Goal: Task Accomplishment & Management: Use online tool/utility

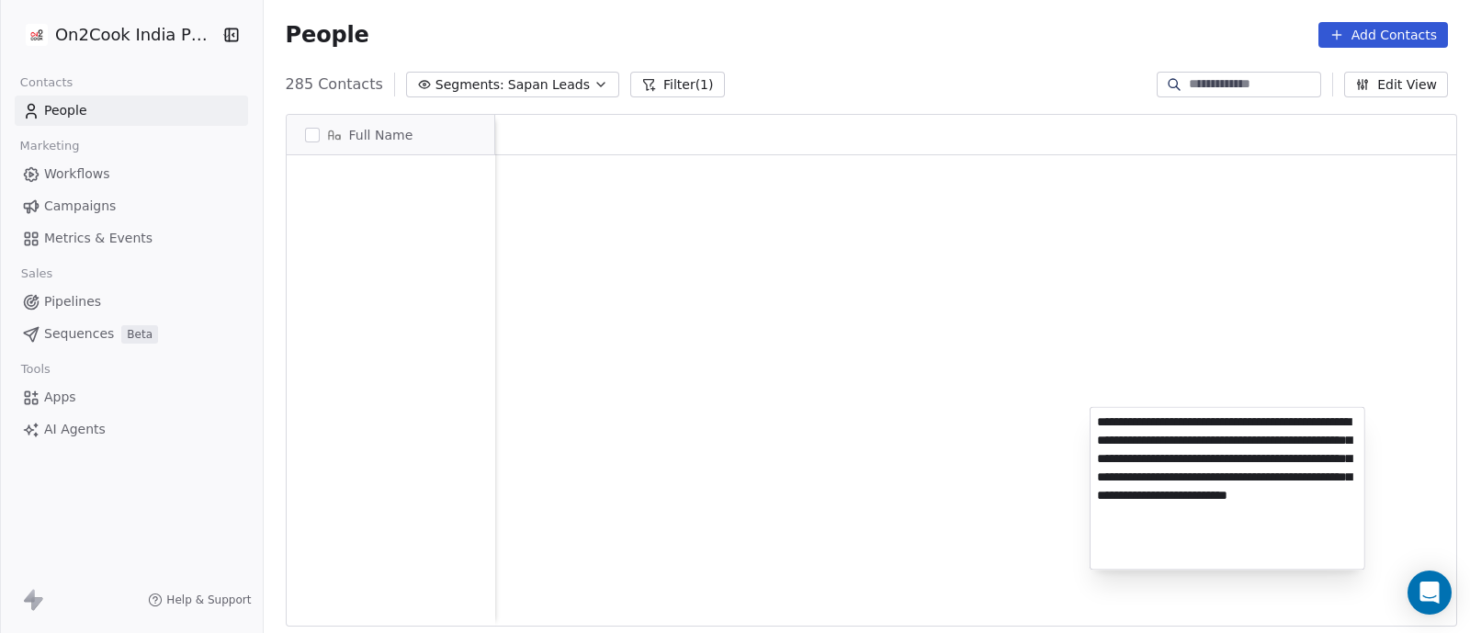
scroll to position [539, 1197]
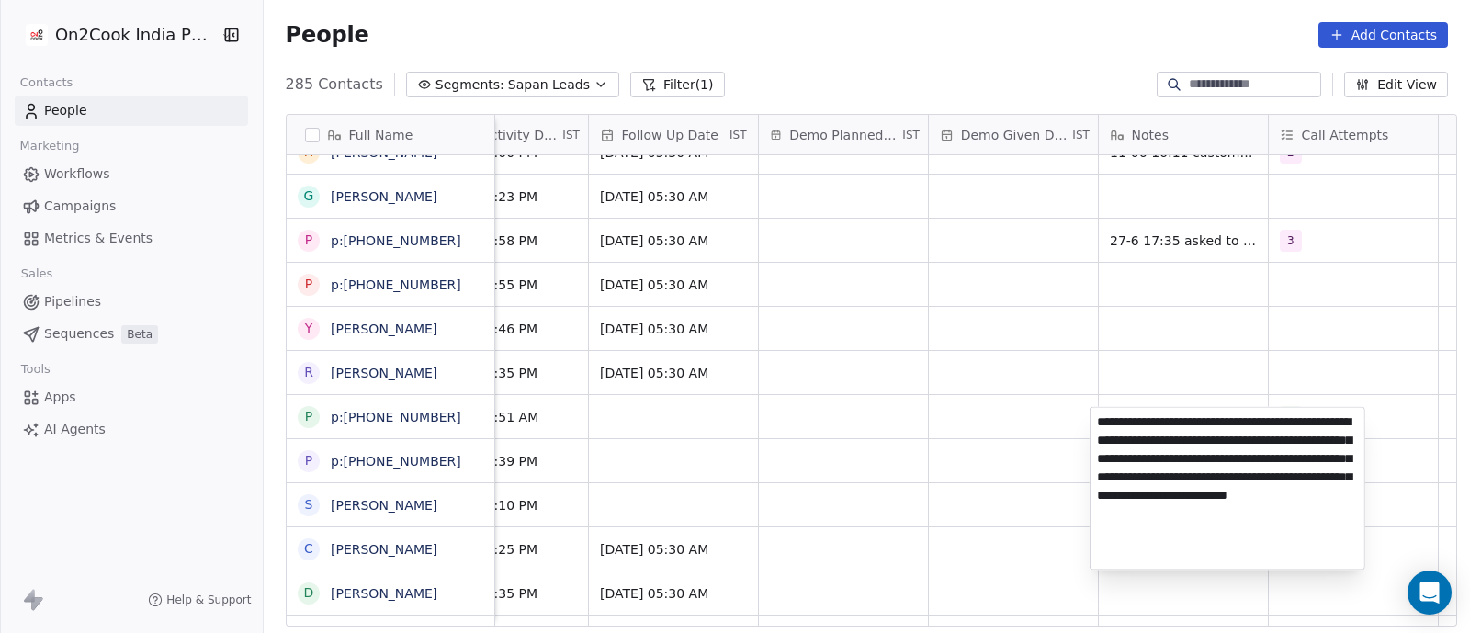
click at [980, 460] on html "On2Cook India Pvt. Ltd. Contacts People Marketing Workflows Campaigns Metrics &…" at bounding box center [735, 316] width 1470 height 633
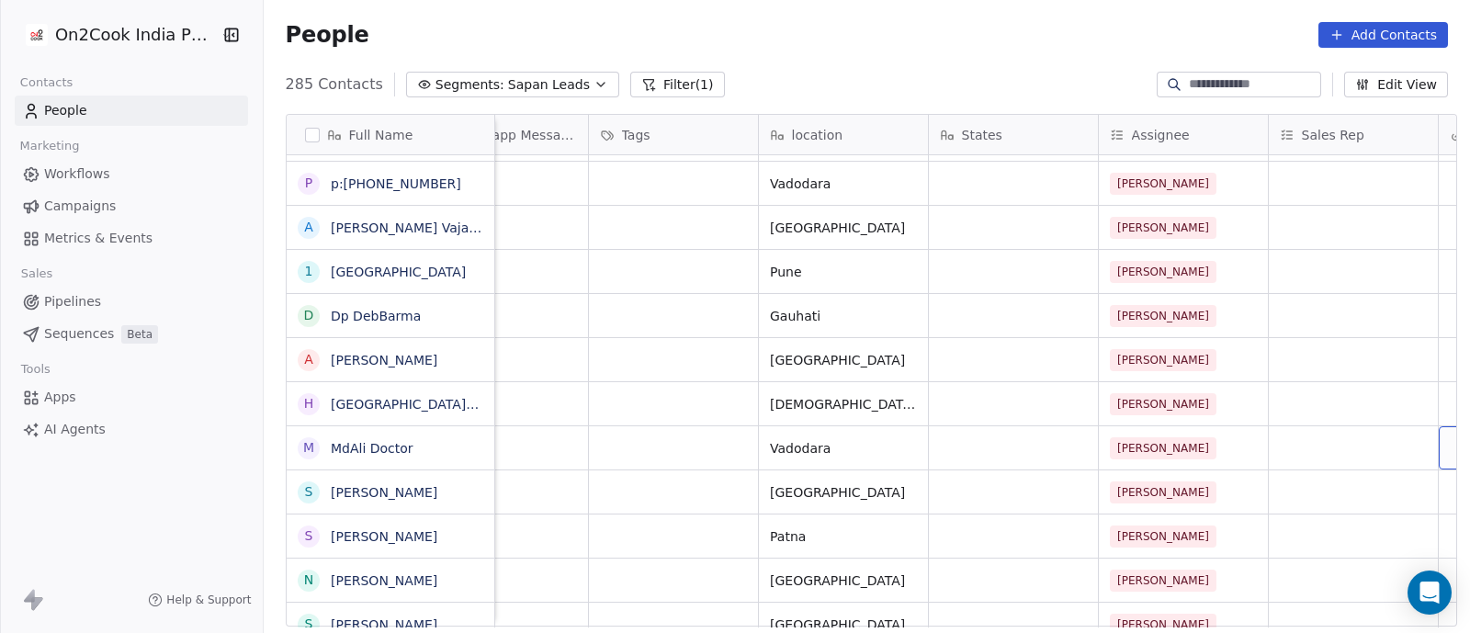
scroll to position [17, 1436]
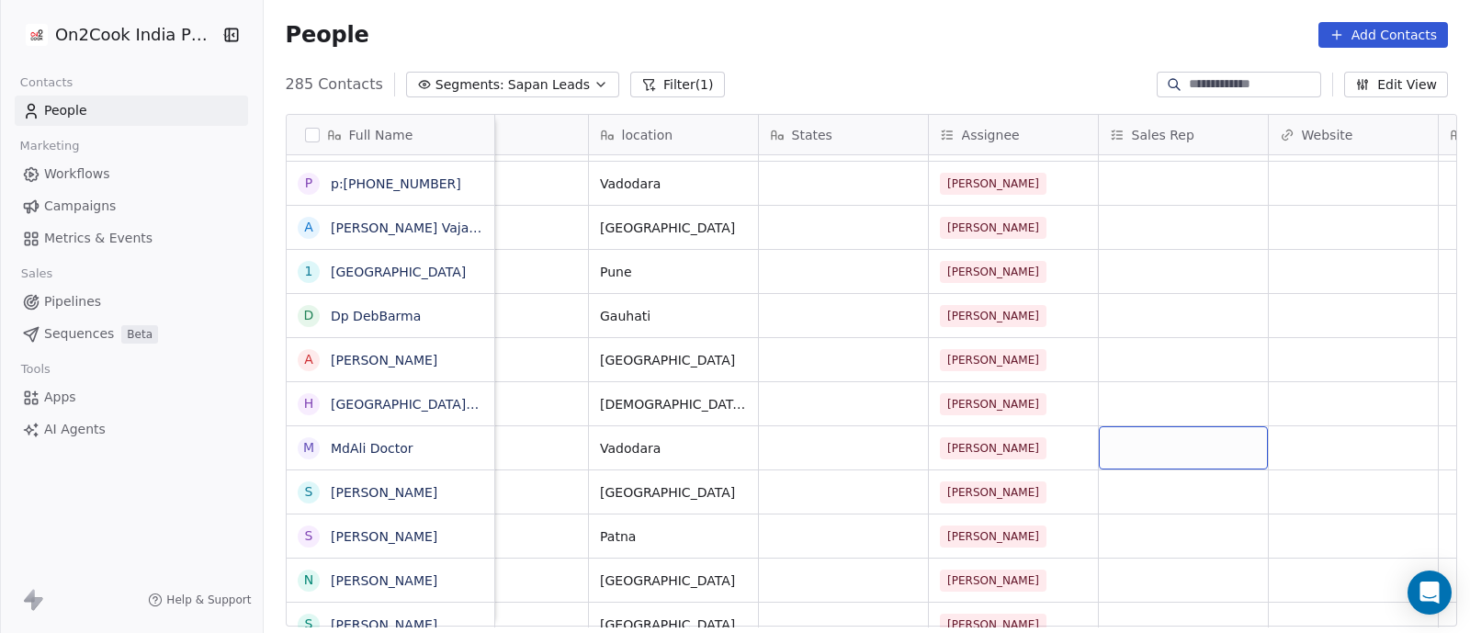
click at [1124, 426] on div "grid" at bounding box center [1183, 447] width 169 height 43
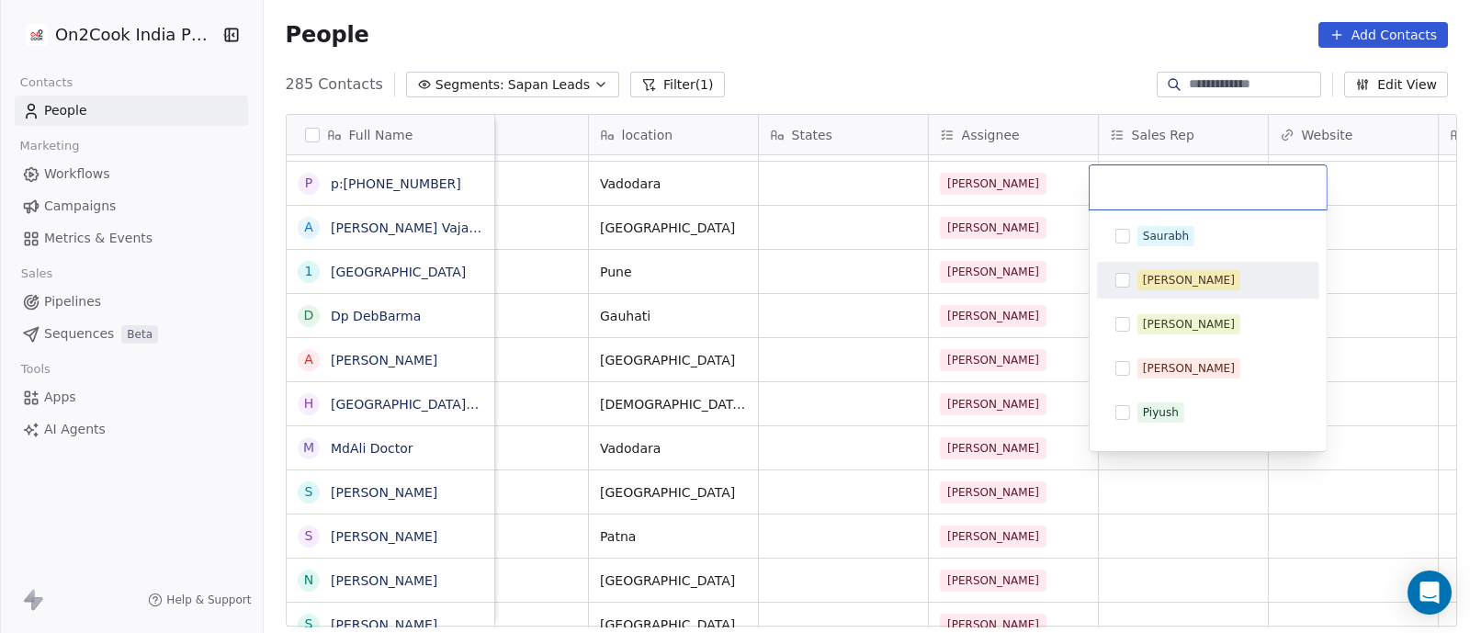
click at [1122, 281] on button "Suggestions" at bounding box center [1122, 280] width 15 height 15
click at [1038, 438] on html "On2Cook India Pvt. Ltd. Contacts People Marketing Workflows Campaigns Metrics &…" at bounding box center [735, 316] width 1470 height 633
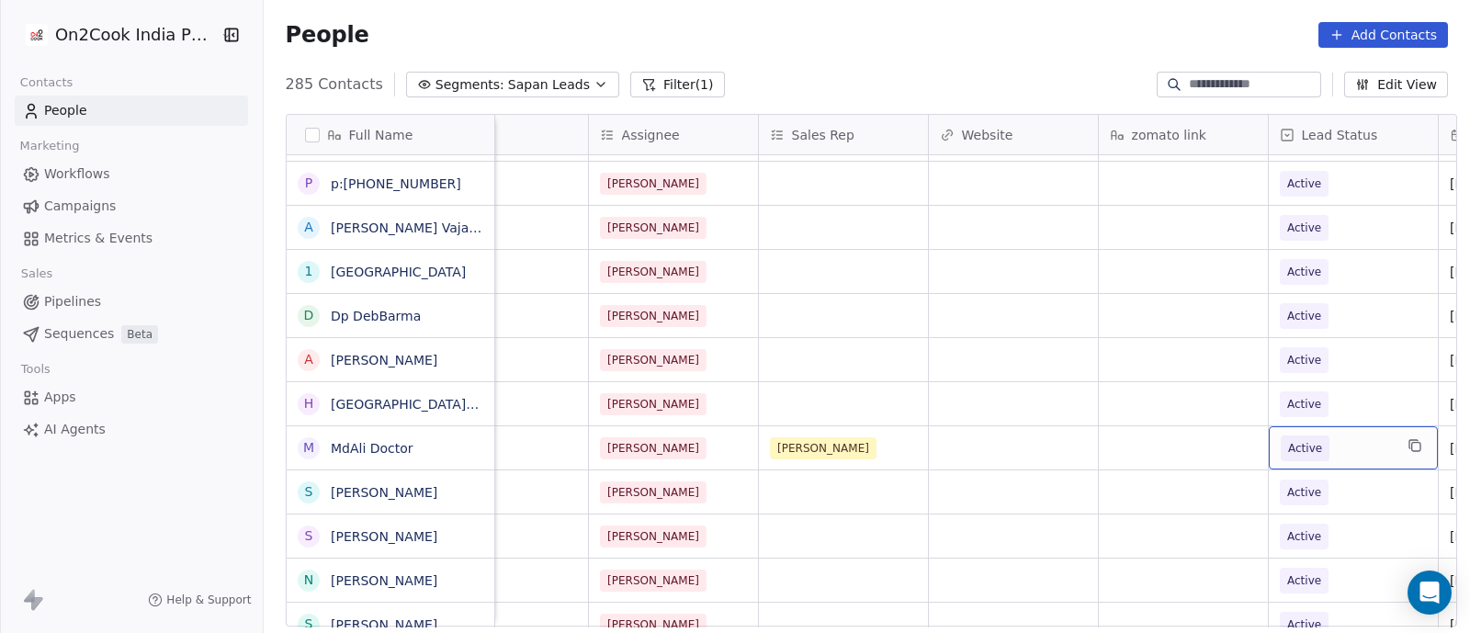
scroll to position [17, 1945]
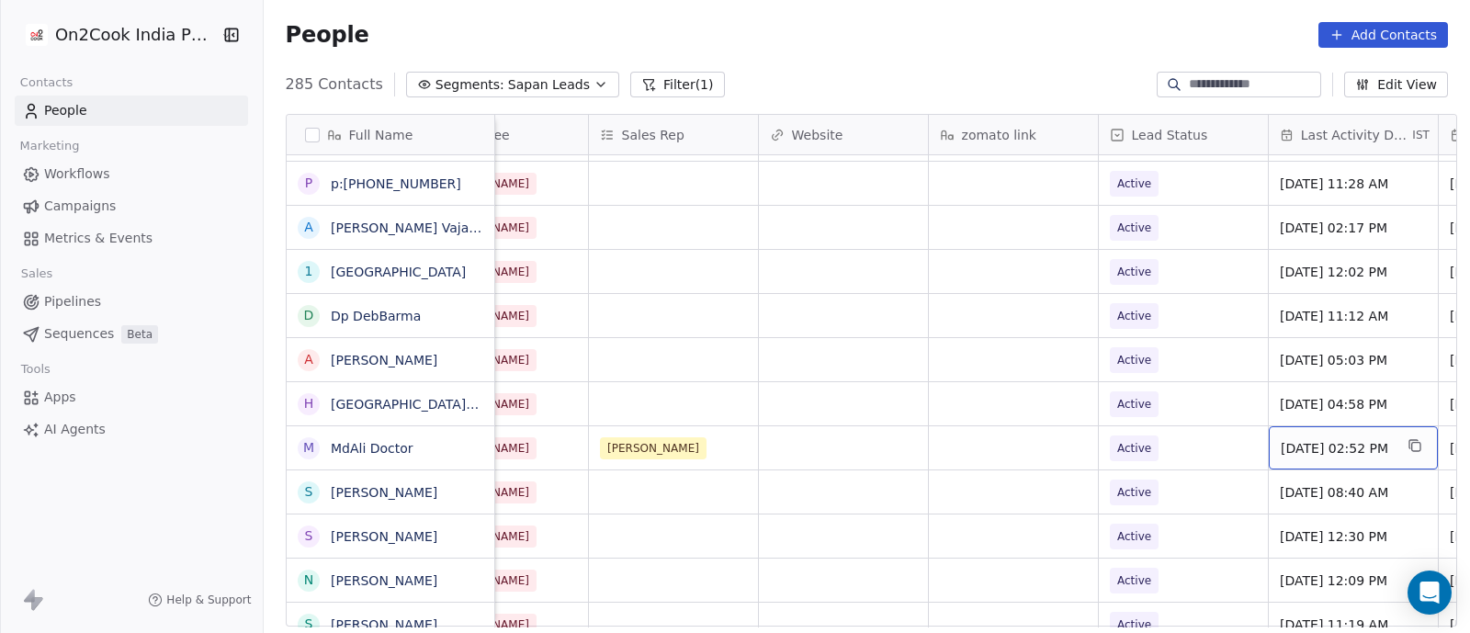
click at [1289, 426] on div "[DATE] 02:52 PM" at bounding box center [1352, 447] width 169 height 43
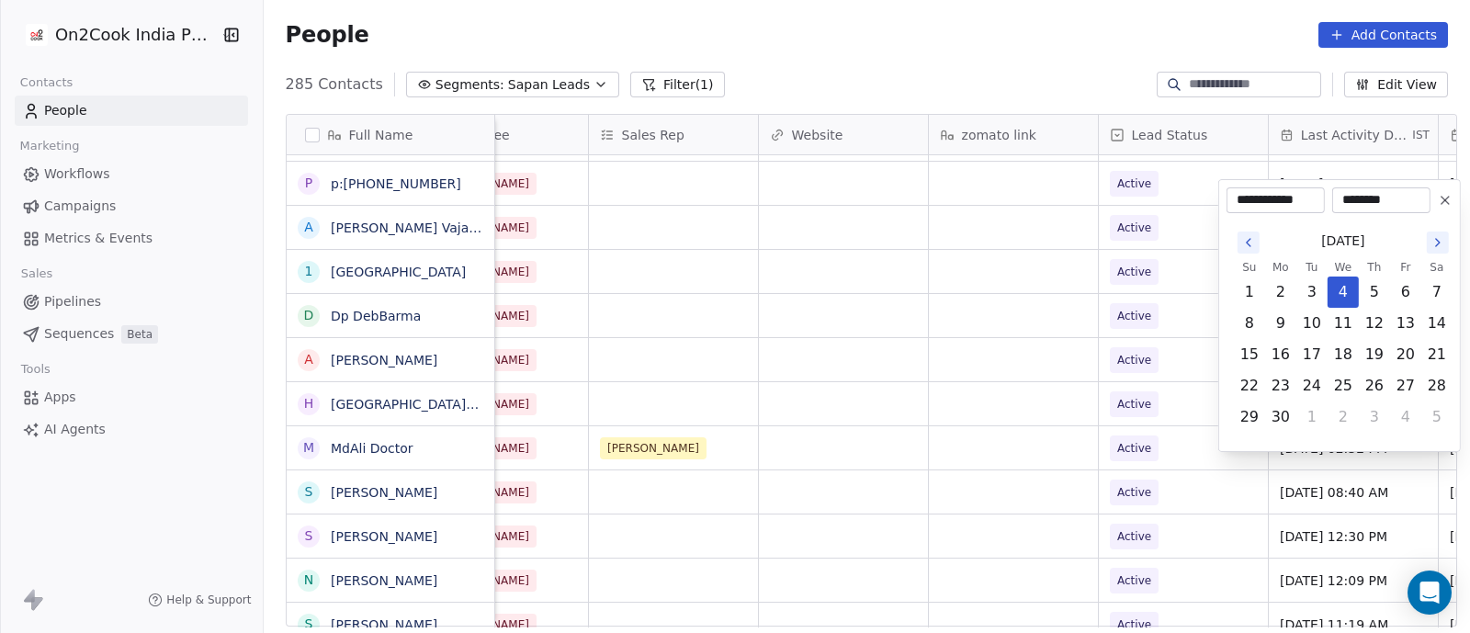
click at [1442, 244] on icon "Go to the Next Month" at bounding box center [1437, 242] width 15 height 15
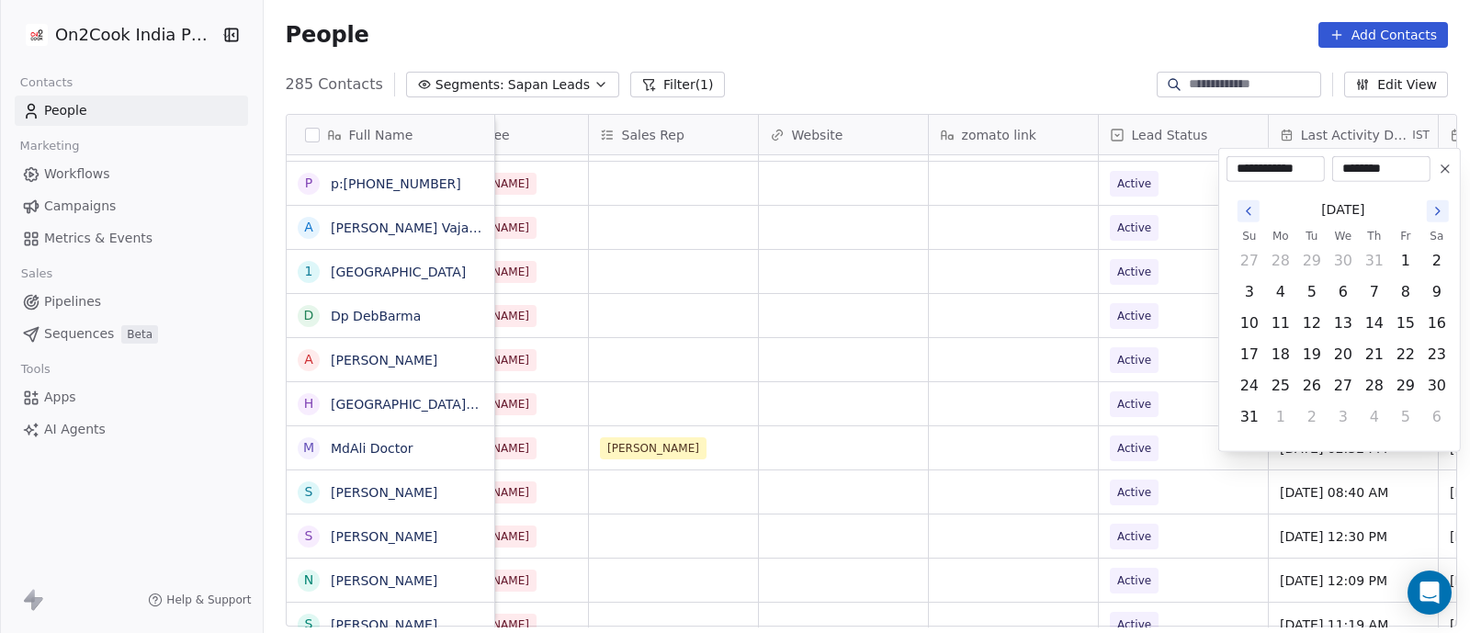
click at [1438, 213] on icon "Go to the Next Month" at bounding box center [1437, 211] width 15 height 15
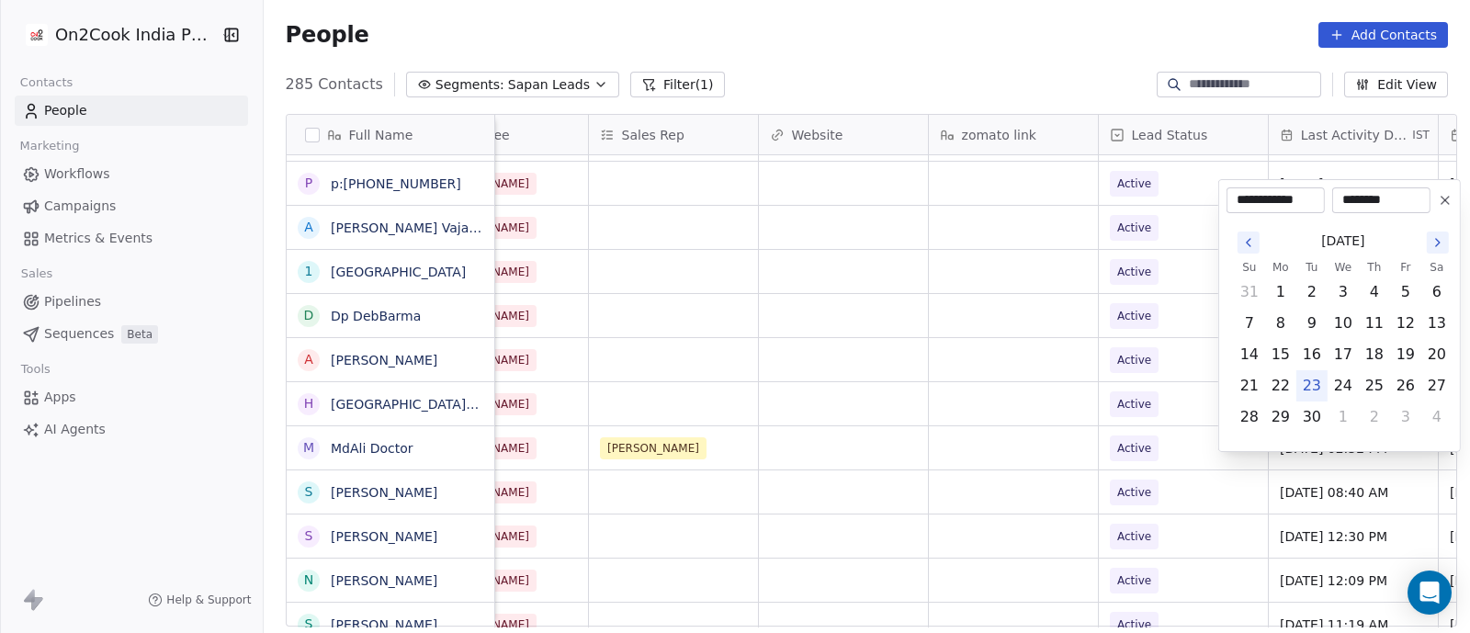
click at [1304, 385] on button "23" at bounding box center [1311, 385] width 29 height 29
type input "**********"
click at [1052, 434] on html "On2Cook India Pvt. Ltd. Contacts People Marketing Workflows Campaigns Metrics &…" at bounding box center [735, 316] width 1470 height 633
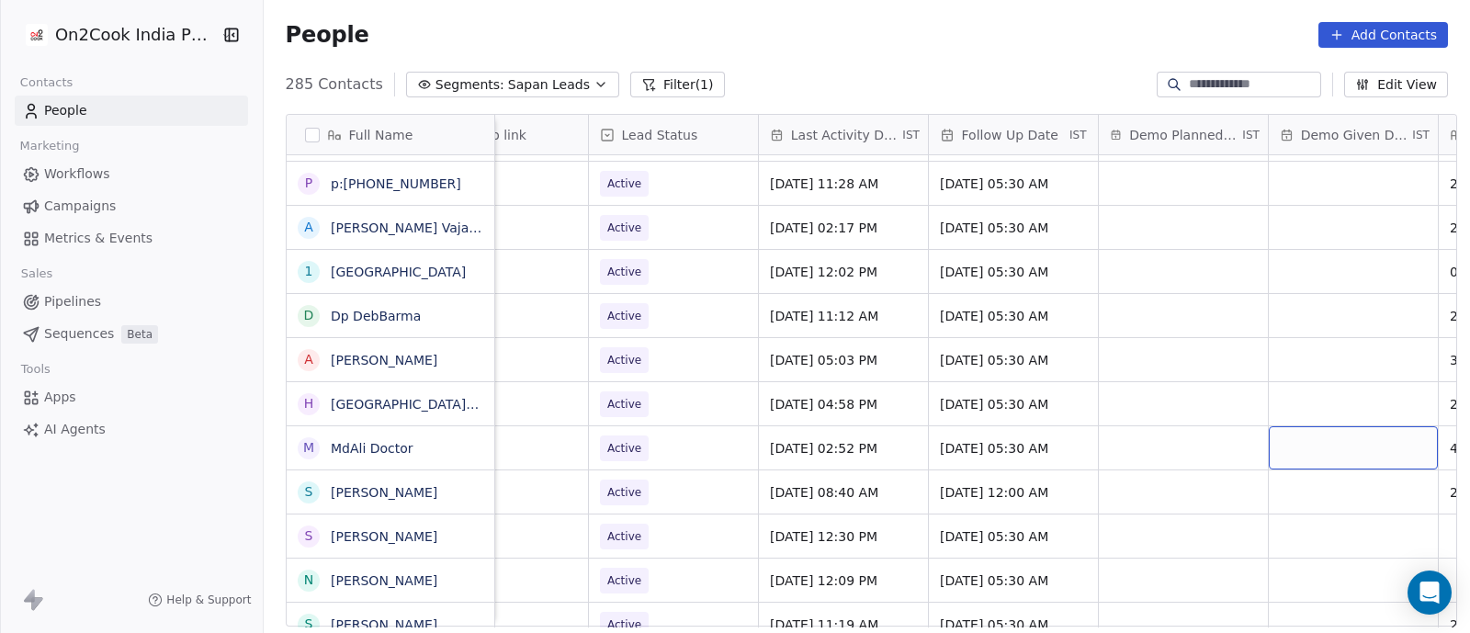
scroll to position [17, 2625]
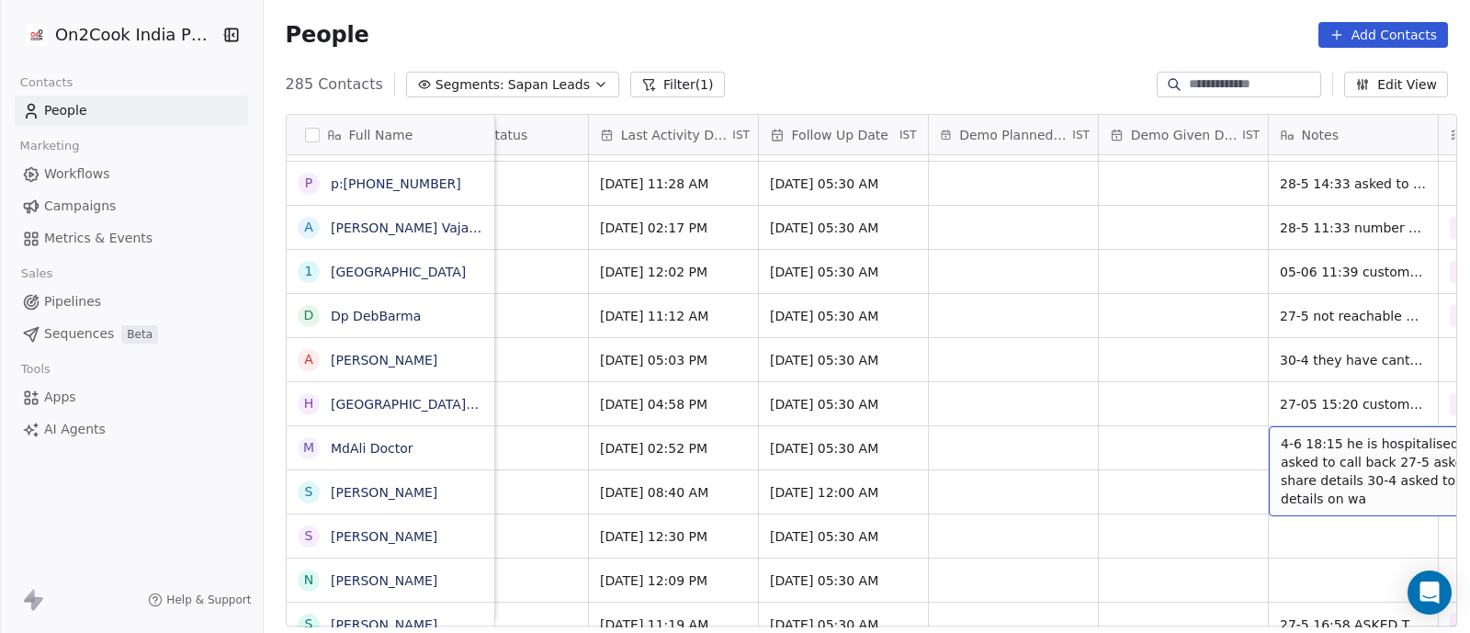
click at [1280, 434] on span "4-6 18:15 he is hospitalised asked to call back 27-5 asked to share details 30-…" at bounding box center [1389, 470] width 219 height 73
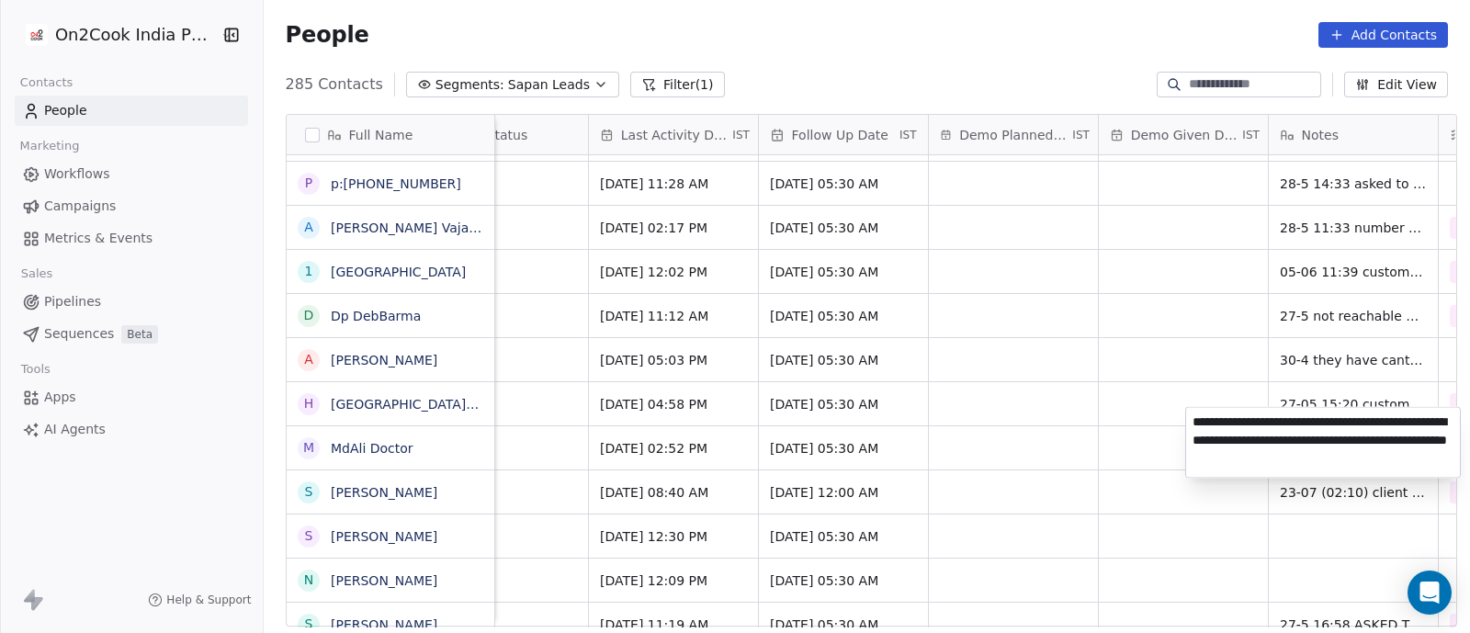
click at [1192, 423] on textarea "**********" at bounding box center [1323, 443] width 274 height 70
type textarea "**********"
click at [1154, 437] on html "On2Cook India Pvt. Ltd. Contacts People Marketing Workflows Campaigns Metrics &…" at bounding box center [735, 316] width 1470 height 633
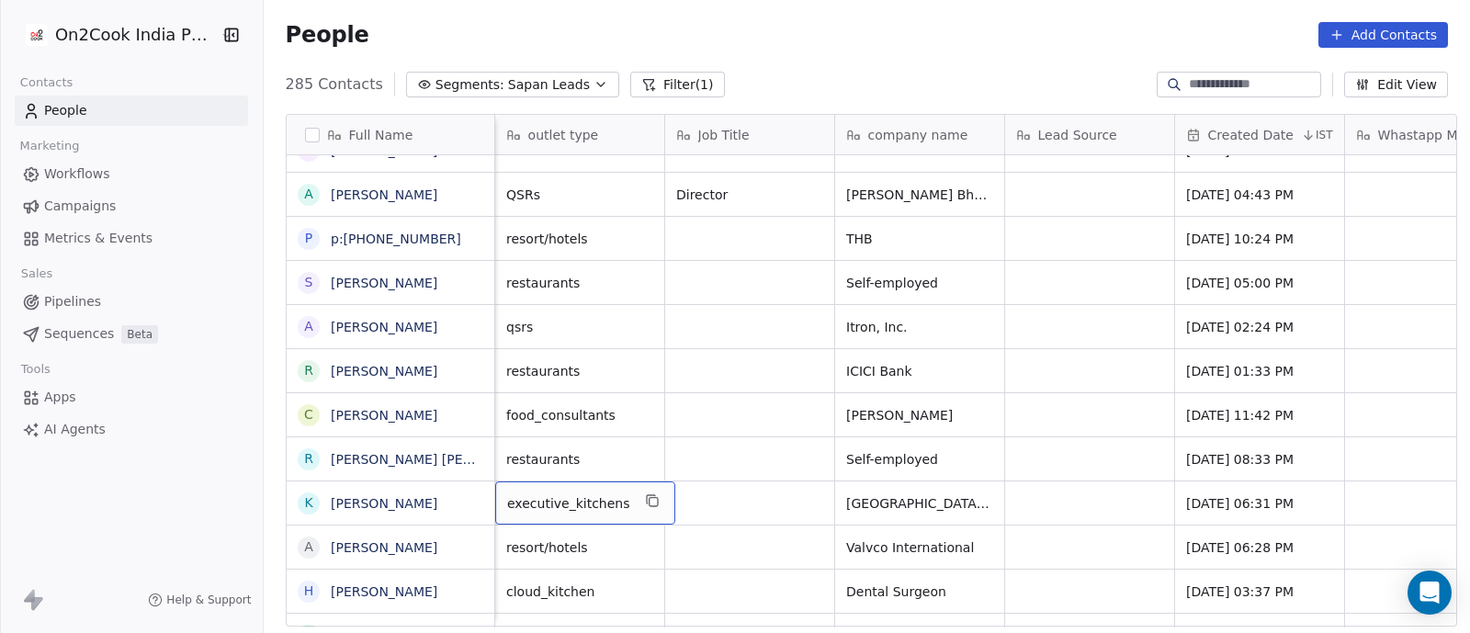
scroll to position [17, 170]
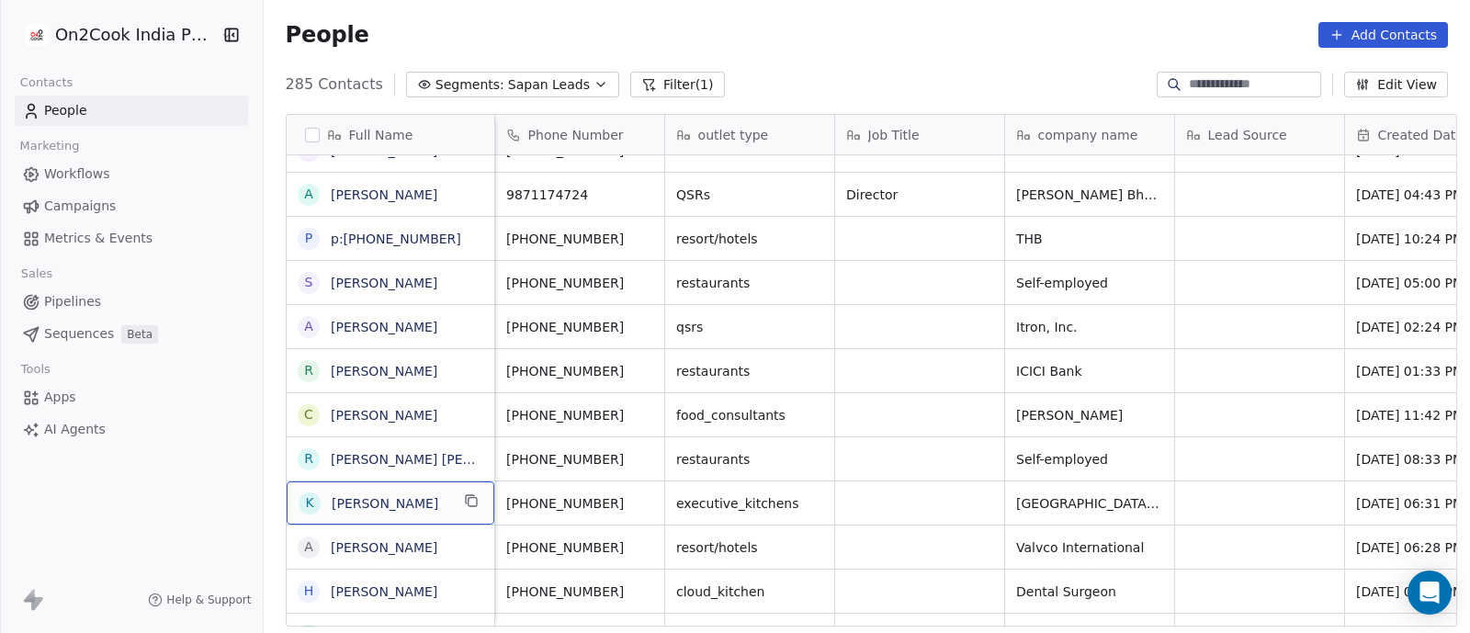
click at [402, 506] on span "[PERSON_NAME]" at bounding box center [391, 503] width 118 height 18
click at [285, 498] on textarea "**********" at bounding box center [381, 509] width 206 height 57
type textarea "**********"
click at [867, 443] on html "On2Cook India Pvt. Ltd. Contacts People Marketing Workflows Campaigns Metrics &…" at bounding box center [735, 316] width 1470 height 633
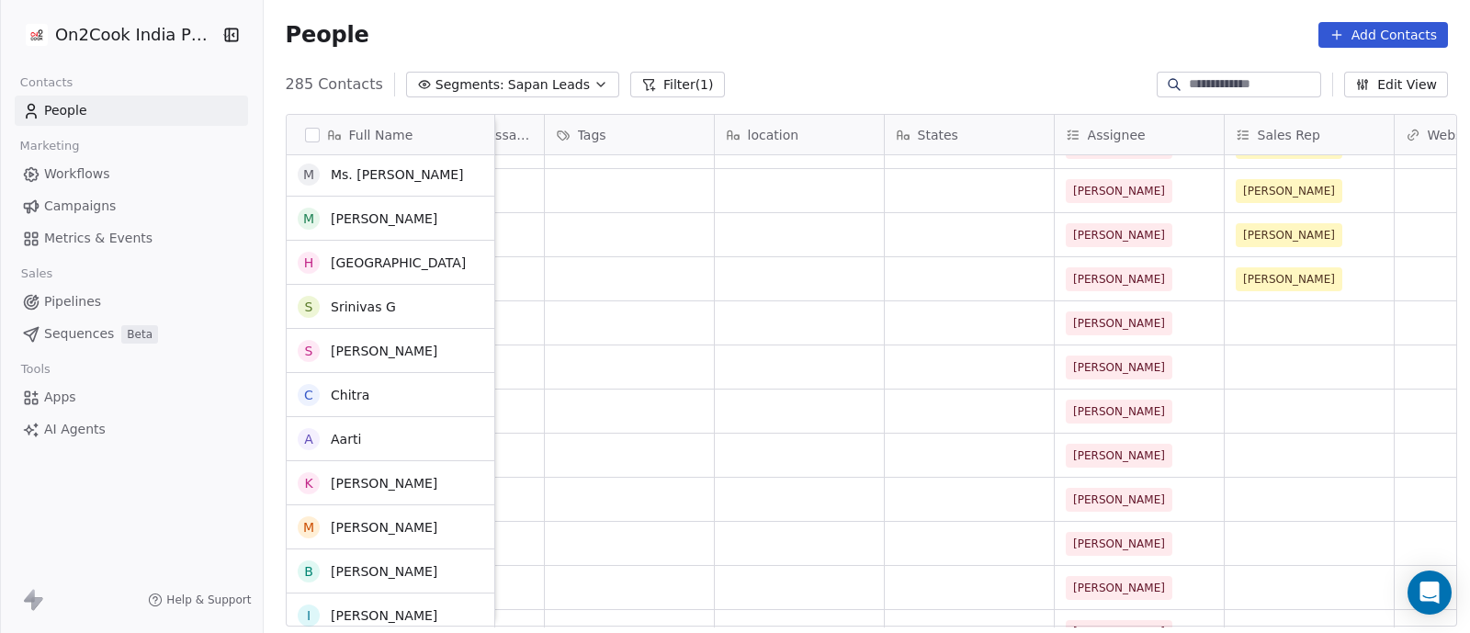
scroll to position [8744, 0]
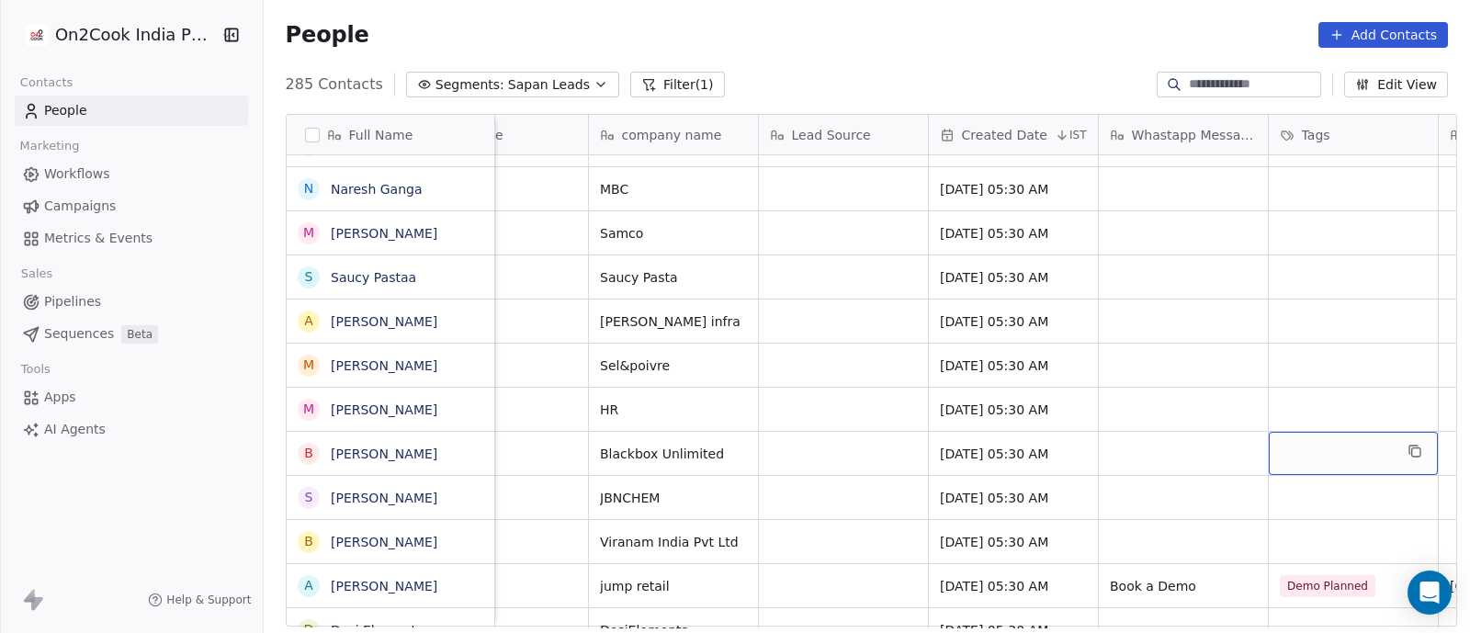
scroll to position [17, 756]
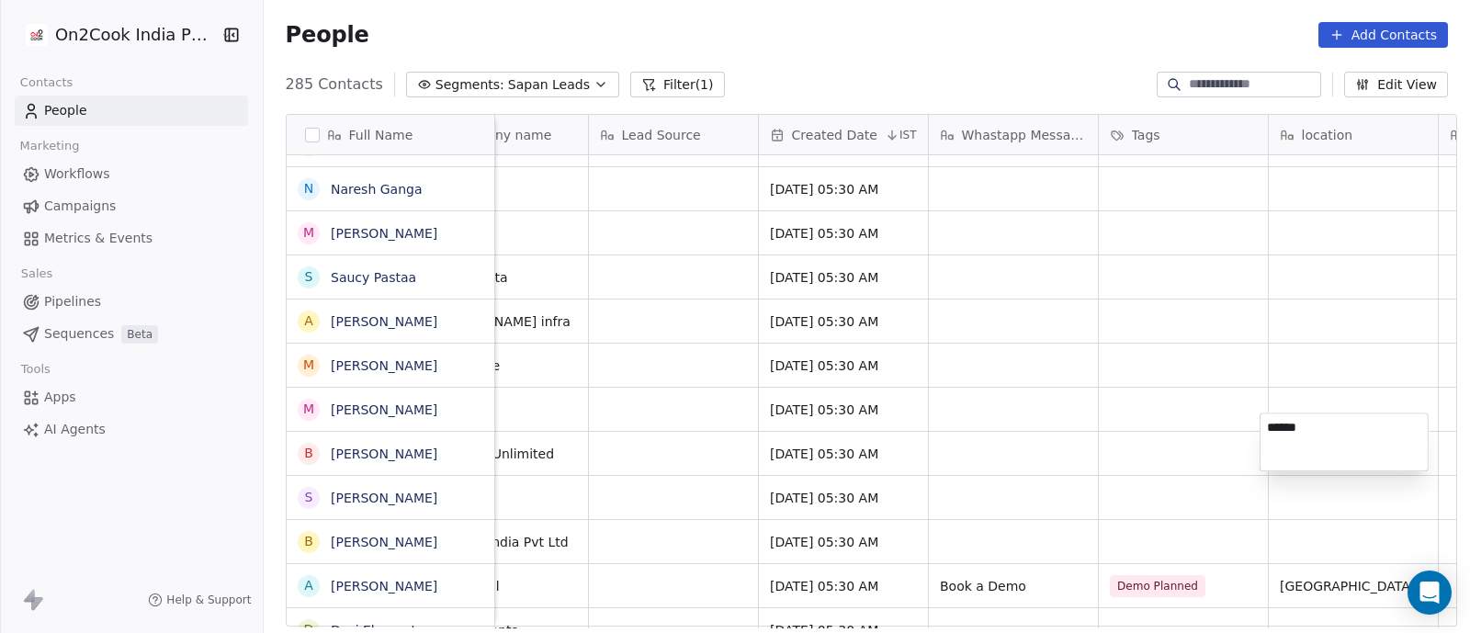
click at [1268, 427] on textarea "******" at bounding box center [1343, 441] width 167 height 57
type textarea "**********"
click at [1223, 428] on html "On2Cook India Pvt. Ltd. Contacts People Marketing Workflows Campaigns Metrics &…" at bounding box center [735, 316] width 1470 height 633
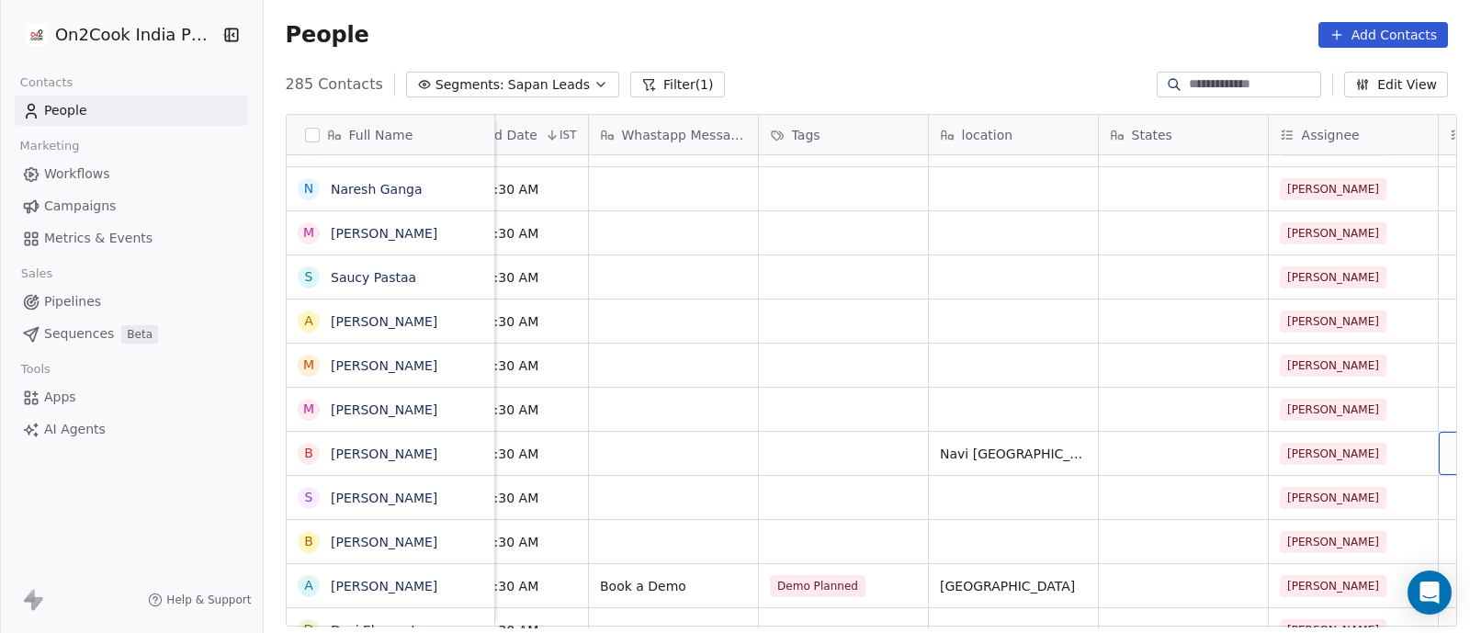
scroll to position [17, 1266]
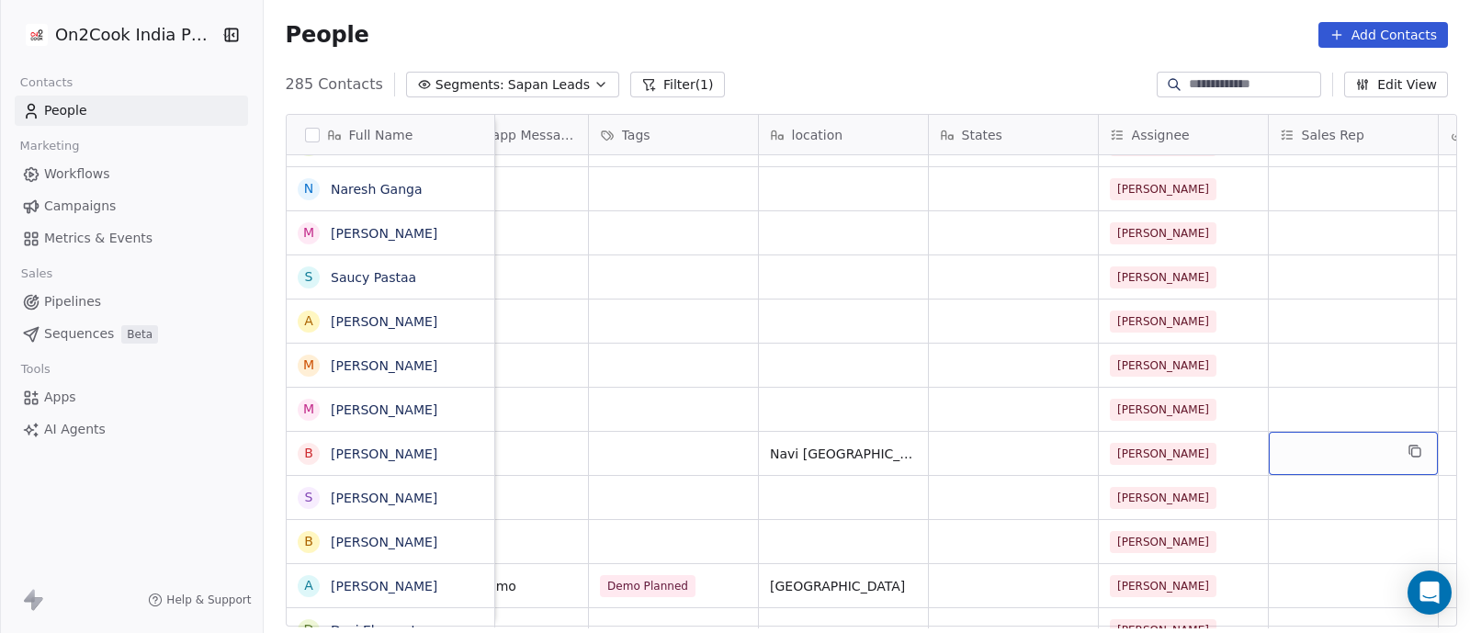
click at [1304, 434] on div "grid" at bounding box center [1352, 453] width 169 height 43
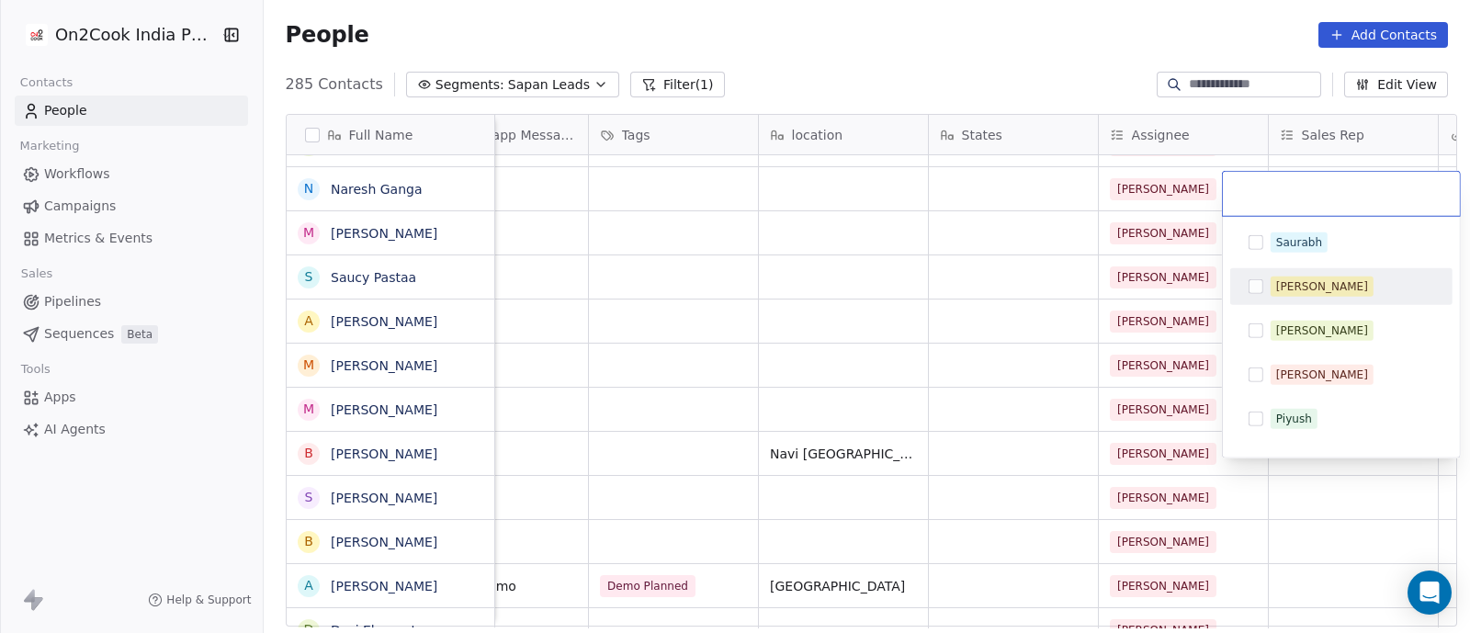
click at [1258, 291] on button "Suggestions" at bounding box center [1255, 286] width 15 height 15
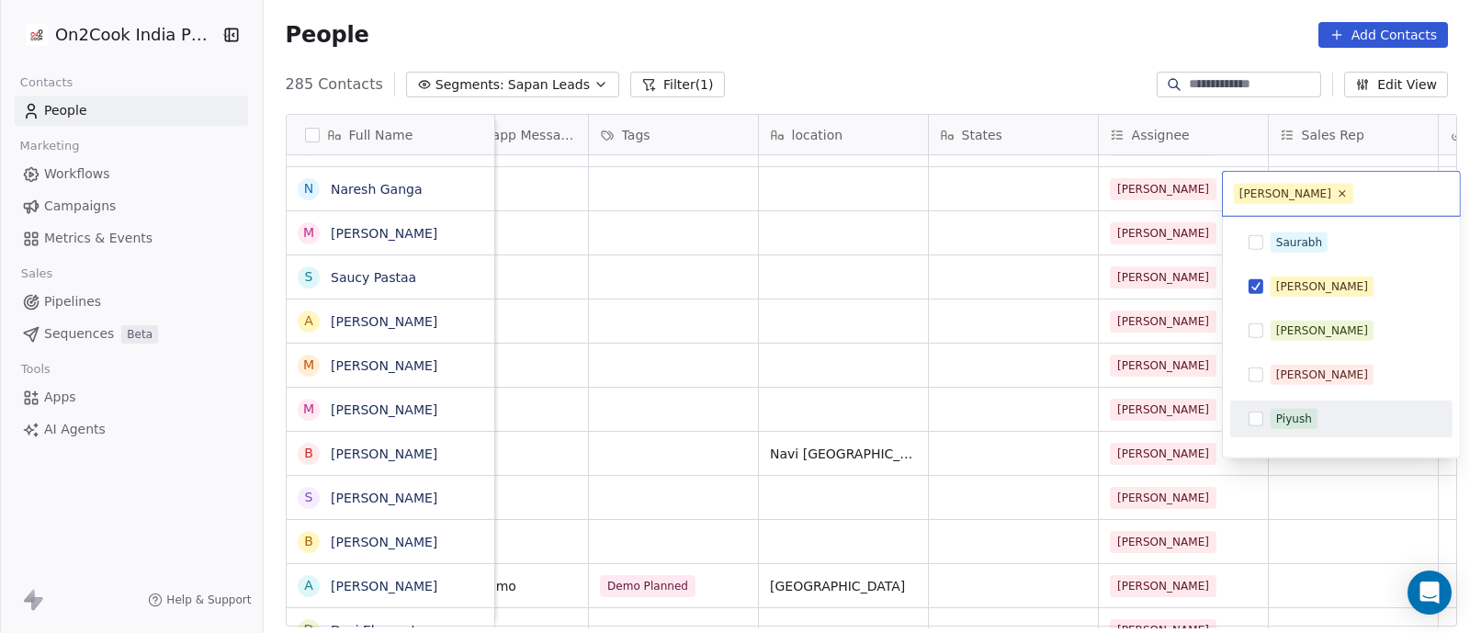
click at [1248, 489] on html "On2Cook India Pvt. Ltd. Contacts People Marketing Workflows Campaigns Metrics &…" at bounding box center [735, 316] width 1470 height 633
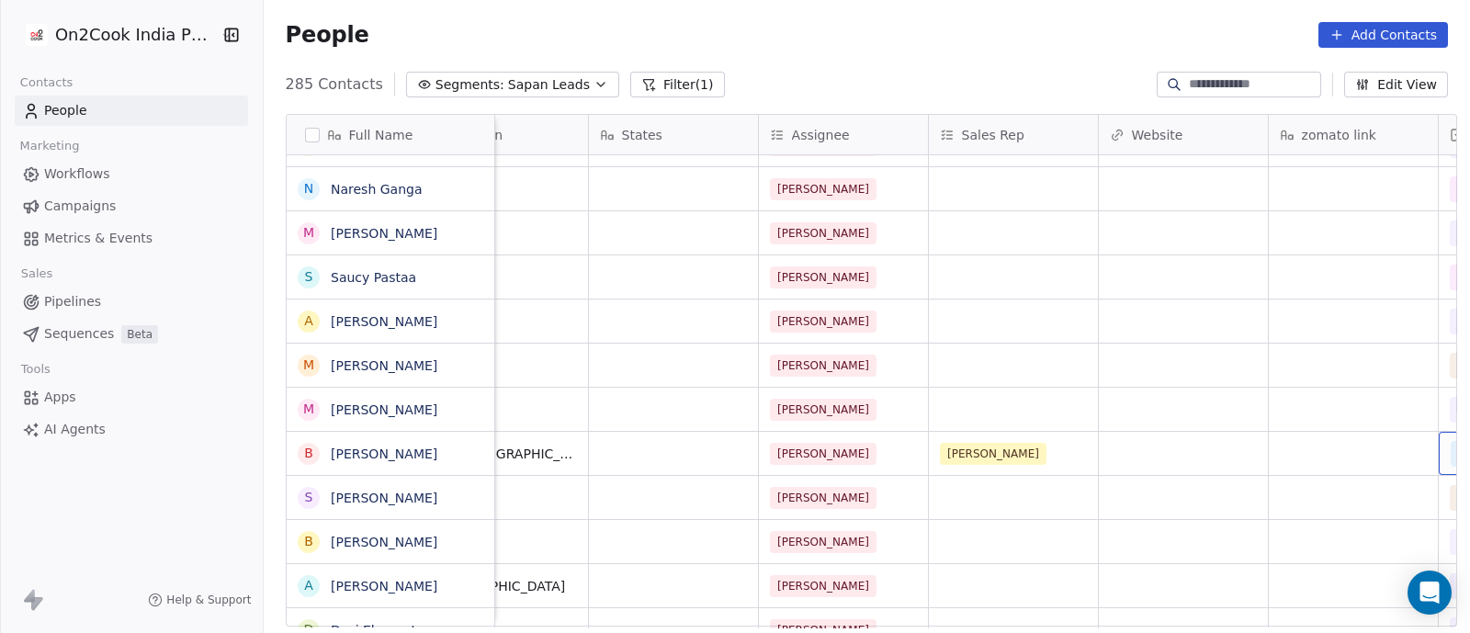
scroll to position [17, 1776]
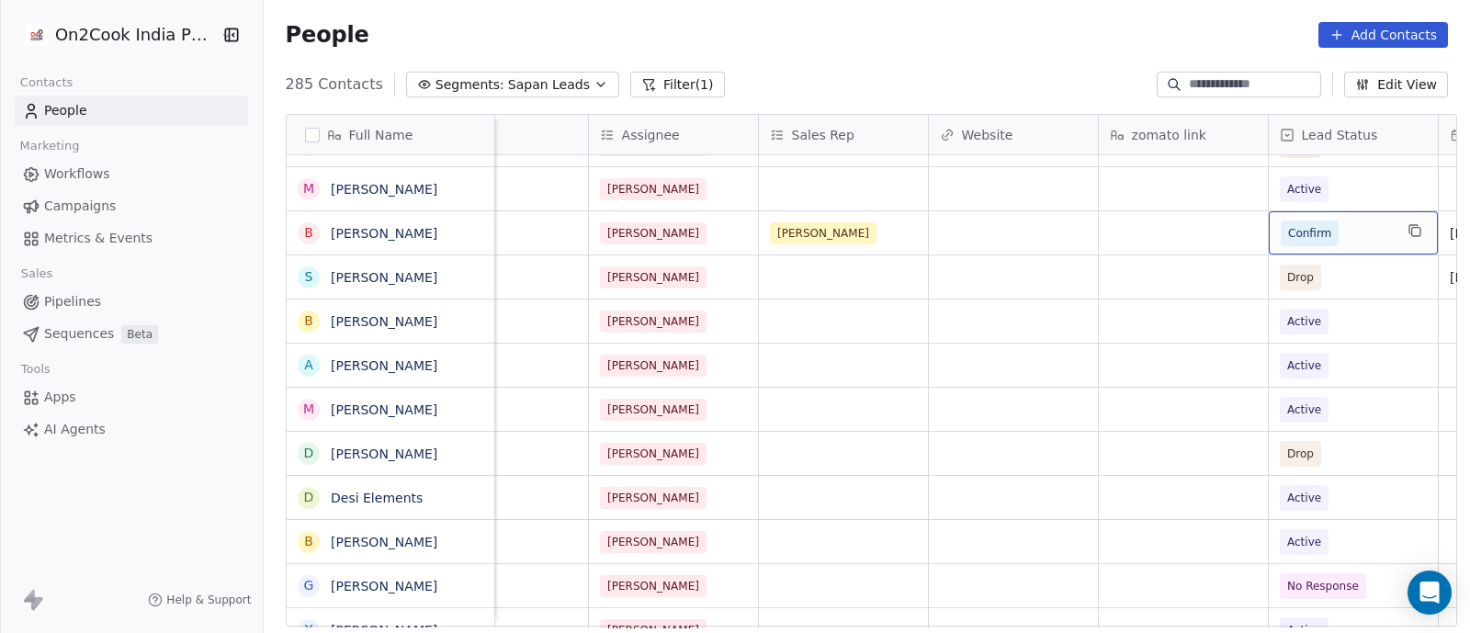
click at [1335, 220] on span "Confirm" at bounding box center [1336, 233] width 112 height 26
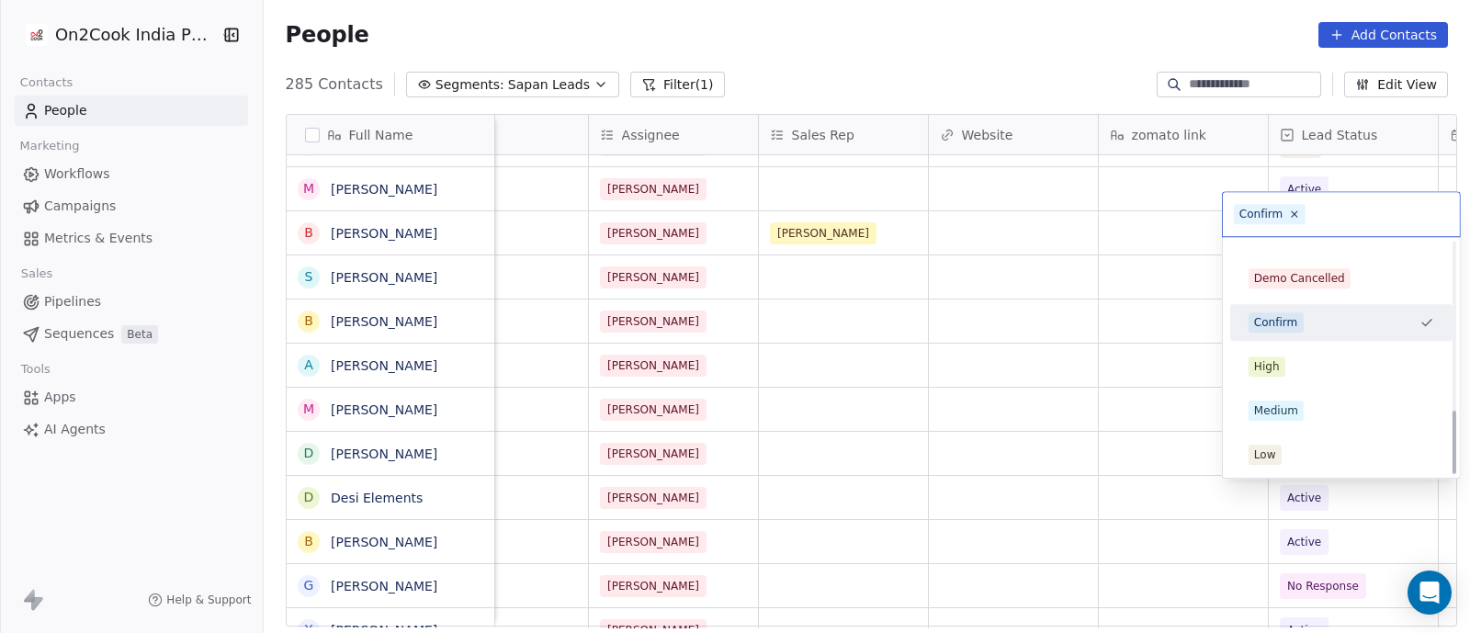
scroll to position [603, 0]
click at [1268, 455] on div "Low" at bounding box center [1265, 453] width 22 height 17
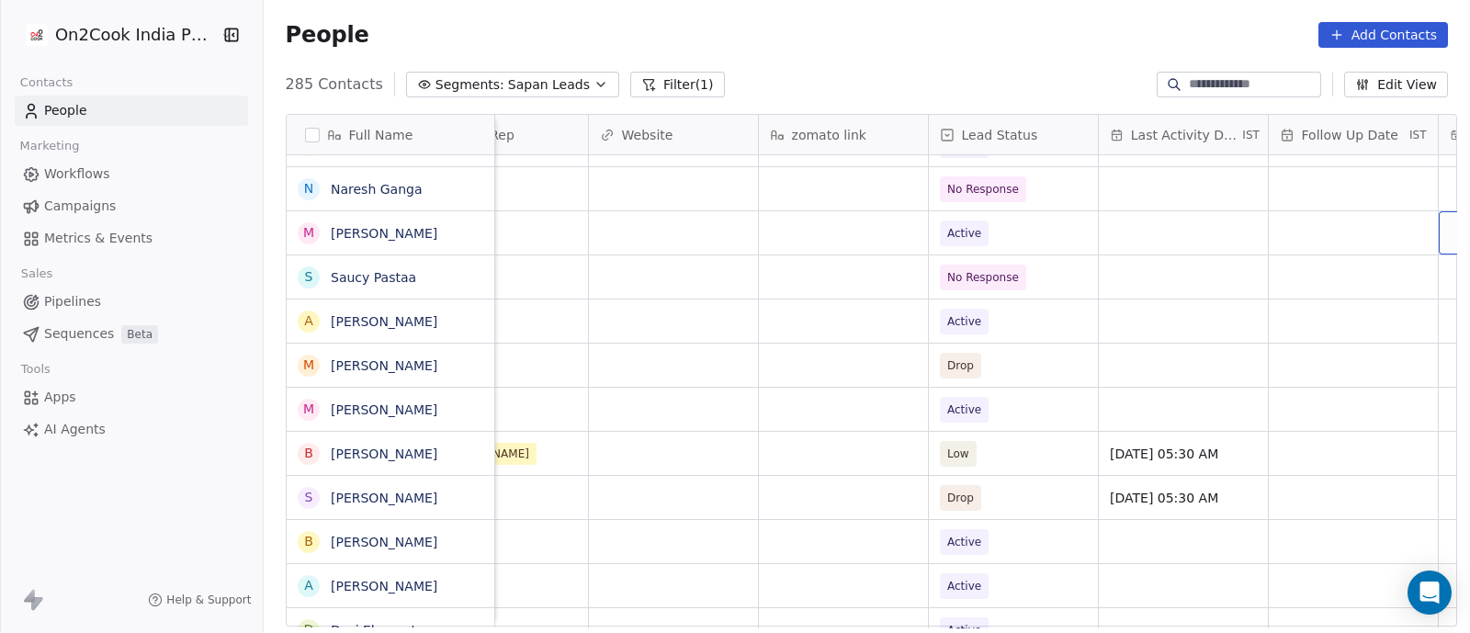
scroll to position [17, 2285]
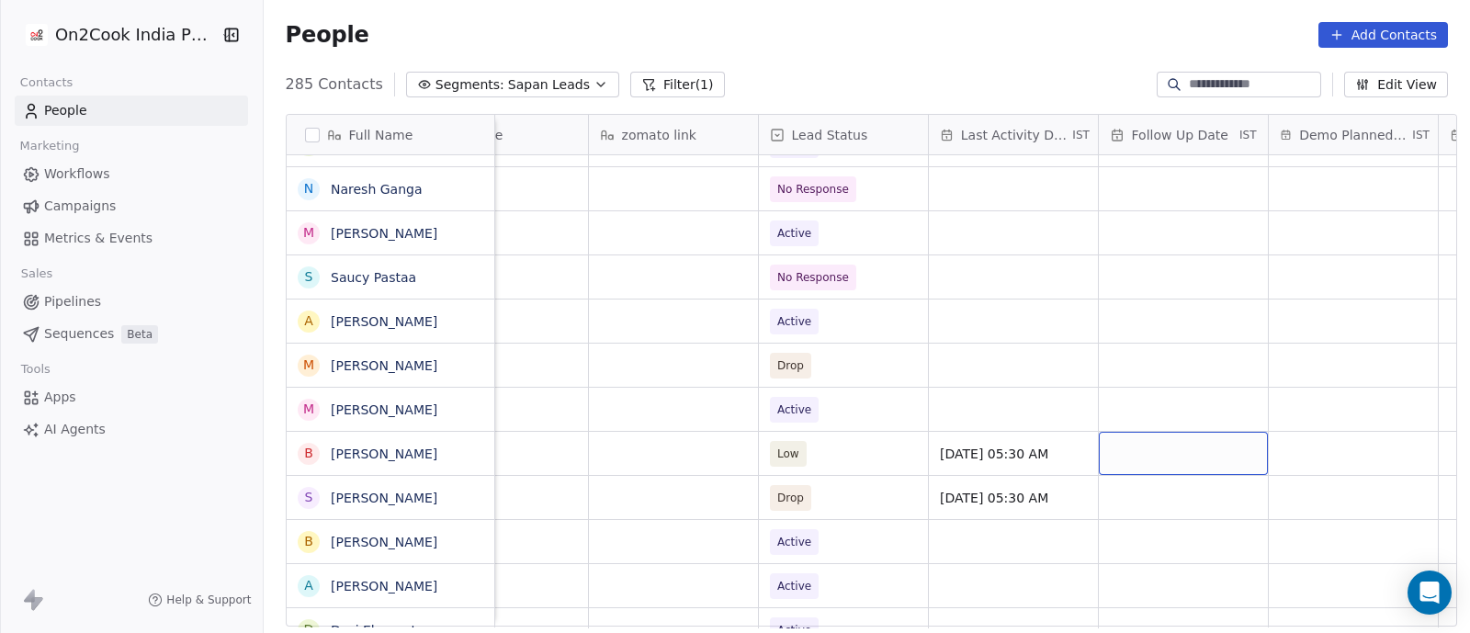
click at [1139, 436] on div "grid" at bounding box center [1183, 453] width 169 height 43
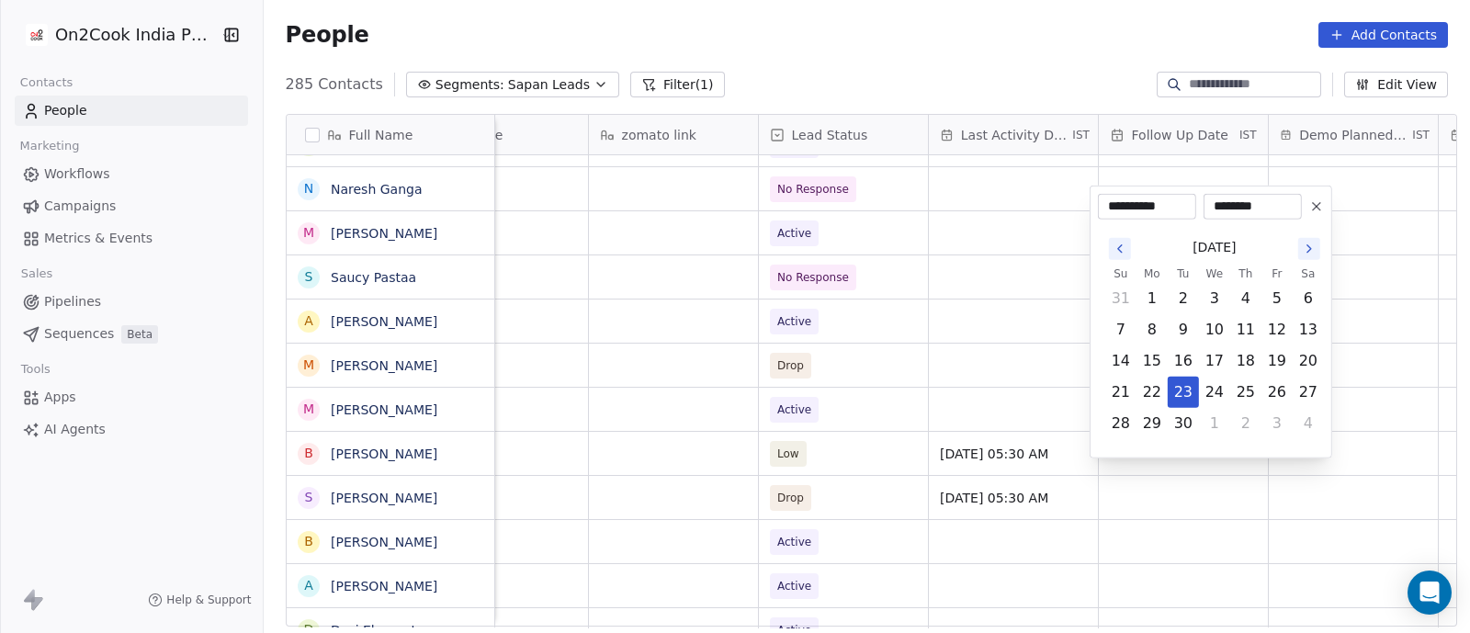
click at [934, 444] on html "On2Cook India Pvt. Ltd. Contacts People Marketing Workflows Campaigns Metrics &…" at bounding box center [735, 316] width 1470 height 633
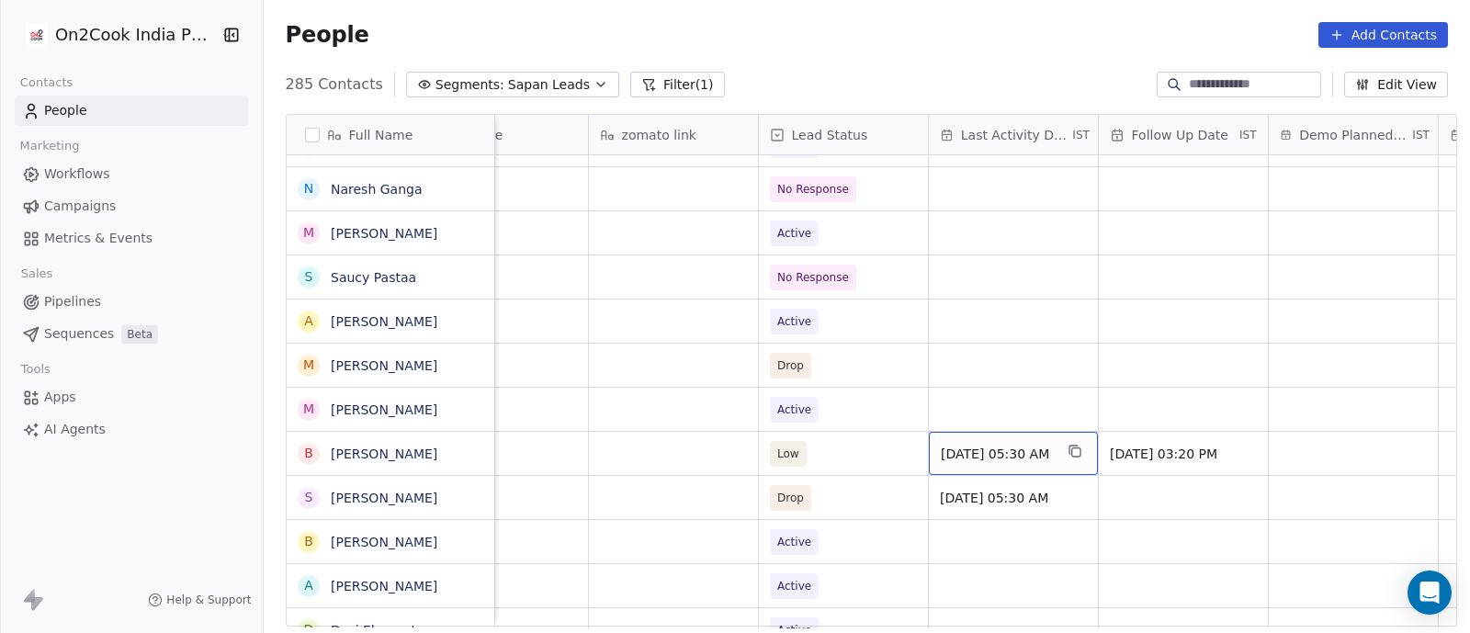
click at [941, 445] on span "[DATE] 05:30 AM" at bounding box center [997, 454] width 112 height 18
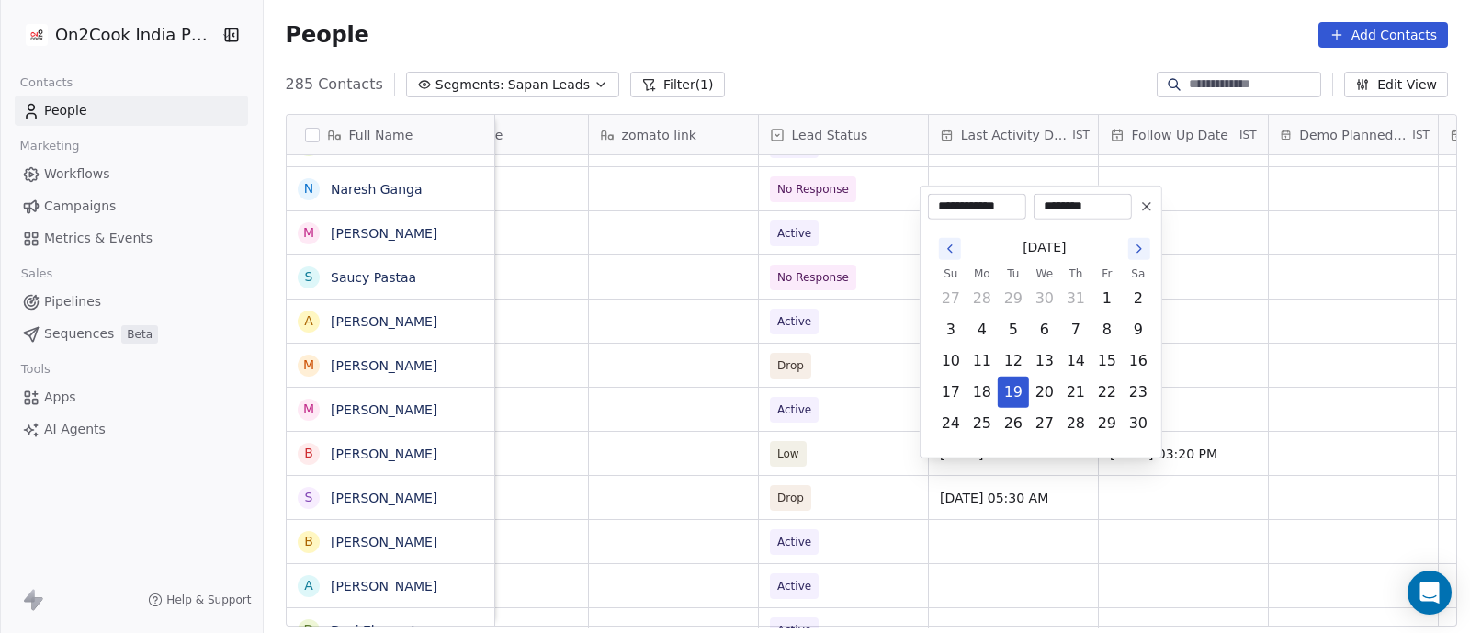
click at [1140, 252] on icon "Go to the Next Month" at bounding box center [1139, 249] width 15 height 15
click at [1137, 246] on icon "Go to the Next Month" at bounding box center [1139, 249] width 15 height 15
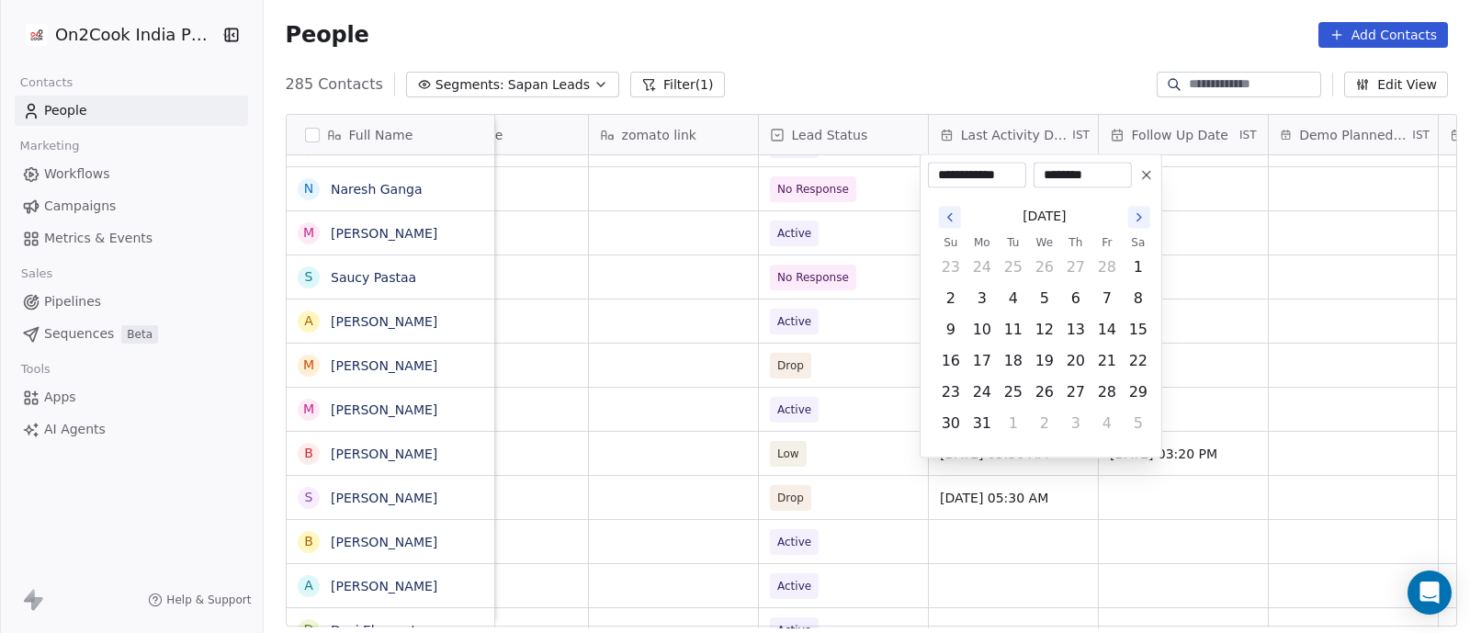
click at [1133, 216] on icon "Go to the Next Month" at bounding box center [1139, 217] width 15 height 15
click at [1133, 216] on div "**********" at bounding box center [1041, 207] width 226 height 26
click at [1137, 244] on icon "Go to the Next Month" at bounding box center [1139, 249] width 15 height 15
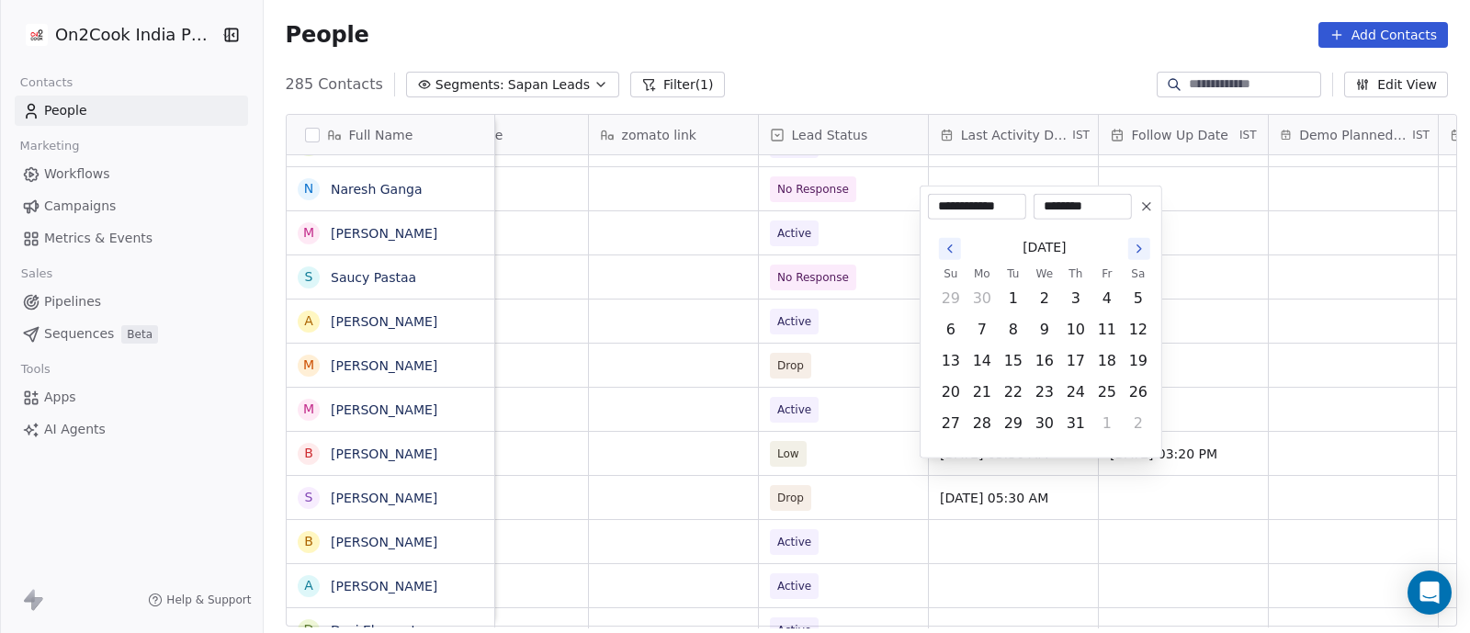
click at [1137, 244] on icon "Go to the Next Month" at bounding box center [1139, 249] width 15 height 15
click at [1137, 214] on icon "Go to the Next Month" at bounding box center [1139, 217] width 4 height 7
click at [1012, 390] on button "23" at bounding box center [1012, 392] width 29 height 29
type input "**********"
click at [1235, 296] on html "On2Cook India Pvt. Ltd. Contacts People Marketing Workflows Campaigns Metrics &…" at bounding box center [735, 316] width 1470 height 633
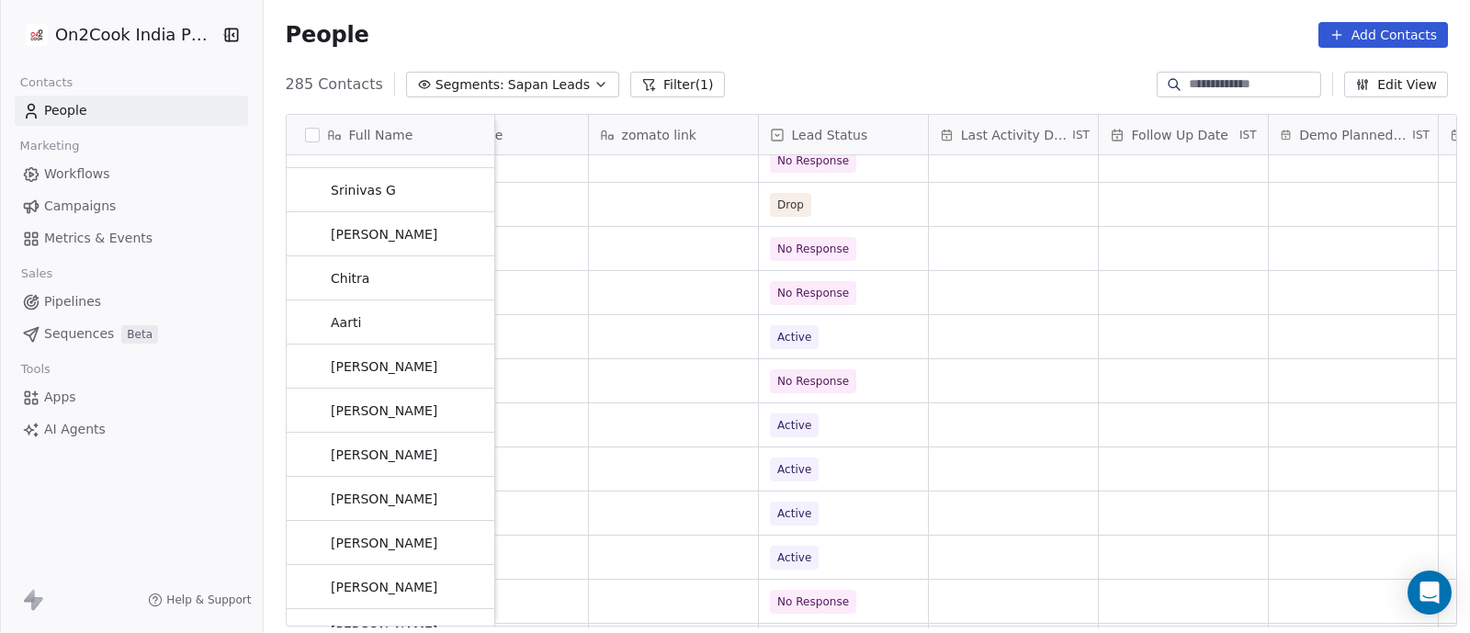
scroll to position [0, 0]
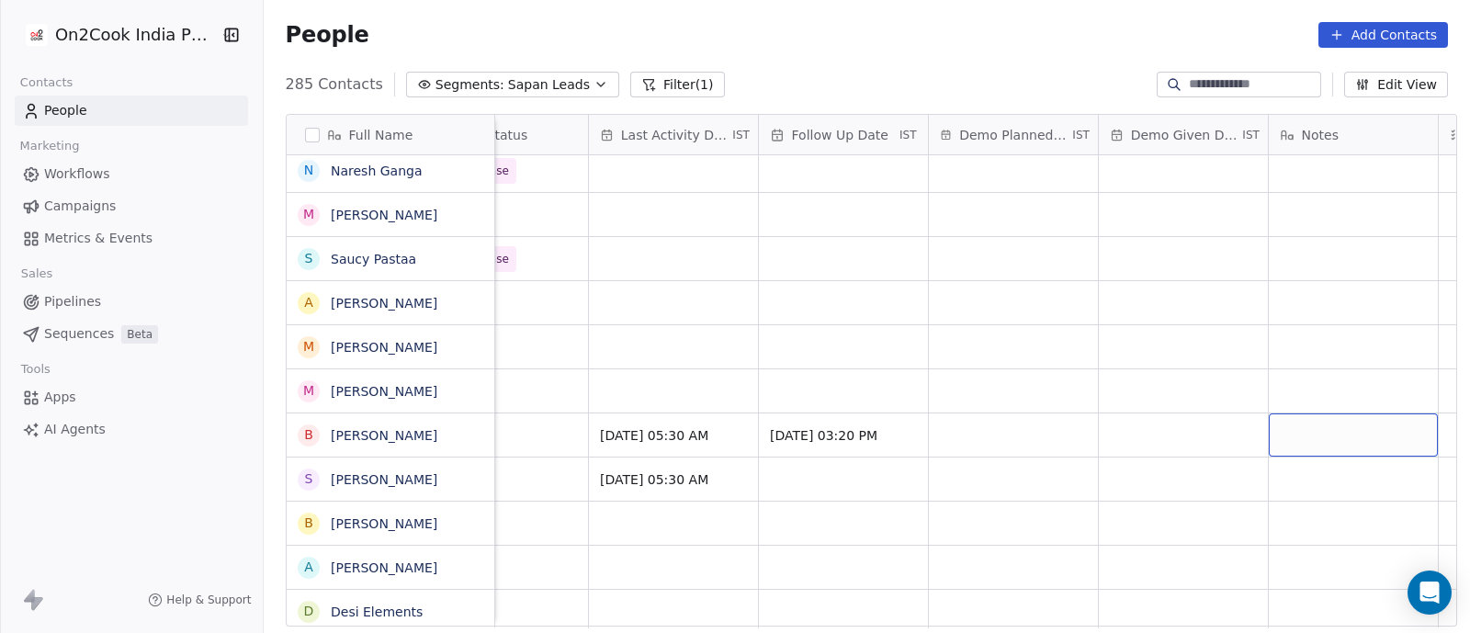
click at [1339, 420] on div "grid" at bounding box center [1352, 434] width 169 height 43
click at [1268, 405] on textarea "**********" at bounding box center [1343, 426] width 167 height 62
type textarea "**********"
click at [1171, 411] on html "On2Cook India Pvt. Ltd. Contacts People Marketing Workflows Campaigns Metrics &…" at bounding box center [735, 316] width 1470 height 633
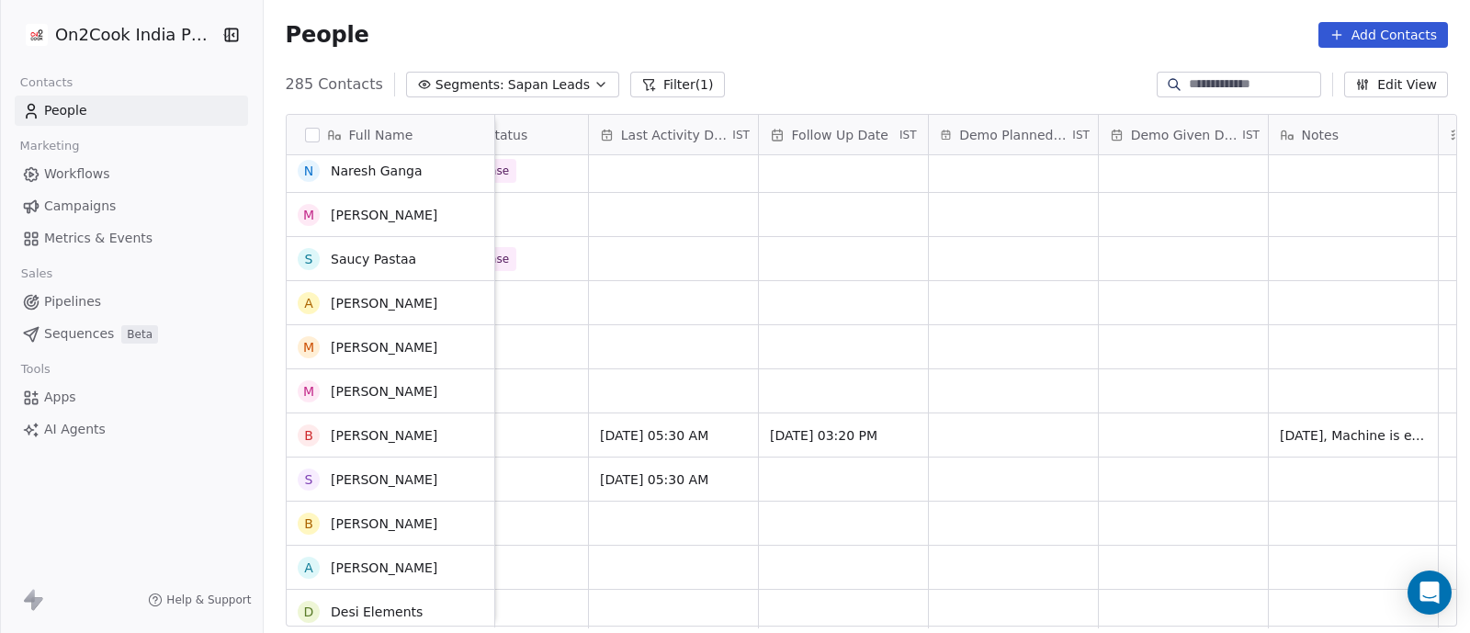
scroll to position [10351, 0]
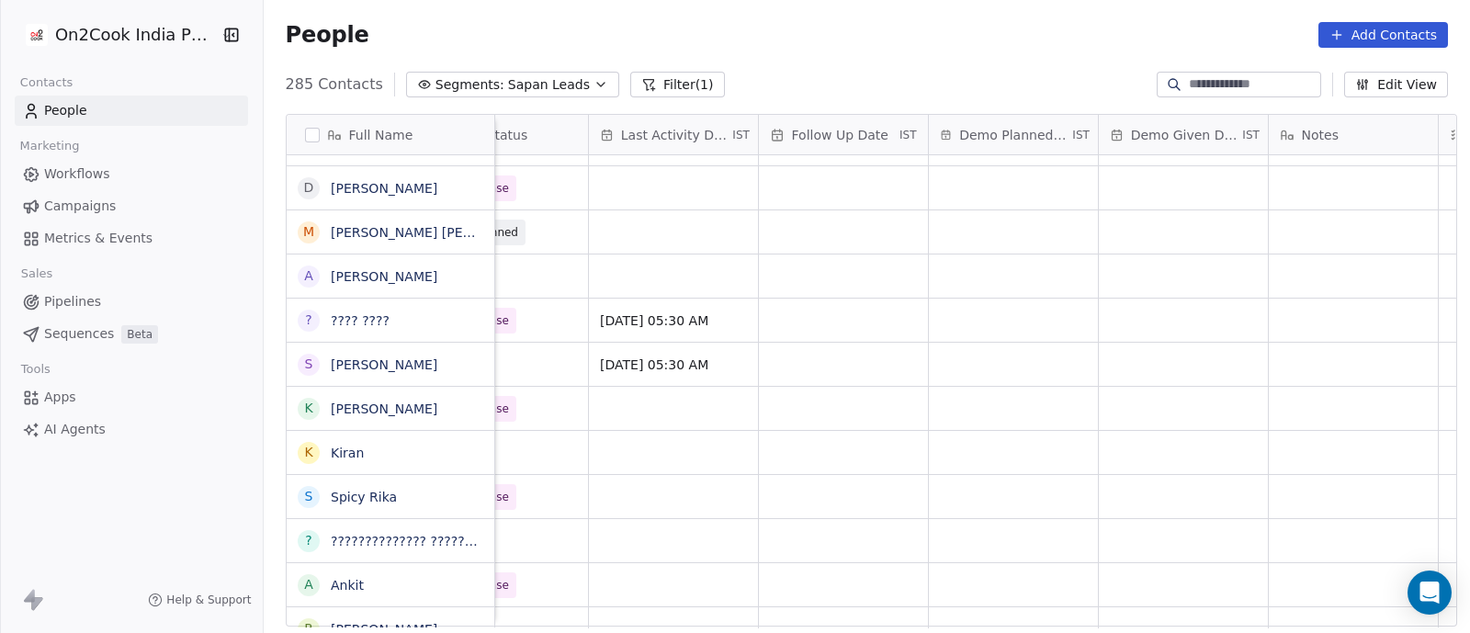
click at [88, 300] on span "Pipelines" at bounding box center [72, 301] width 57 height 19
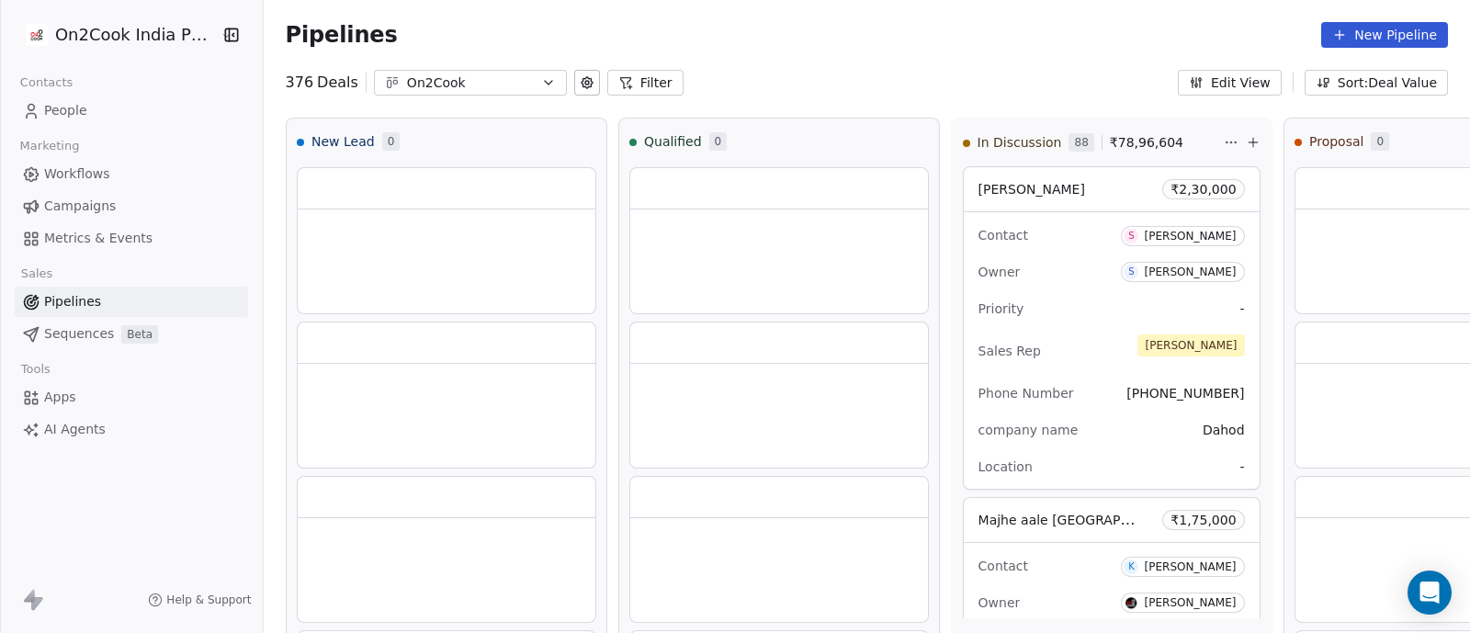
click at [633, 83] on button "Filter" at bounding box center [645, 83] width 76 height 26
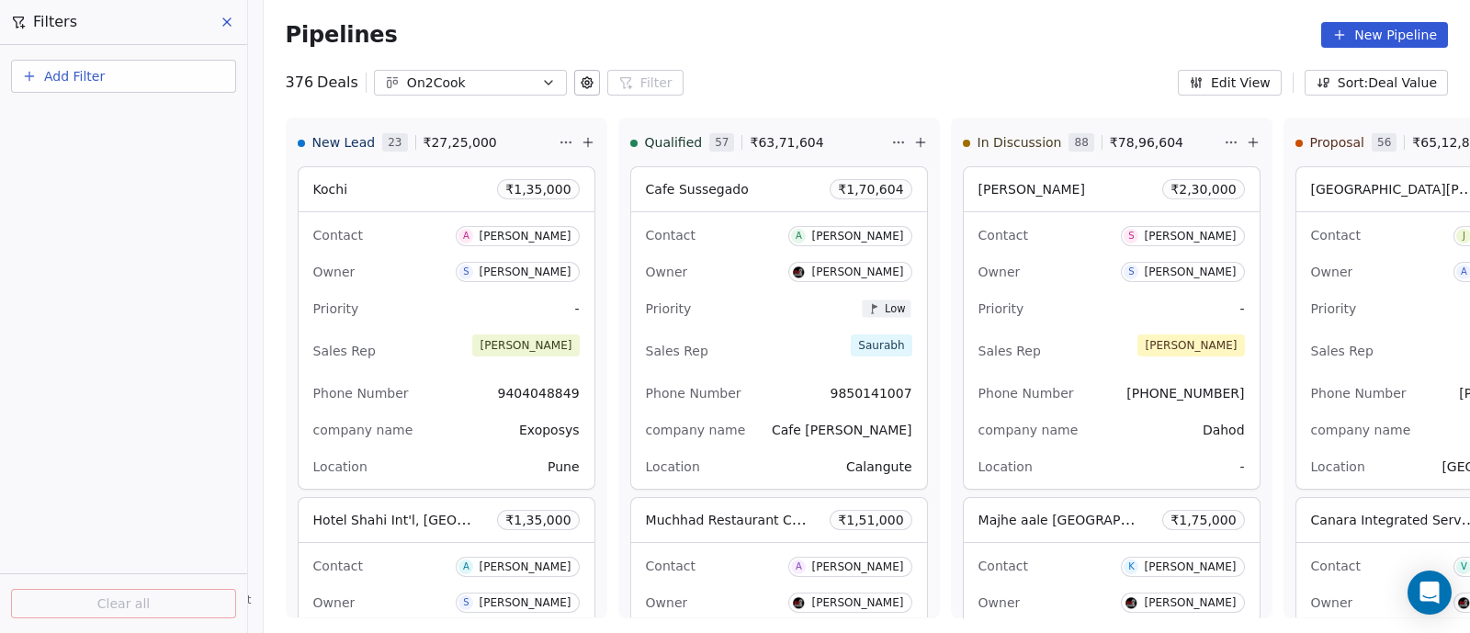
click at [62, 75] on span "Add Filter" at bounding box center [74, 76] width 61 height 19
click at [68, 118] on span "Deal properties" at bounding box center [79, 119] width 99 height 19
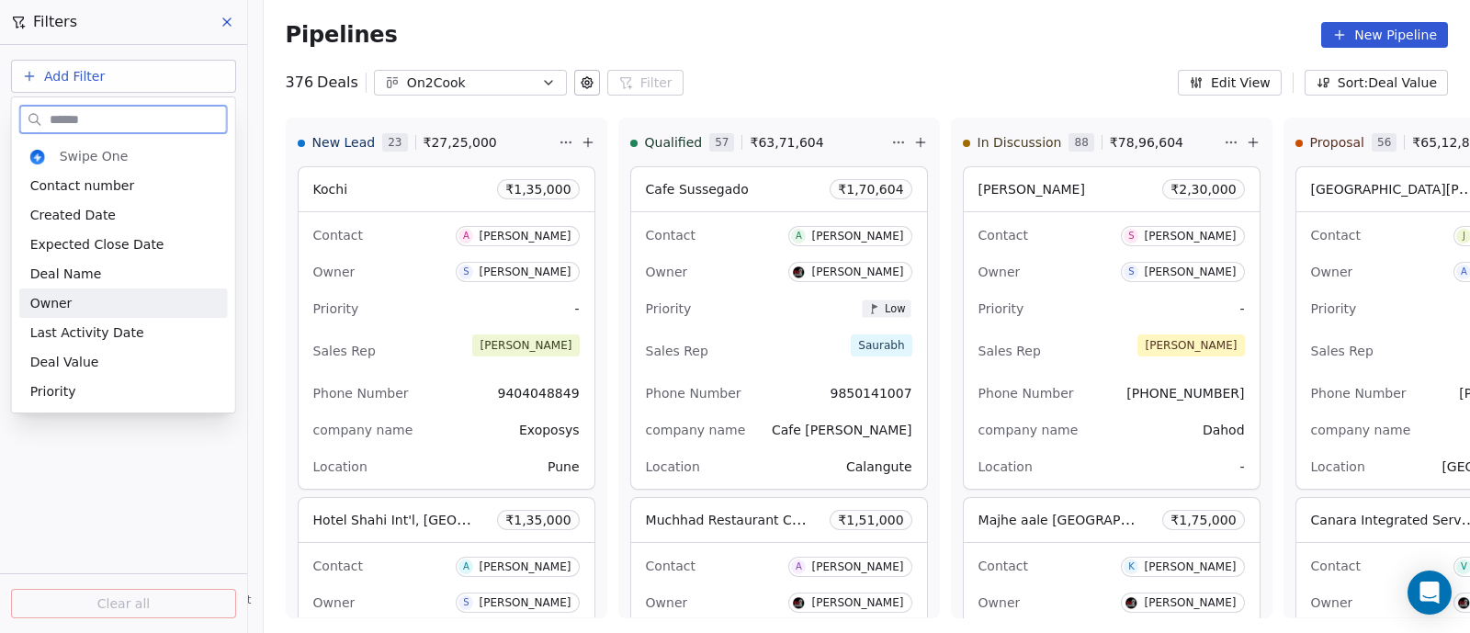
click at [87, 305] on div "Owner" at bounding box center [123, 303] width 186 height 18
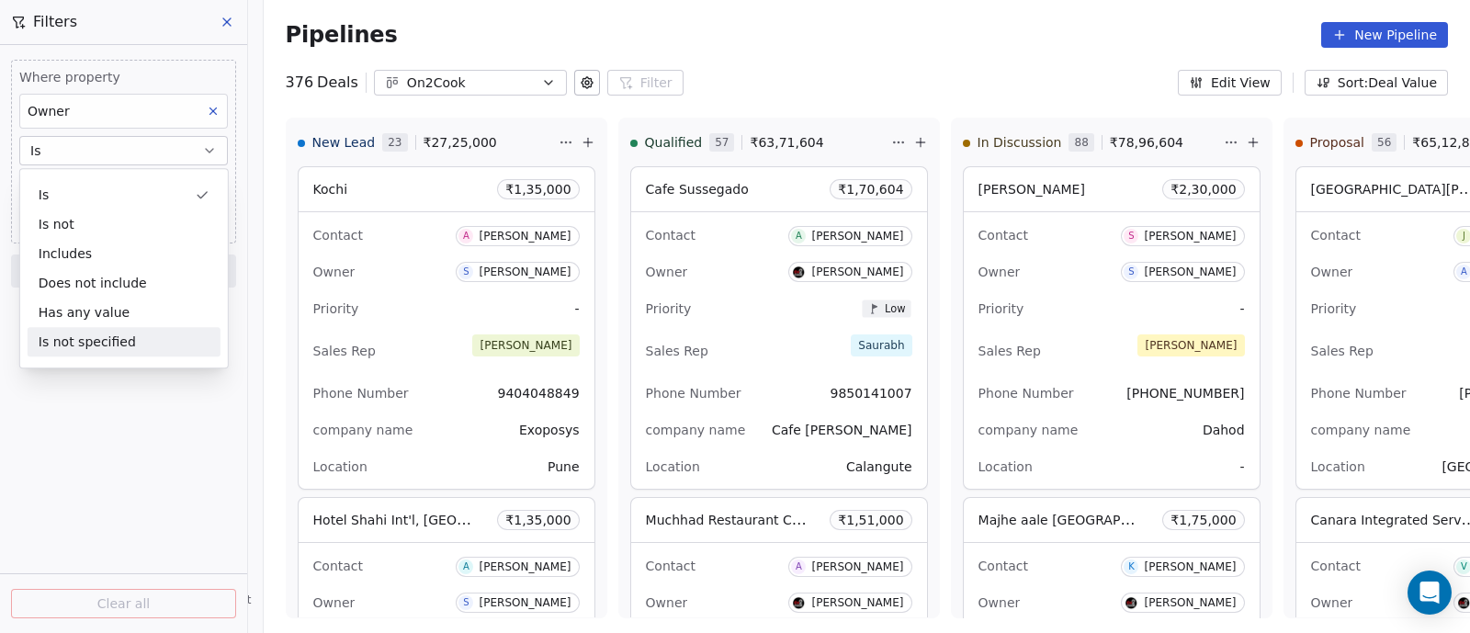
click at [88, 374] on div "Where property Owner Is Select Owner Add filter to this group Add another filte…" at bounding box center [123, 339] width 247 height 588
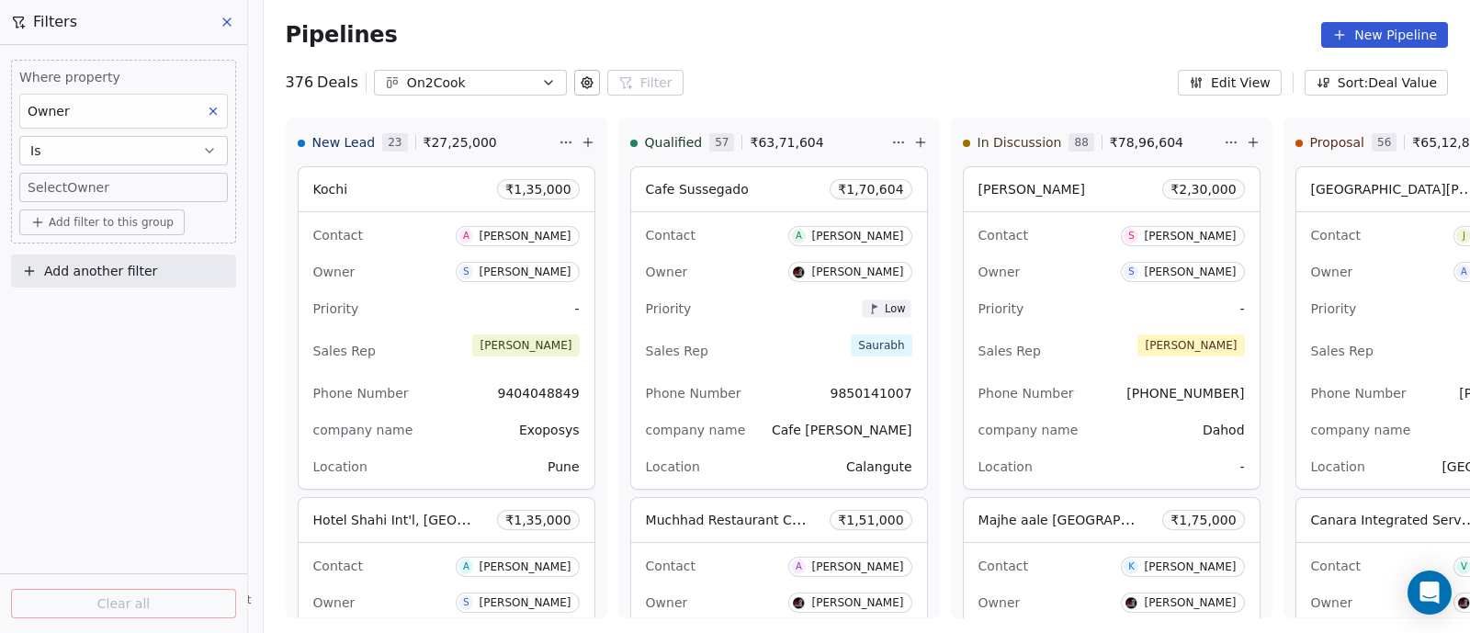
click at [196, 176] on body "On2Cook India Pvt. Ltd. Contacts People Marketing Workflows Campaigns Metrics &…" at bounding box center [735, 316] width 1470 height 633
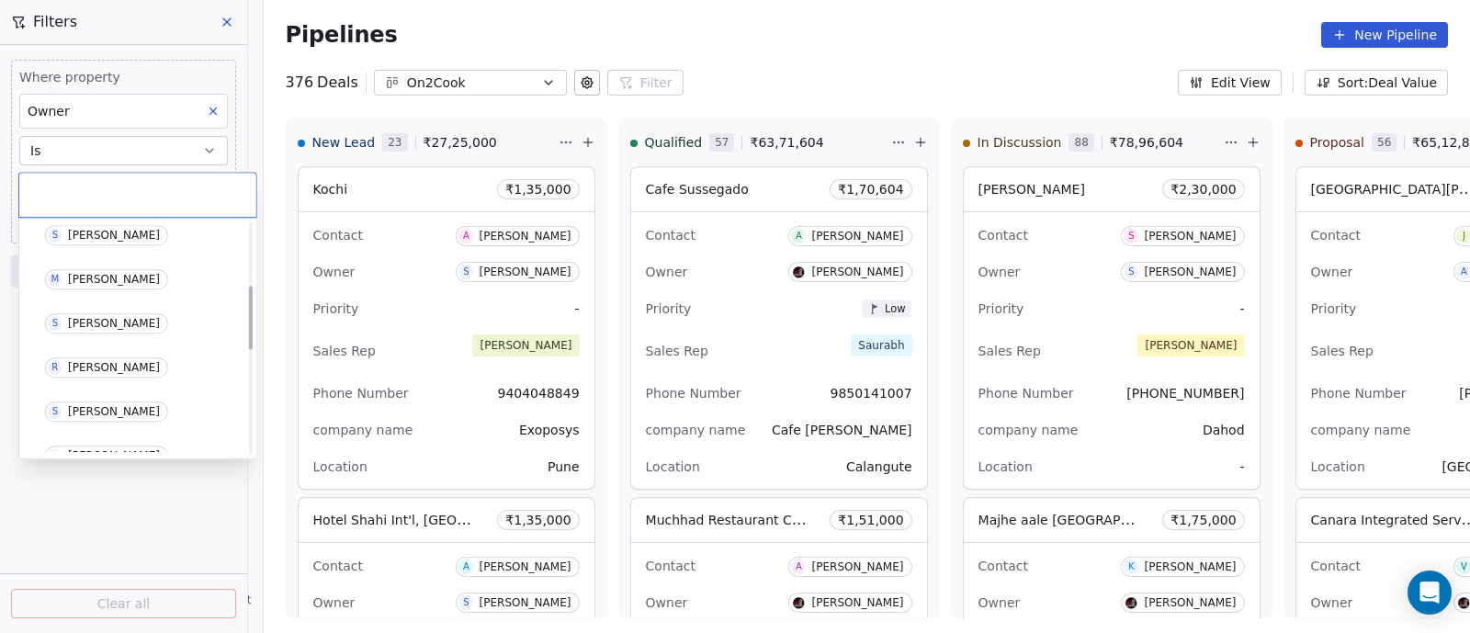
scroll to position [229, 0]
click at [90, 230] on div "Sapan Vyas" at bounding box center [114, 235] width 92 height 13
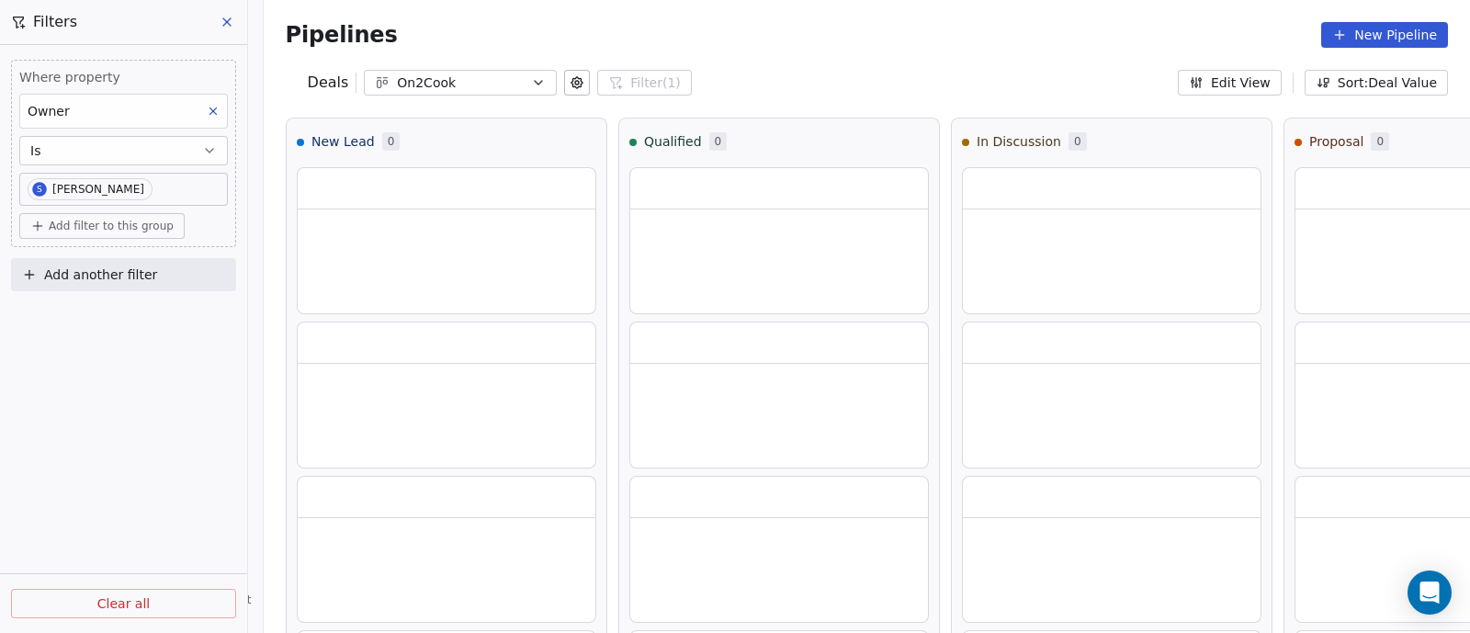
click at [152, 400] on div "Where property Owner Is S Sapan Vyas Add filter to this group Add another filte…" at bounding box center [123, 339] width 247 height 588
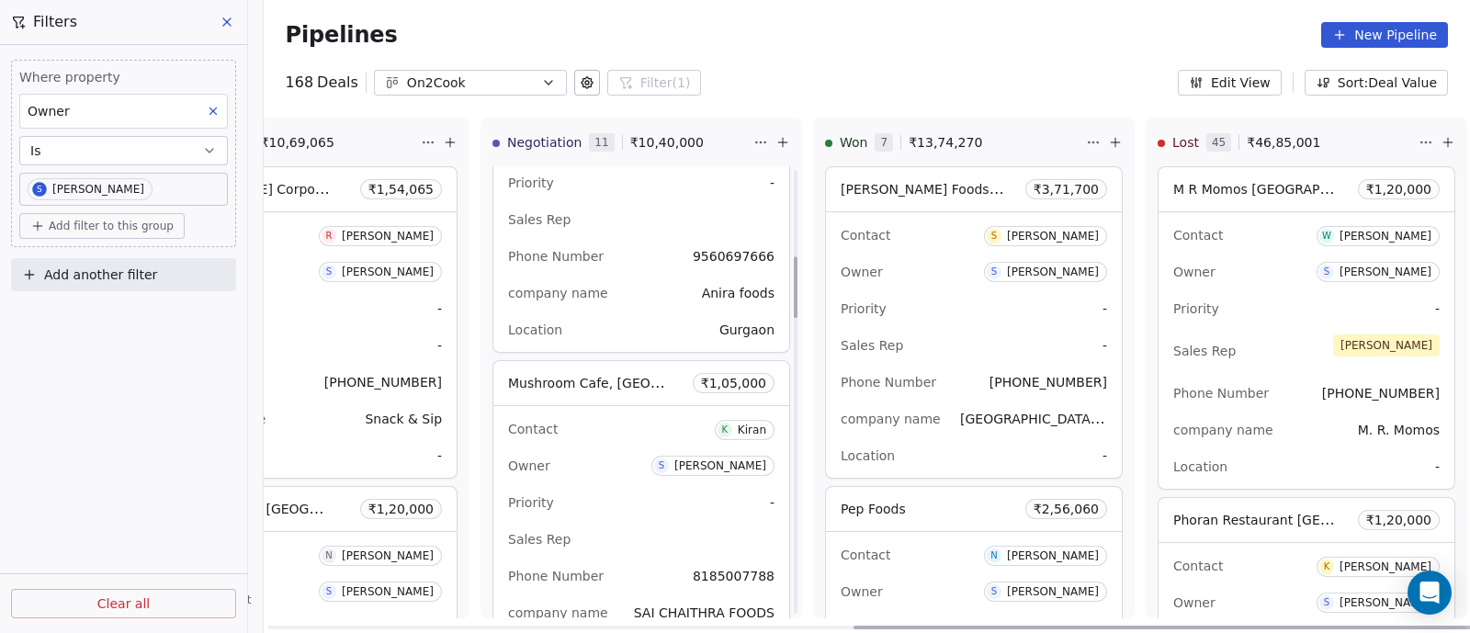
scroll to position [803, 0]
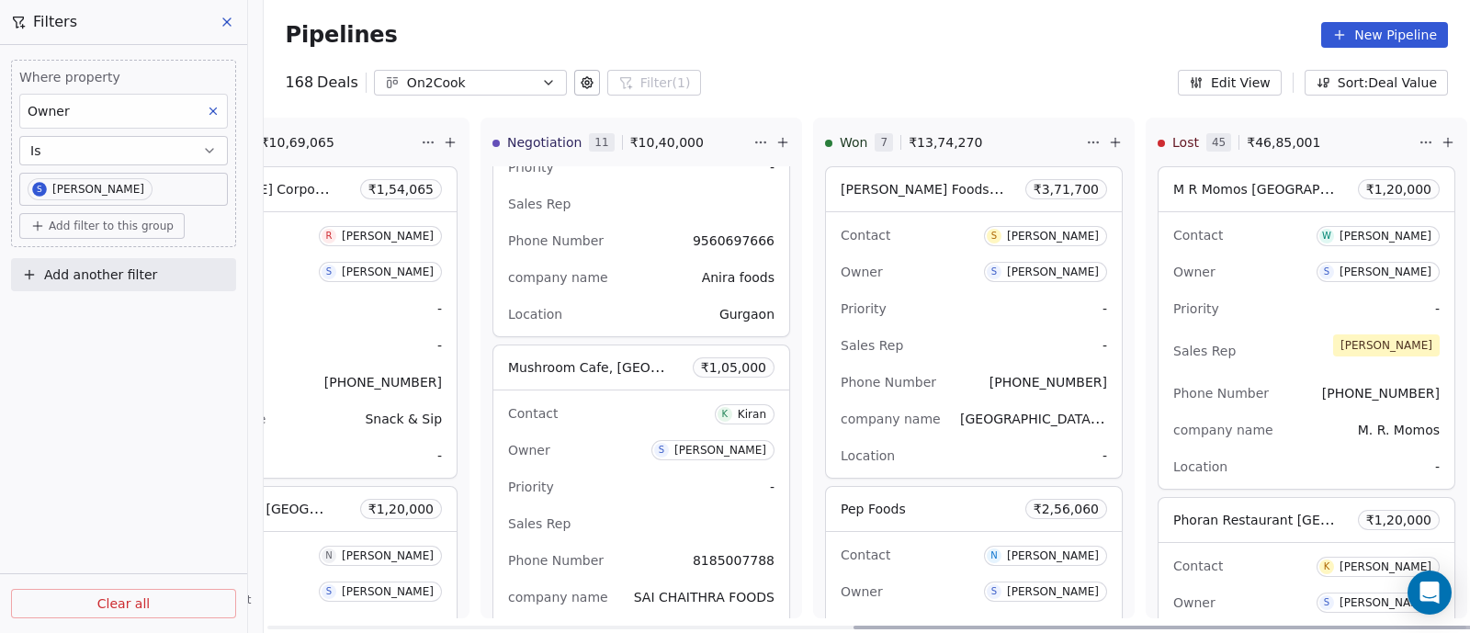
click at [602, 422] on div "Contact K Kiran" at bounding box center [641, 413] width 266 height 30
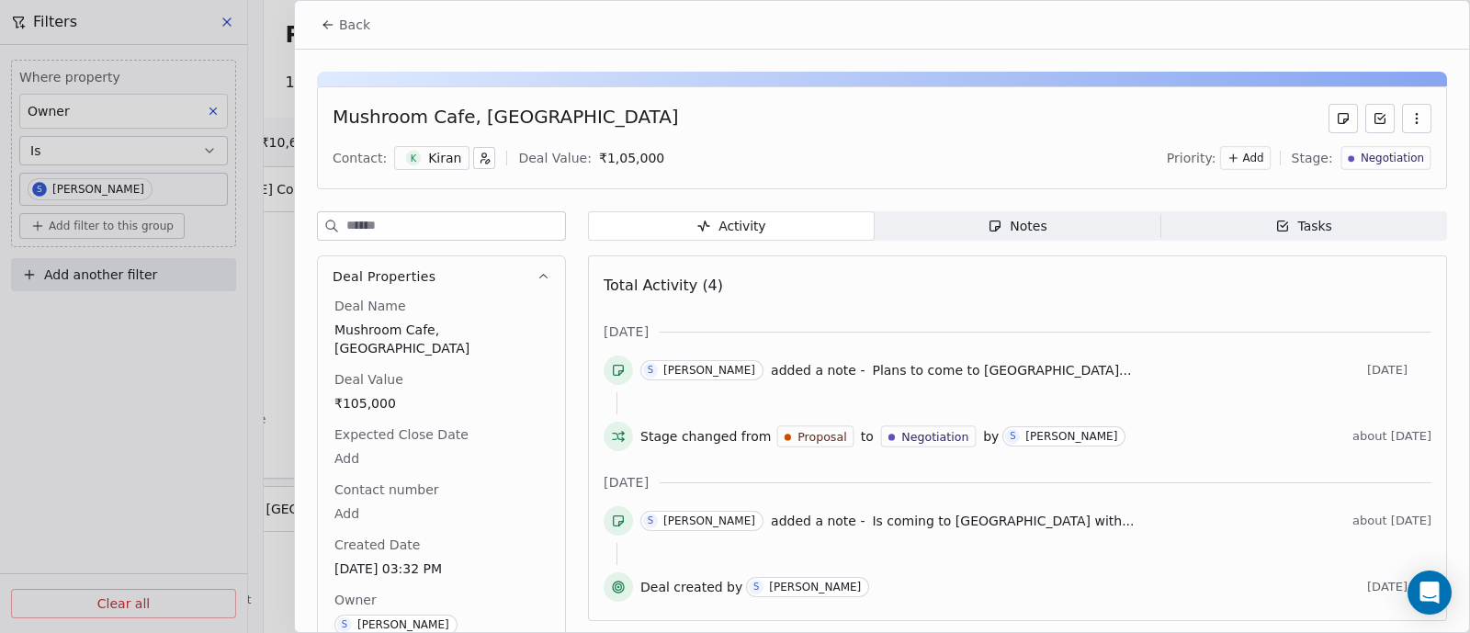
click at [341, 25] on span "Back" at bounding box center [354, 25] width 31 height 18
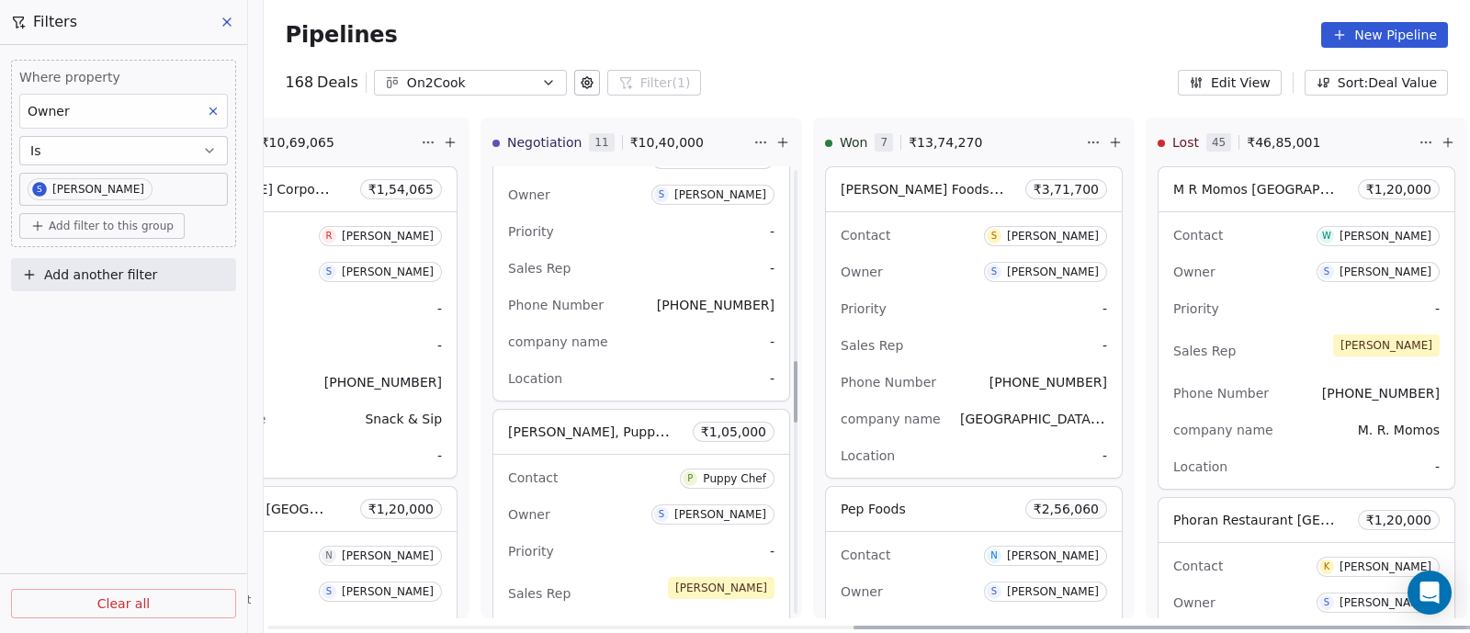
scroll to position [1492, 0]
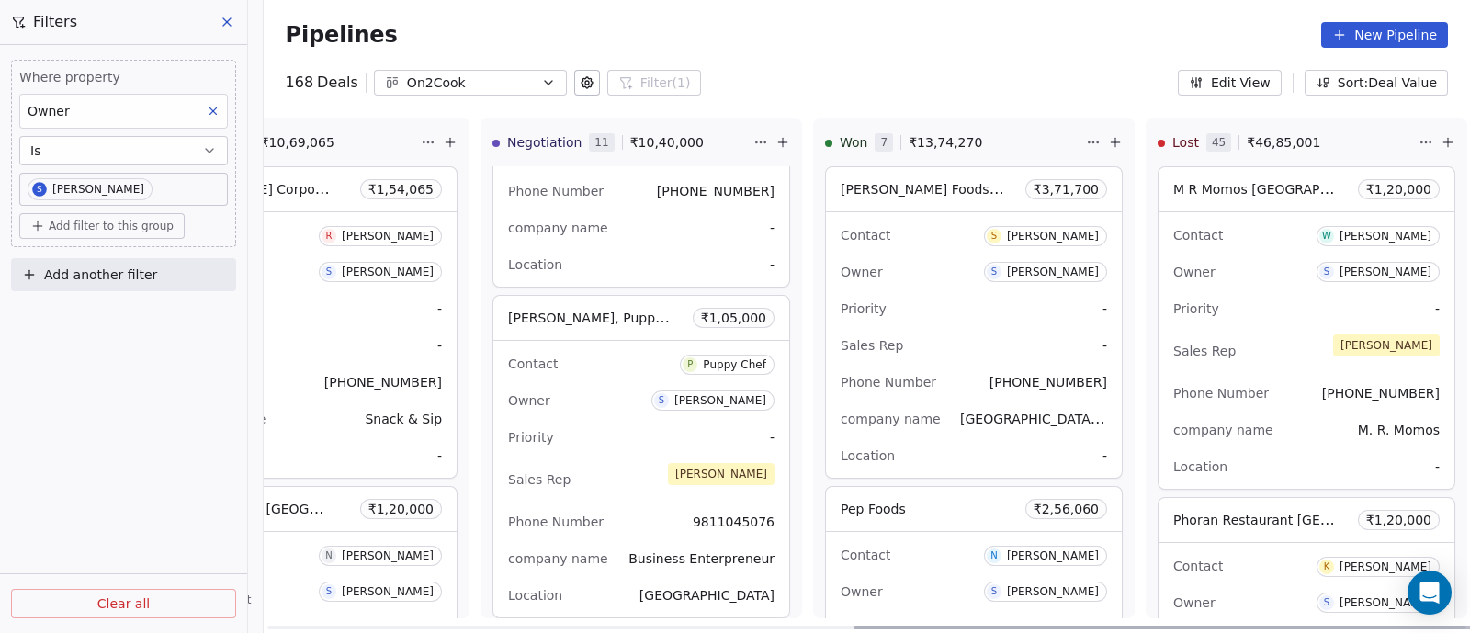
click at [616, 433] on div "Priority -" at bounding box center [641, 437] width 266 height 29
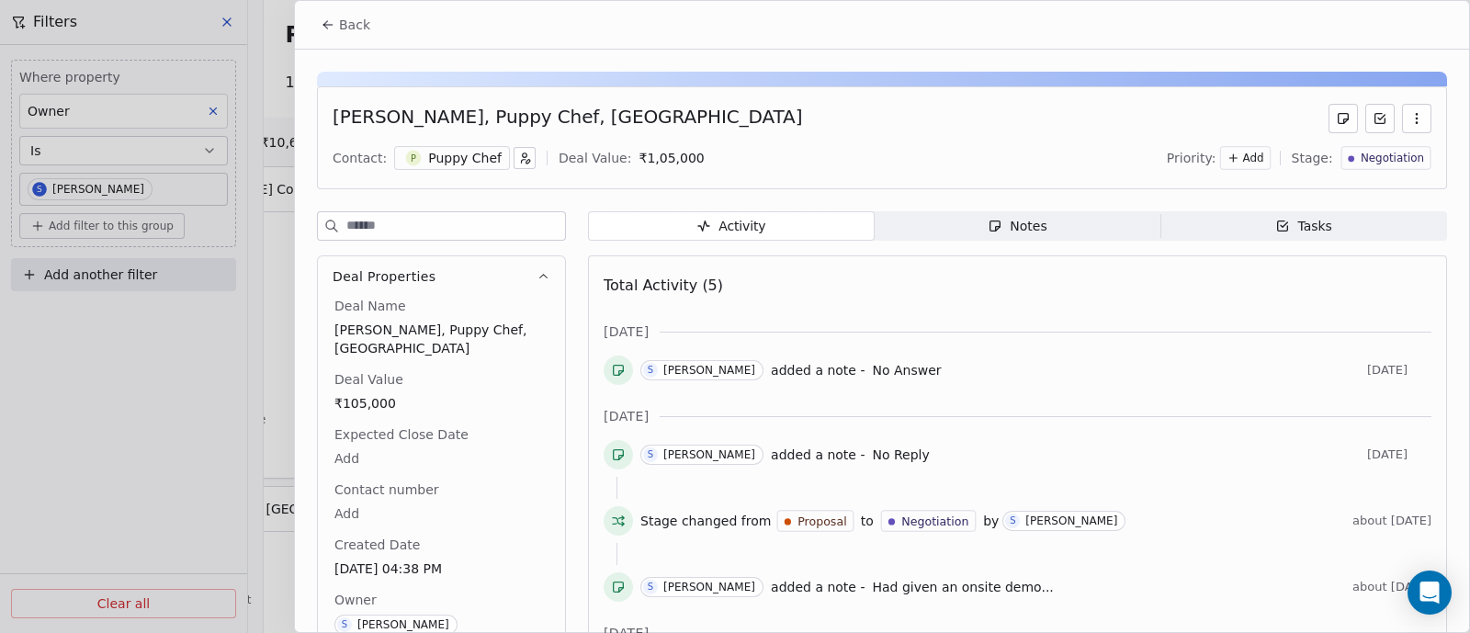
click at [1026, 222] on div "Notes" at bounding box center [1016, 226] width 59 height 19
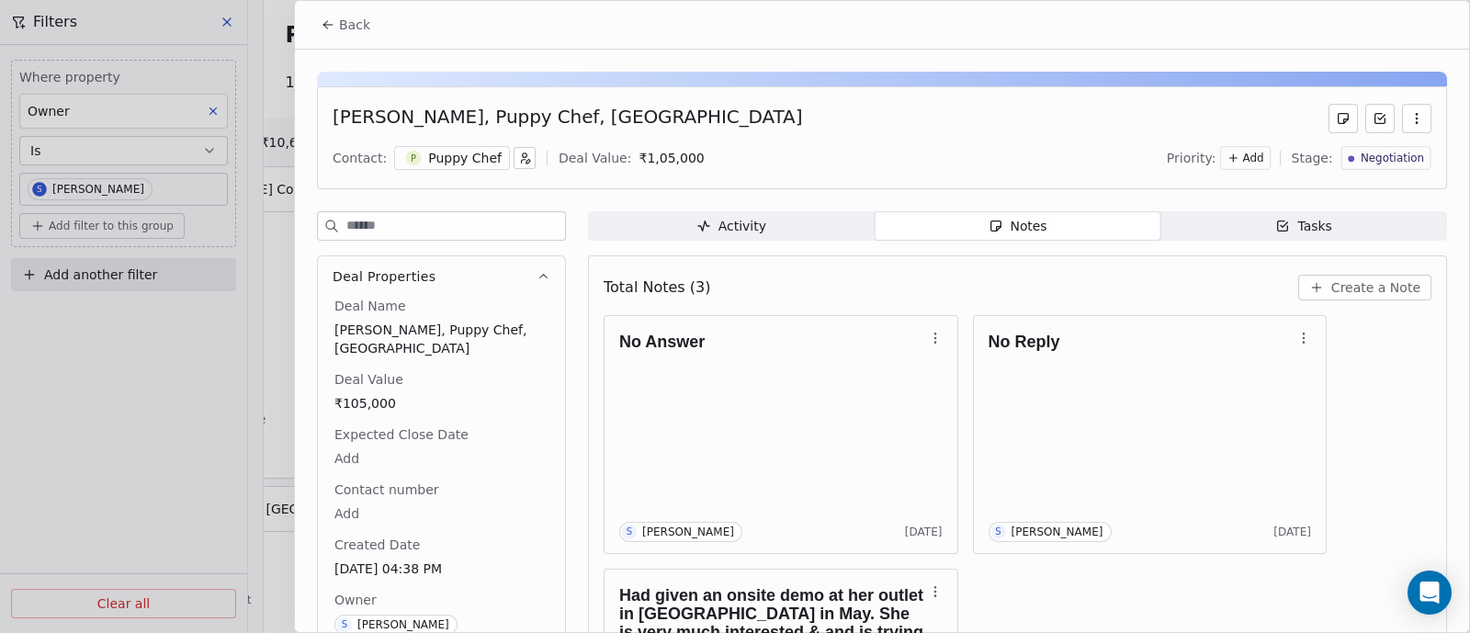
click at [1345, 288] on span "Create a Note" at bounding box center [1375, 287] width 89 height 18
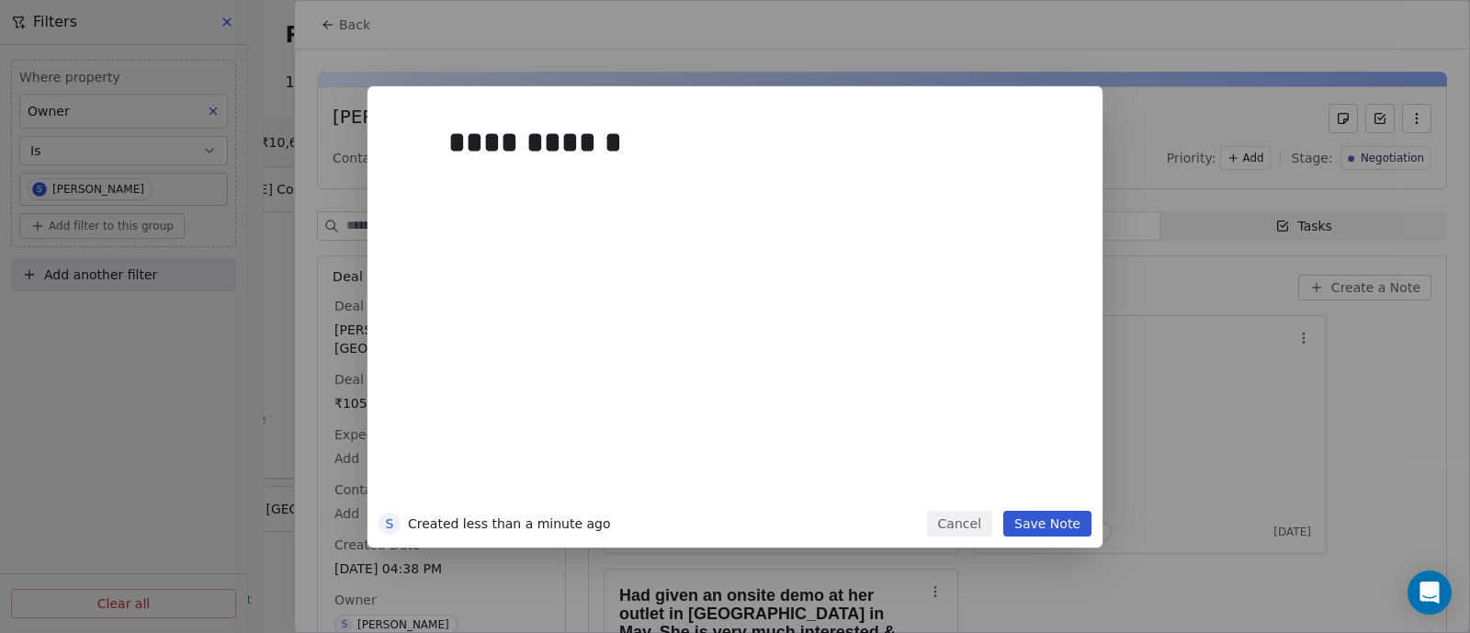
click at [628, 310] on div "**********" at bounding box center [762, 308] width 628 height 391
click at [1050, 524] on button "Save Note" at bounding box center [1047, 524] width 88 height 26
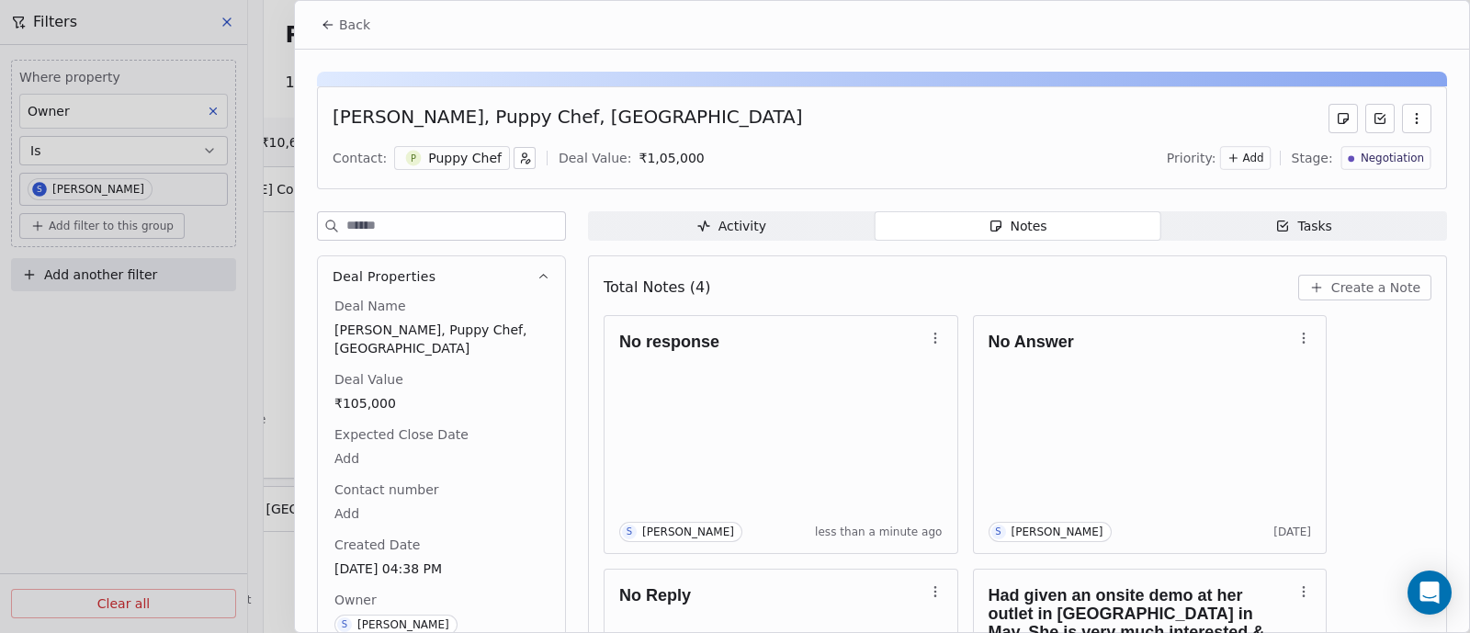
click at [361, 19] on span "Back" at bounding box center [354, 25] width 31 height 18
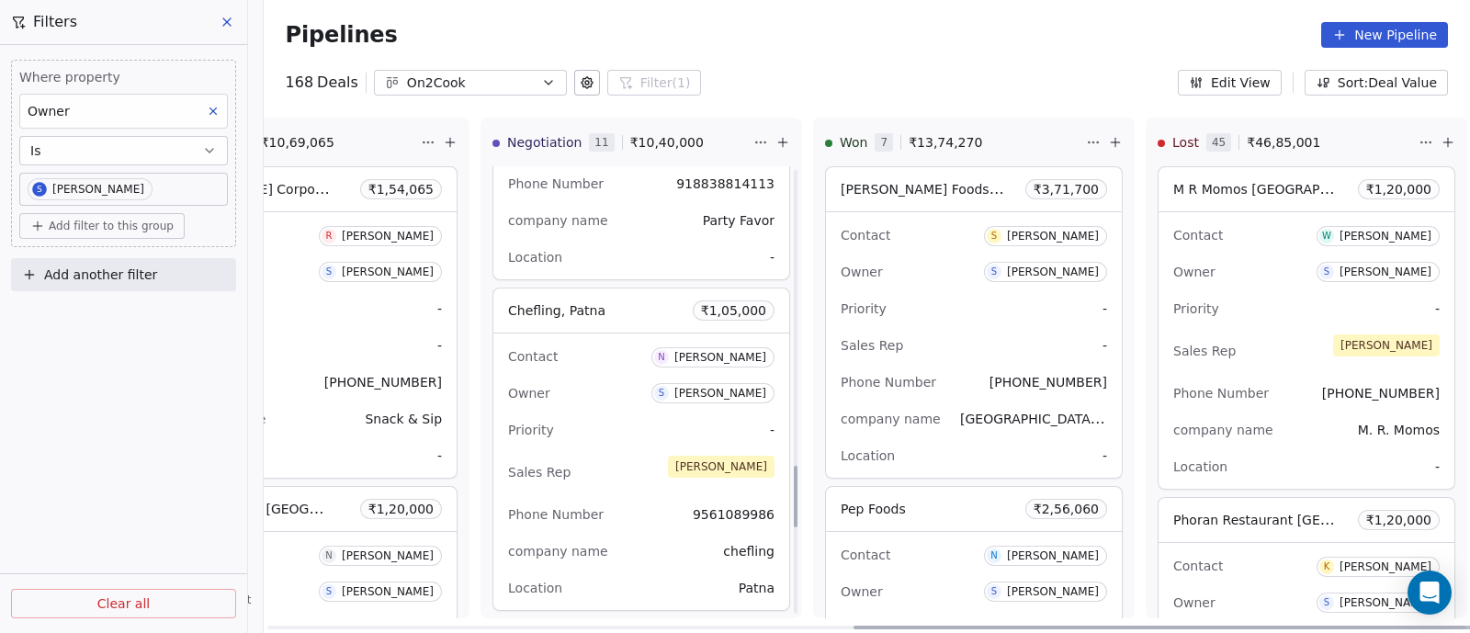
scroll to position [2182, 0]
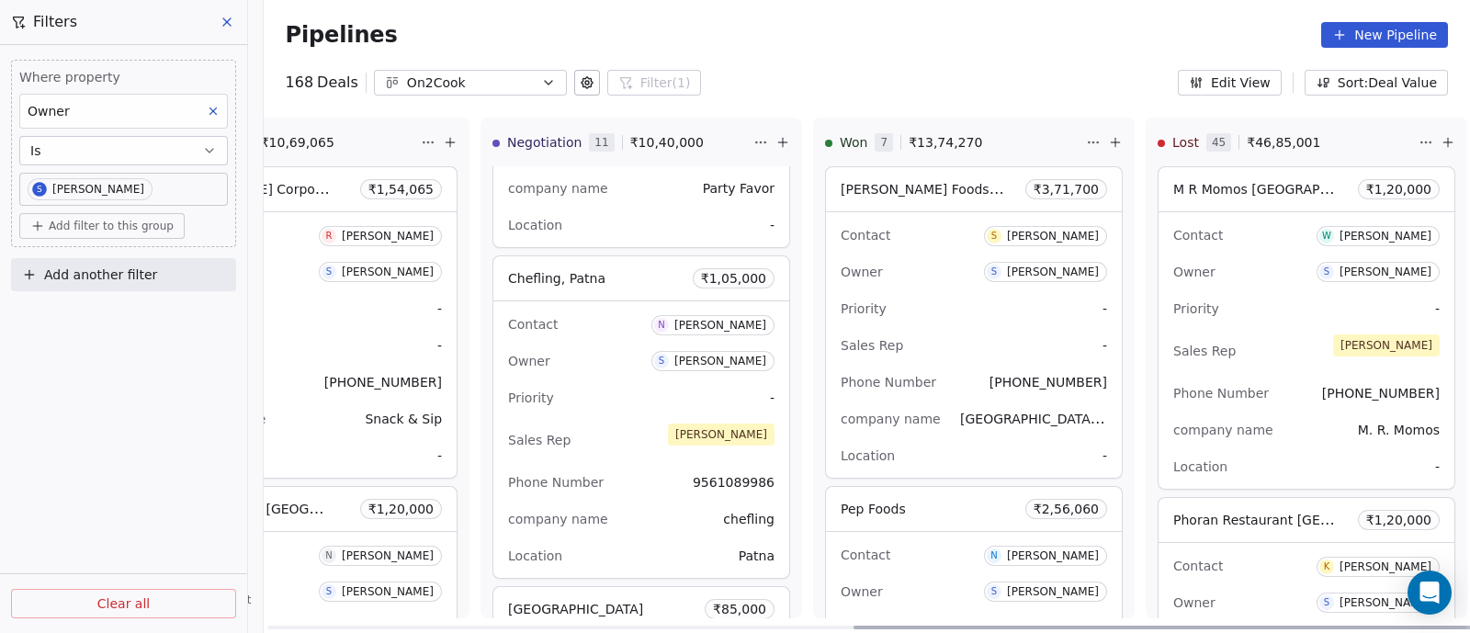
click at [611, 368] on div "Owner S Sapan Vyas" at bounding box center [641, 360] width 266 height 29
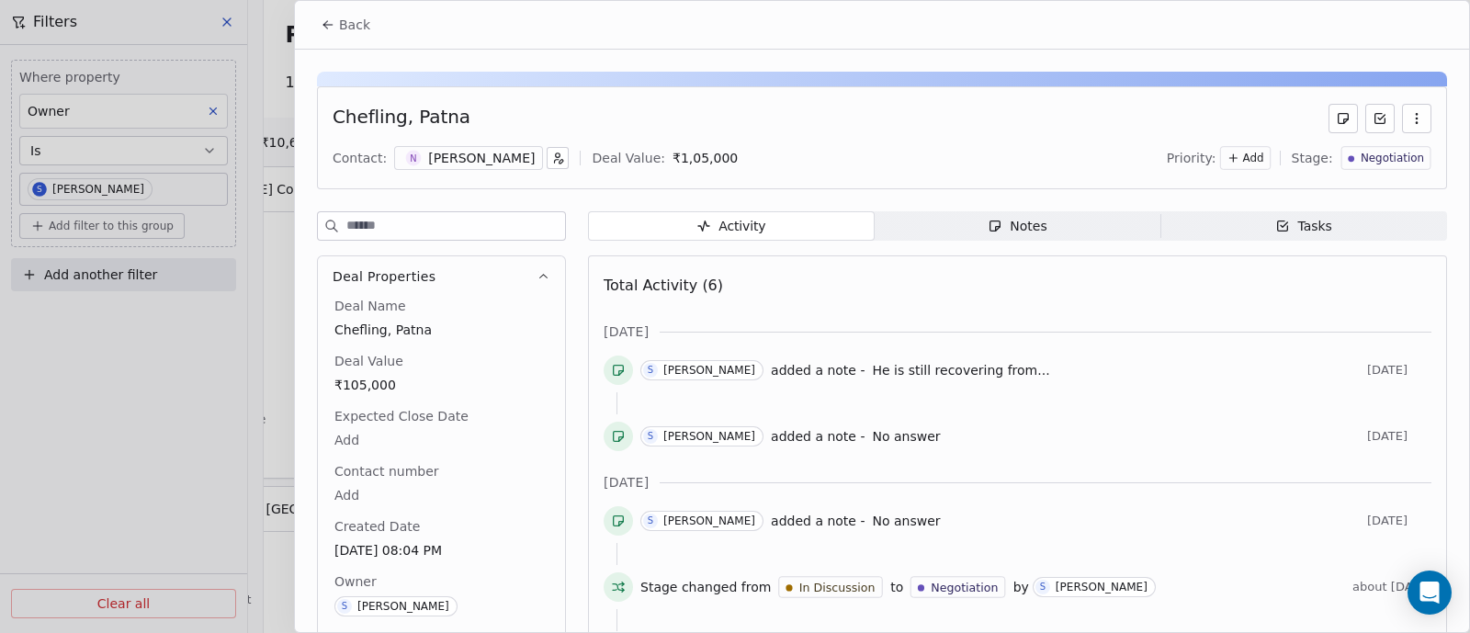
click at [351, 22] on span "Back" at bounding box center [354, 25] width 31 height 18
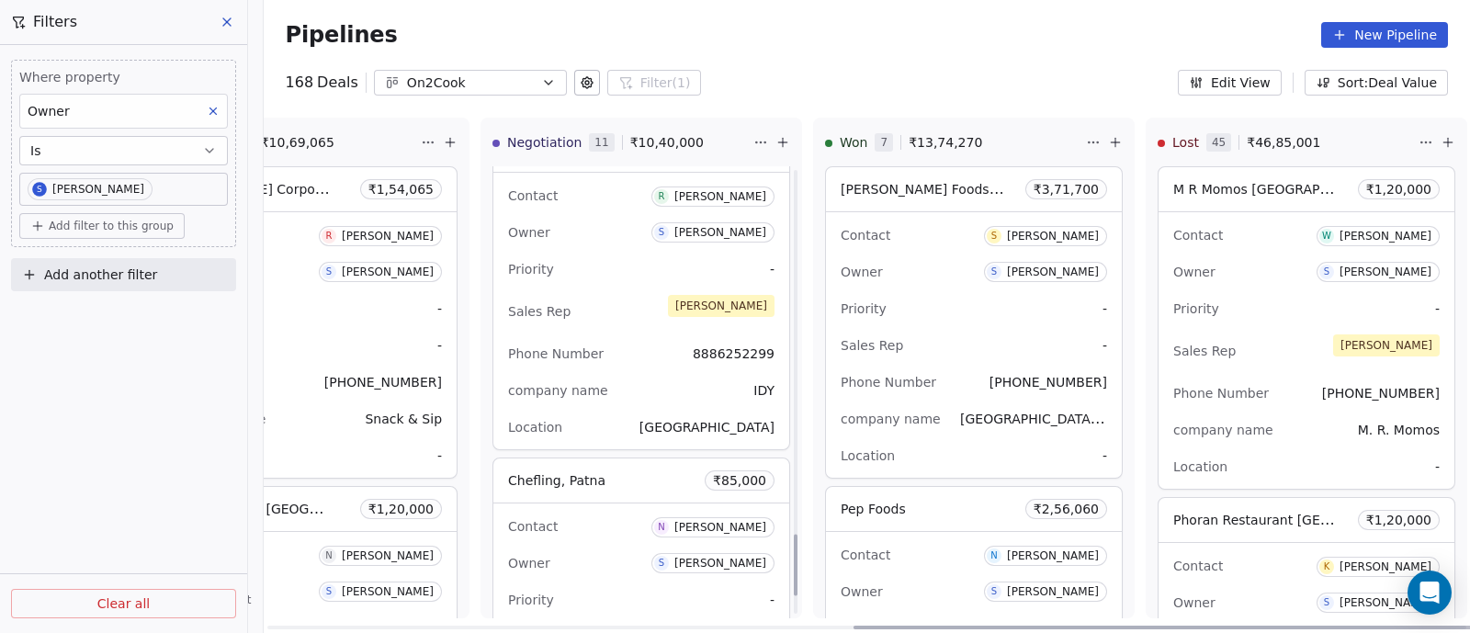
scroll to position [2820, 0]
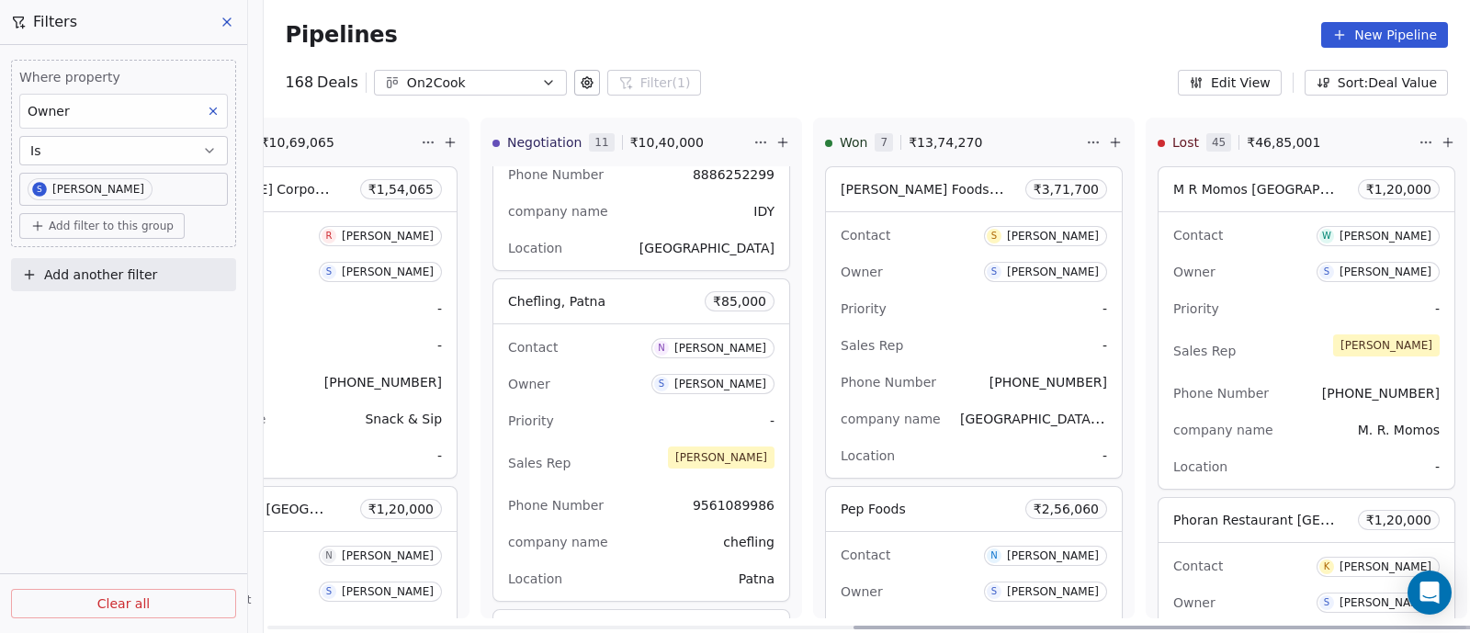
click at [608, 343] on div "Contact N NITIN BHASKAR" at bounding box center [641, 347] width 266 height 30
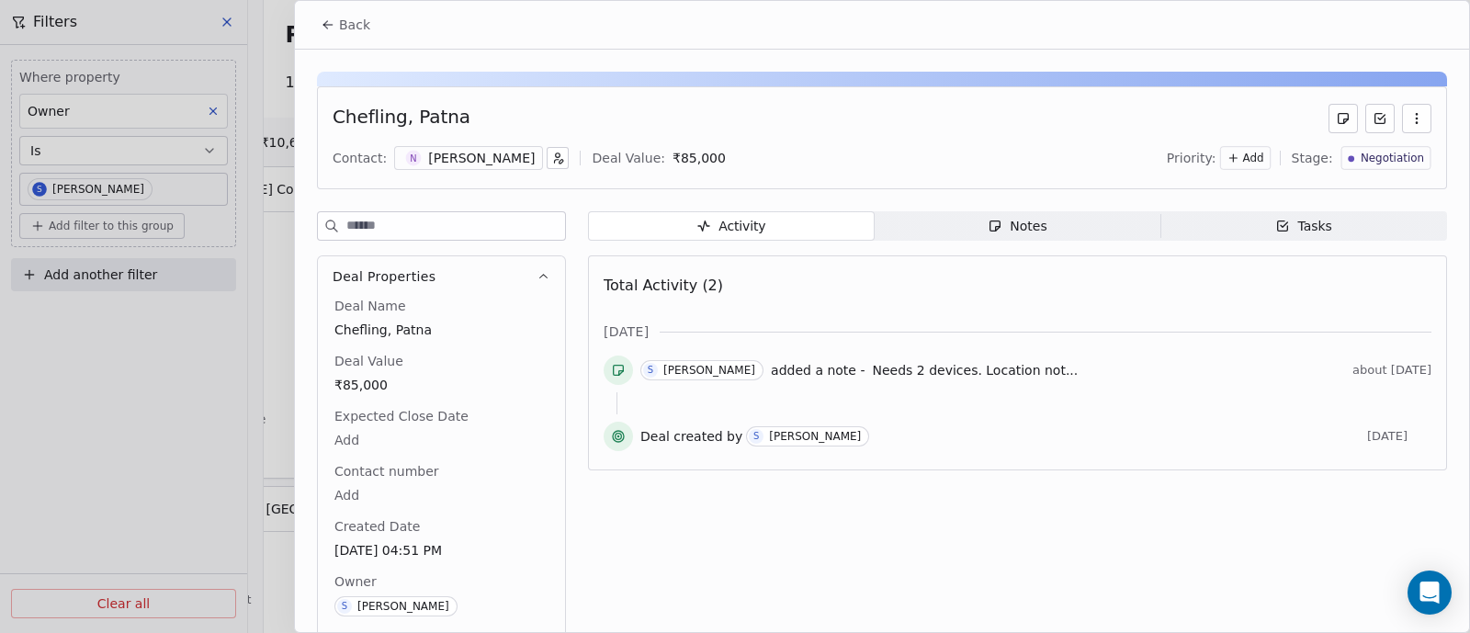
click at [1407, 121] on button "button" at bounding box center [1416, 118] width 29 height 29
click at [1309, 163] on div "Delete" at bounding box center [1344, 157] width 123 height 29
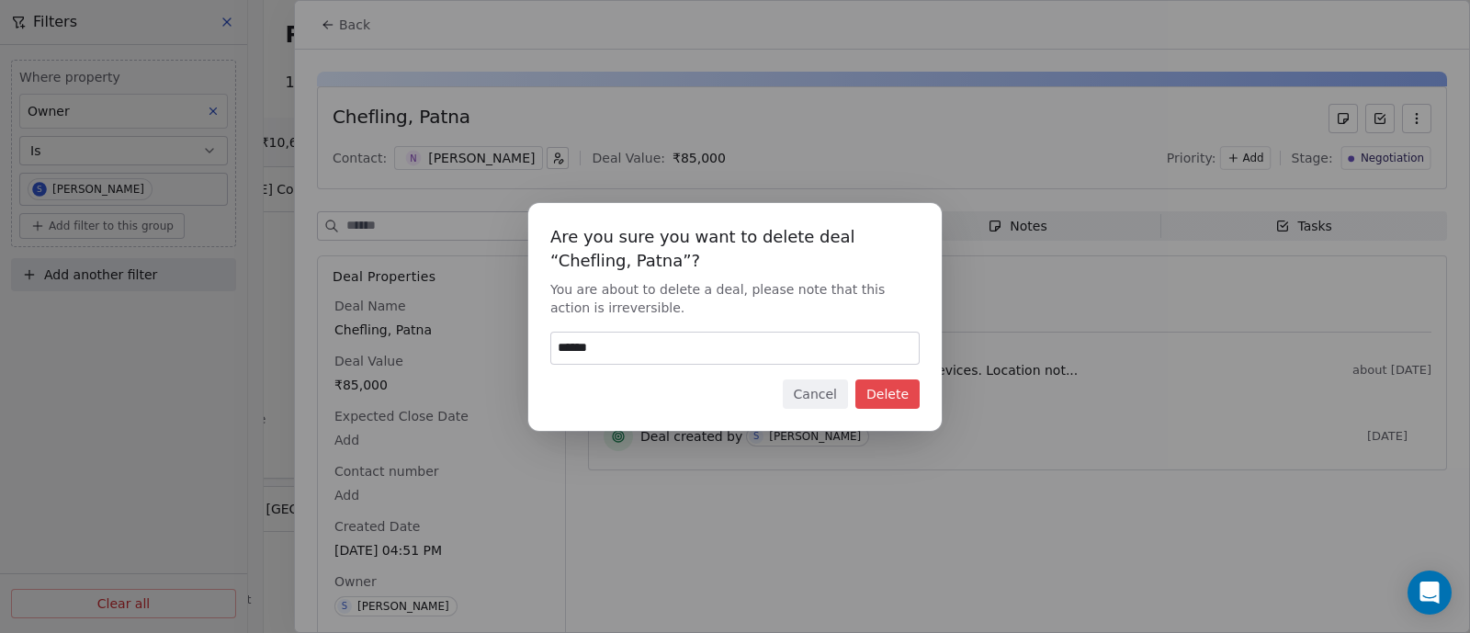
type input "******"
click at [891, 391] on button "Delete" at bounding box center [887, 393] width 64 height 29
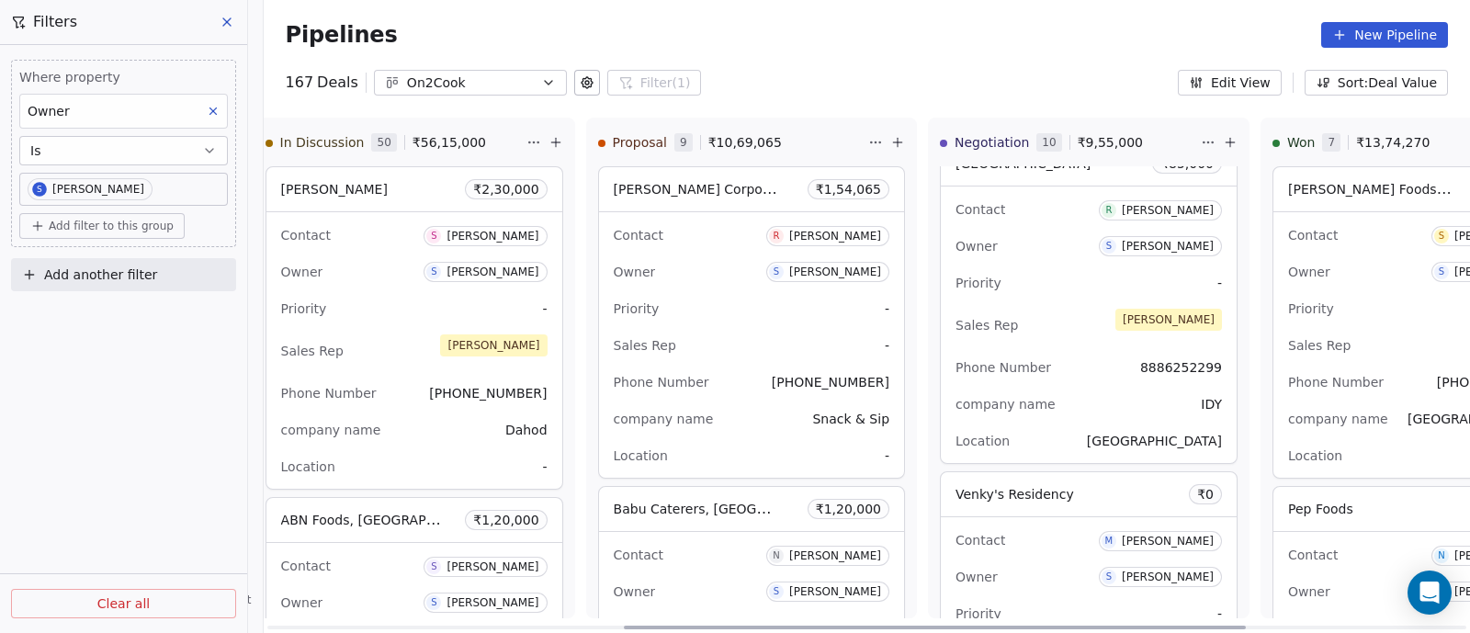
scroll to position [0, 696]
click at [753, 326] on div "Contact R Rohit Mittal Owner S Sapan Vyas Priority - Sales Rep - Phone Number +…" at bounding box center [752, 344] width 305 height 265
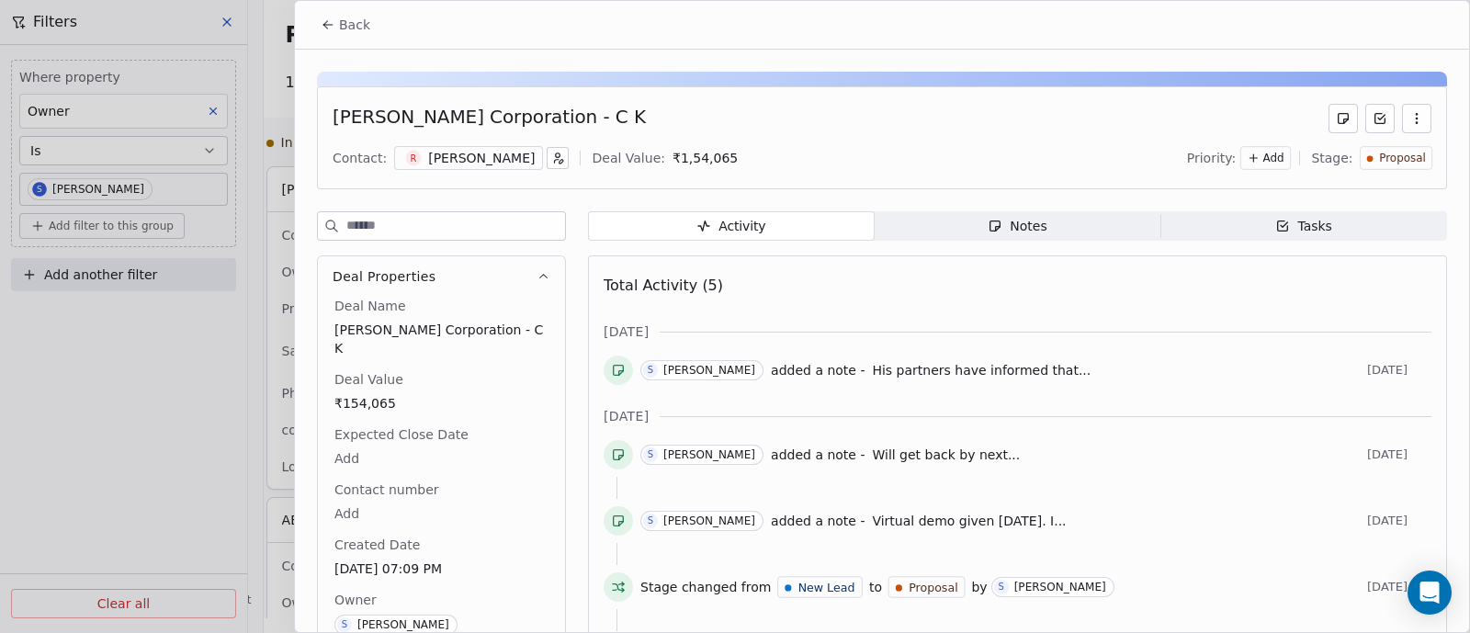
click at [1020, 228] on div "Notes" at bounding box center [1016, 226] width 59 height 19
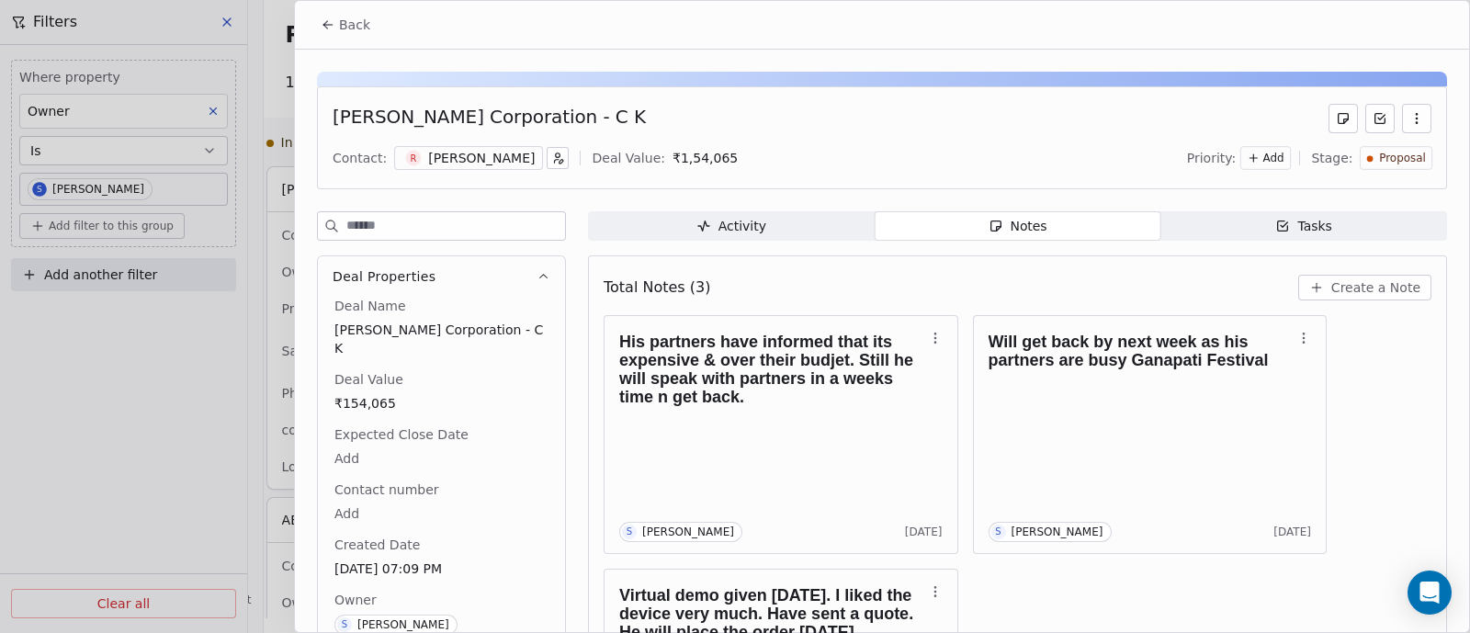
click at [1369, 283] on span "Create a Note" at bounding box center [1375, 287] width 89 height 18
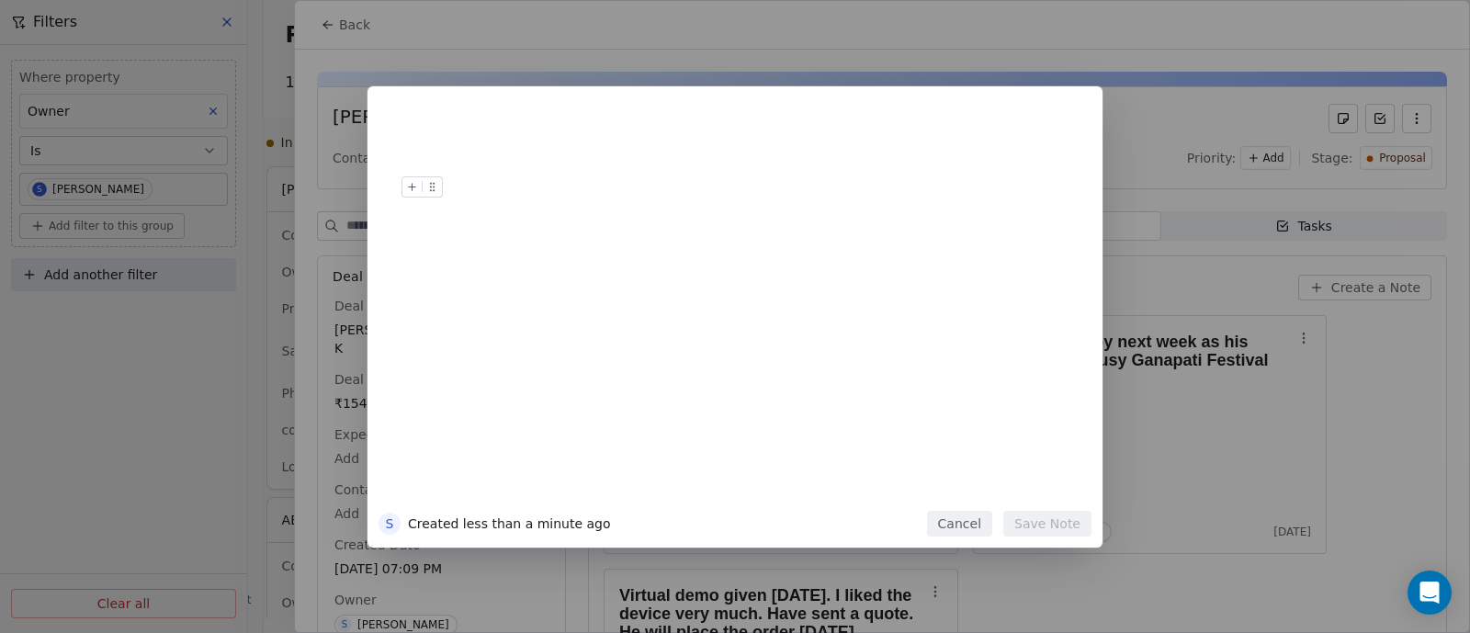
click at [972, 531] on button "Cancel" at bounding box center [959, 524] width 65 height 26
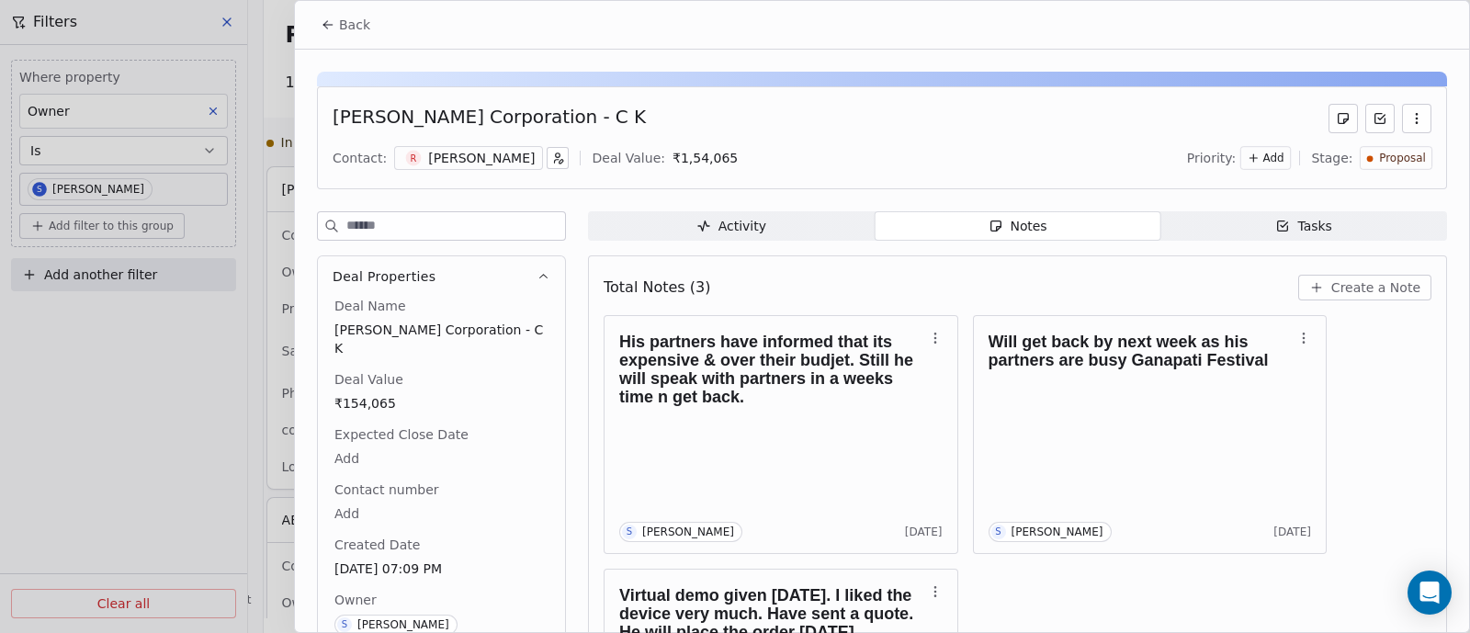
click at [1342, 290] on span "Create a Note" at bounding box center [1375, 287] width 89 height 18
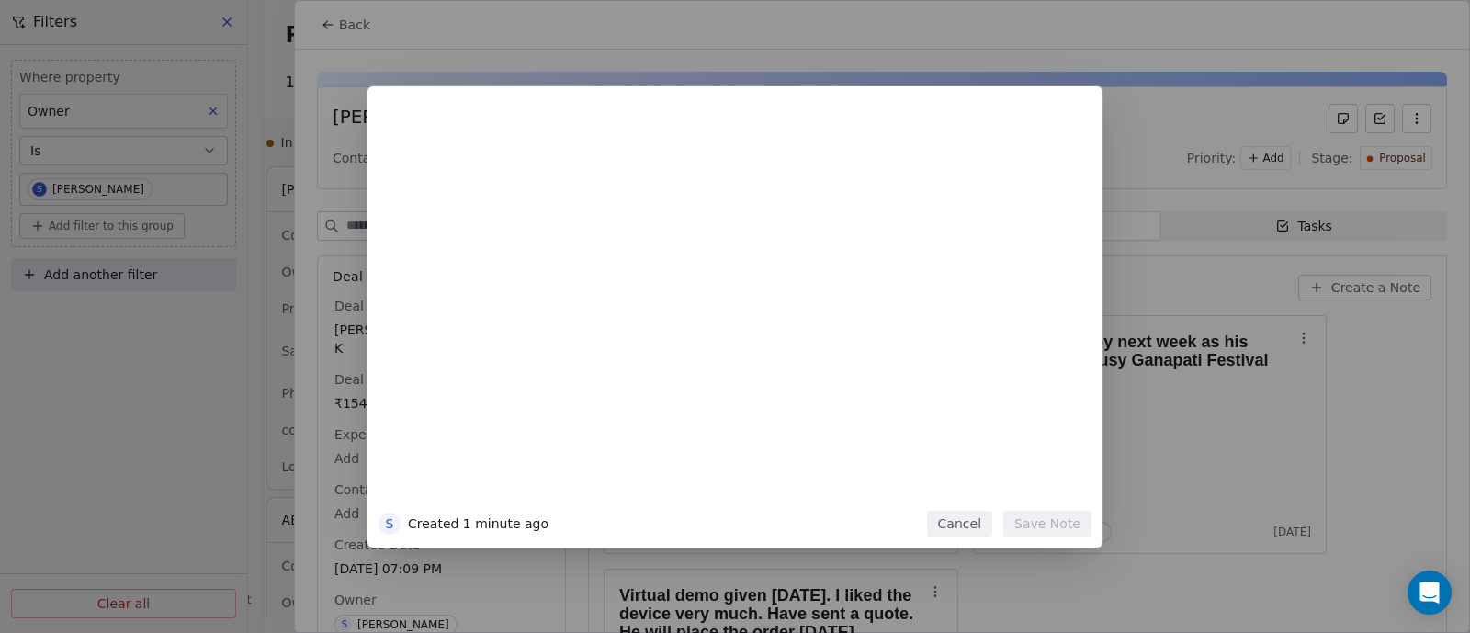
click at [970, 525] on button "Cancel" at bounding box center [959, 524] width 65 height 26
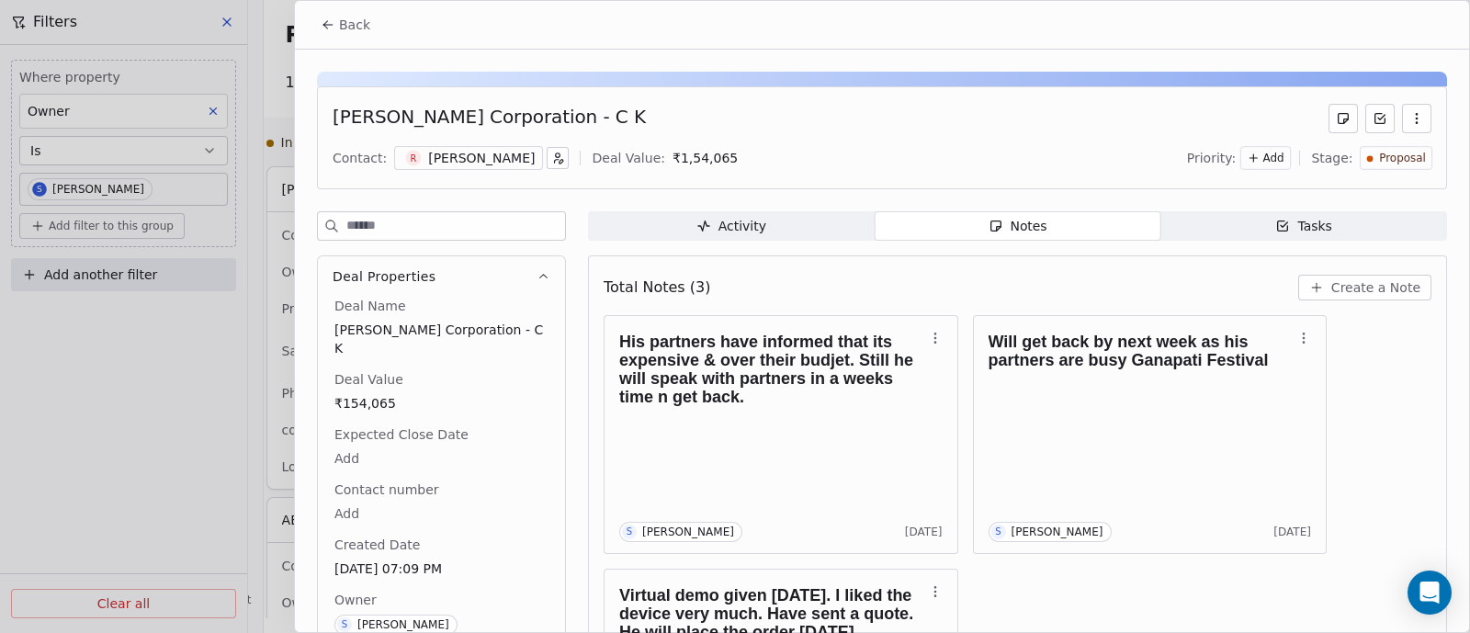
click at [1355, 282] on span "Create a Note" at bounding box center [1375, 287] width 89 height 18
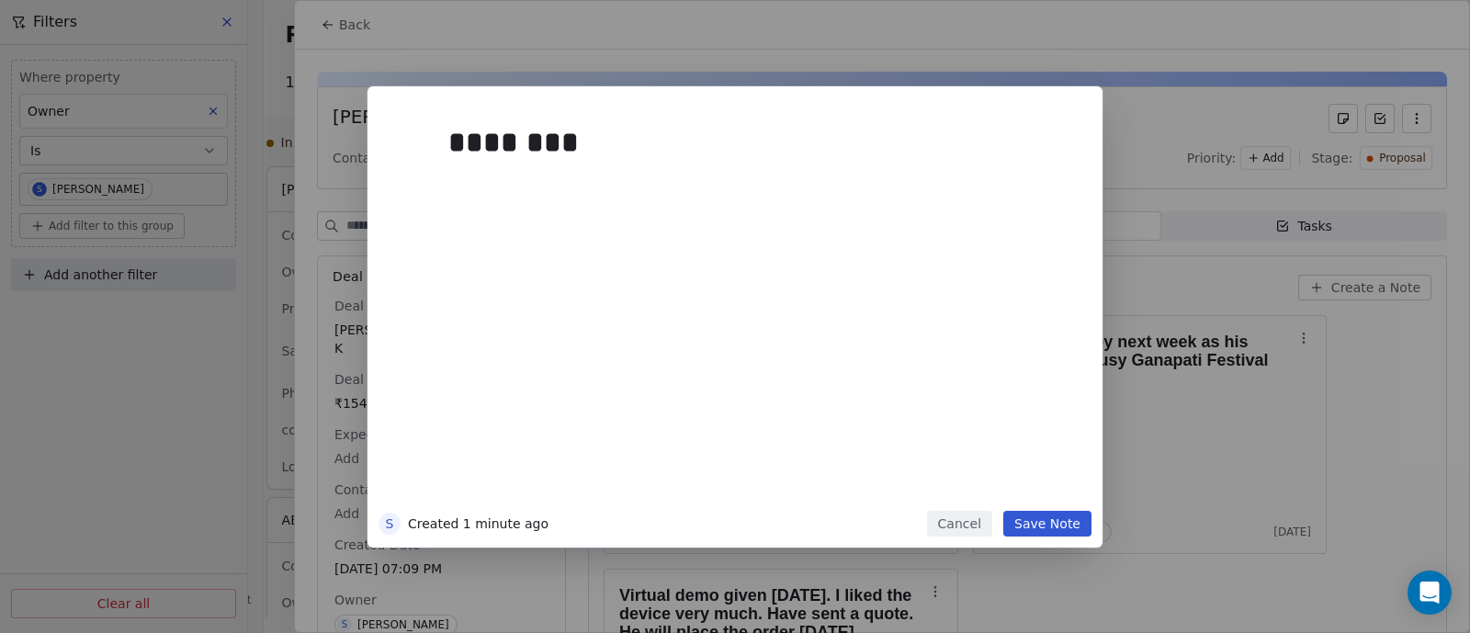
click at [1056, 526] on button "Save Note" at bounding box center [1047, 524] width 88 height 26
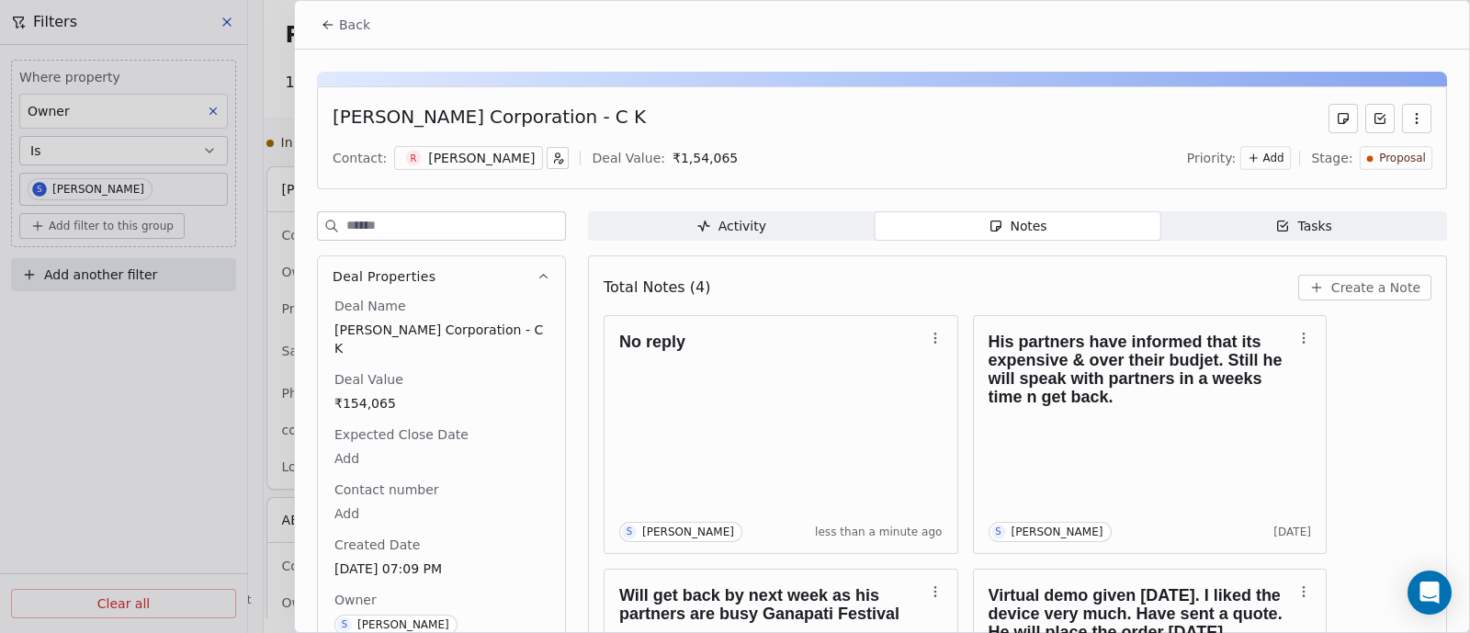
click at [362, 29] on span "Back" at bounding box center [354, 25] width 31 height 18
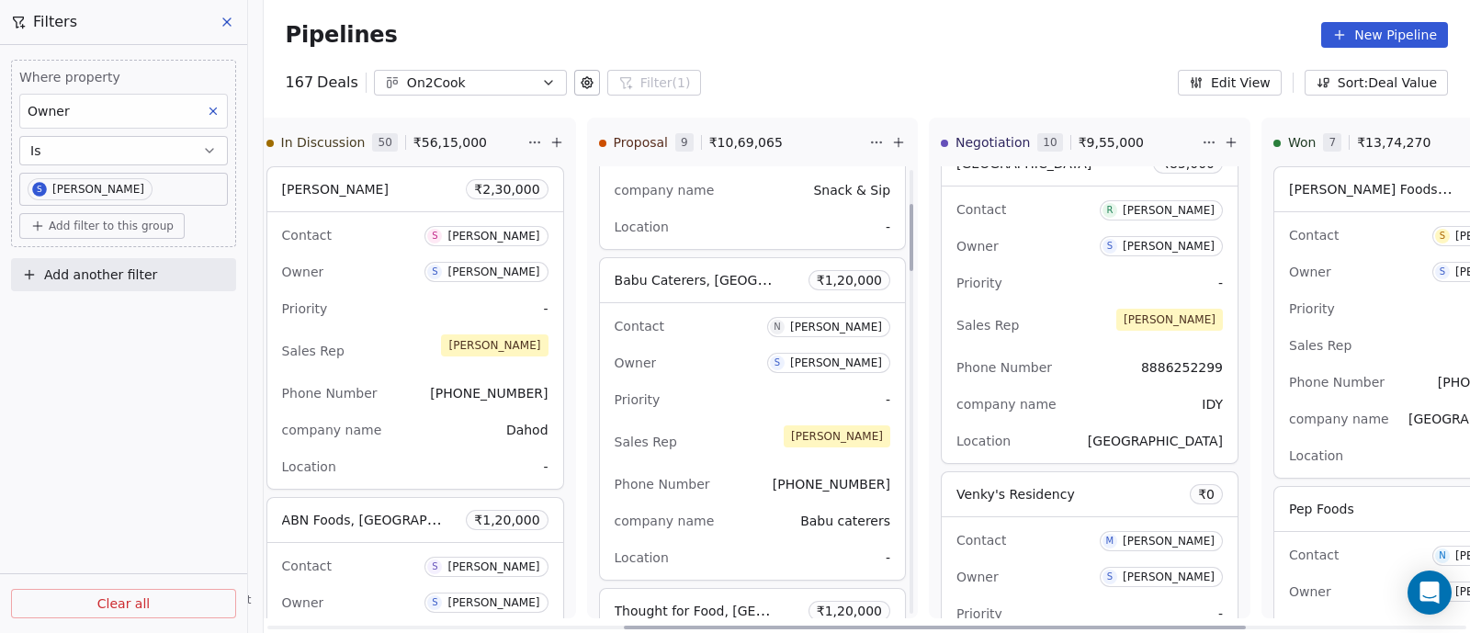
scroll to position [344, 0]
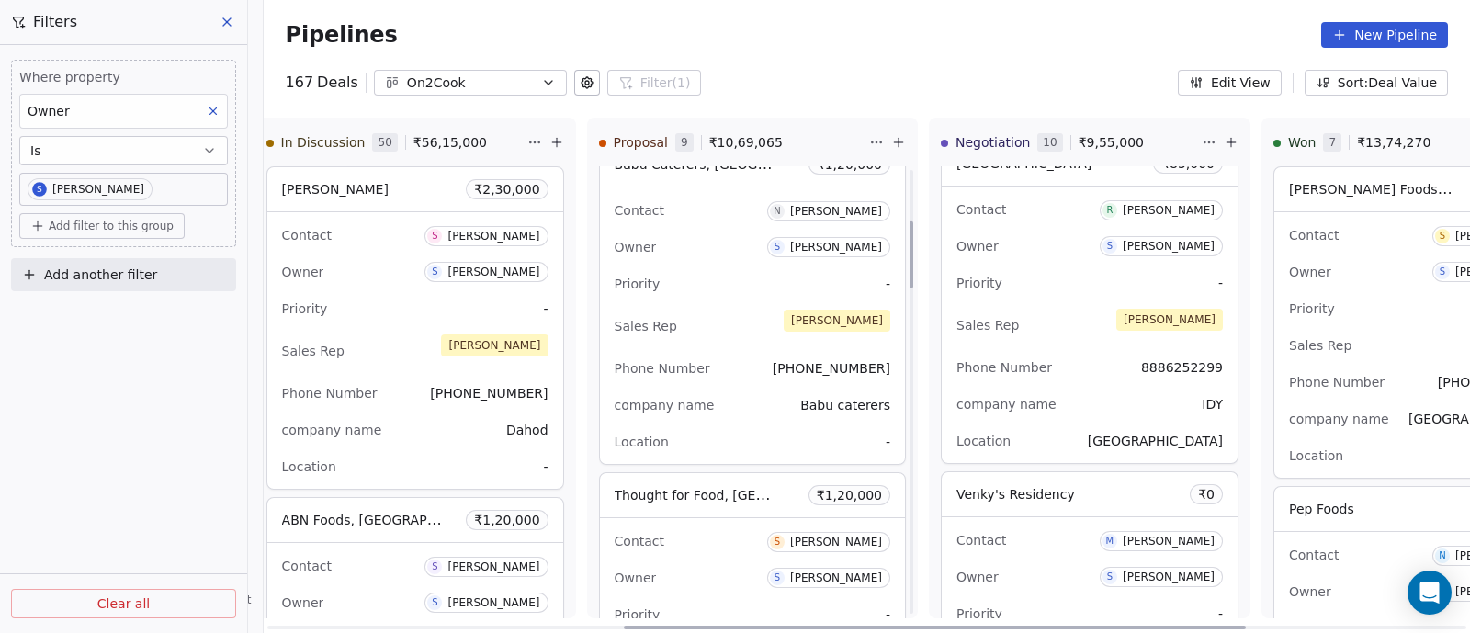
click at [730, 296] on div "Priority -" at bounding box center [752, 283] width 276 height 29
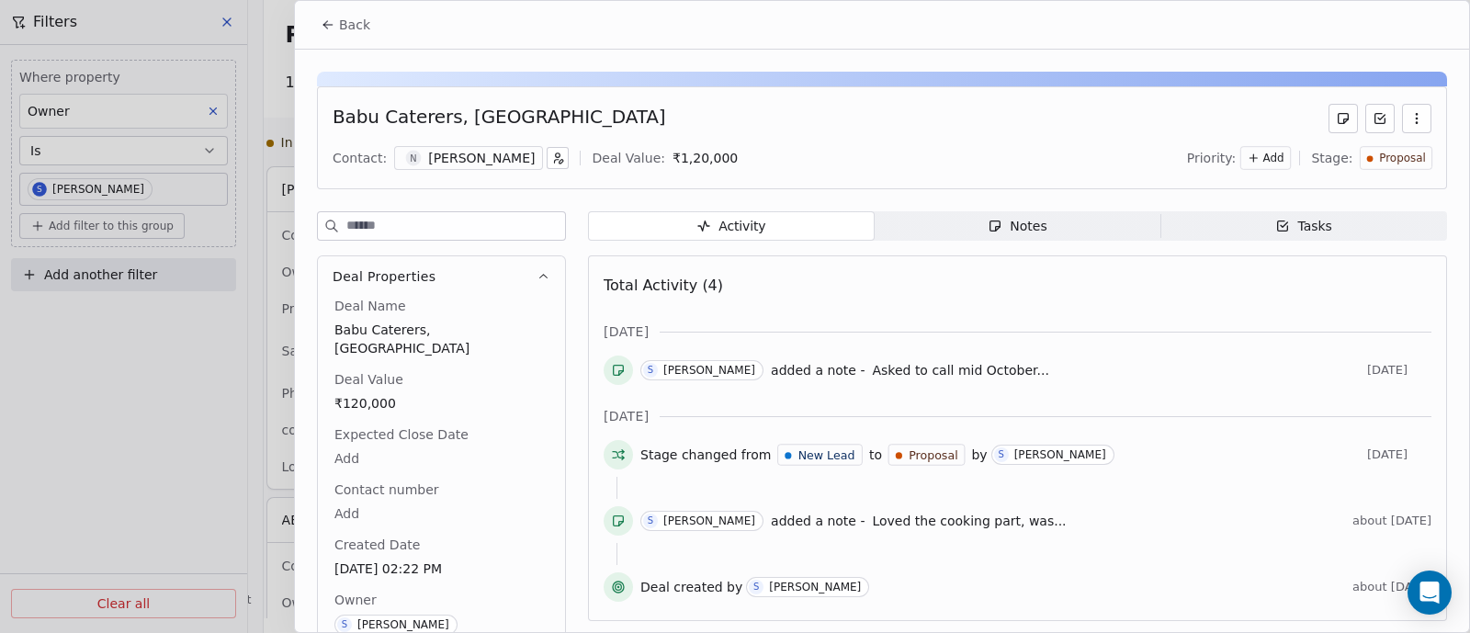
click at [362, 16] on span "Back" at bounding box center [354, 25] width 31 height 18
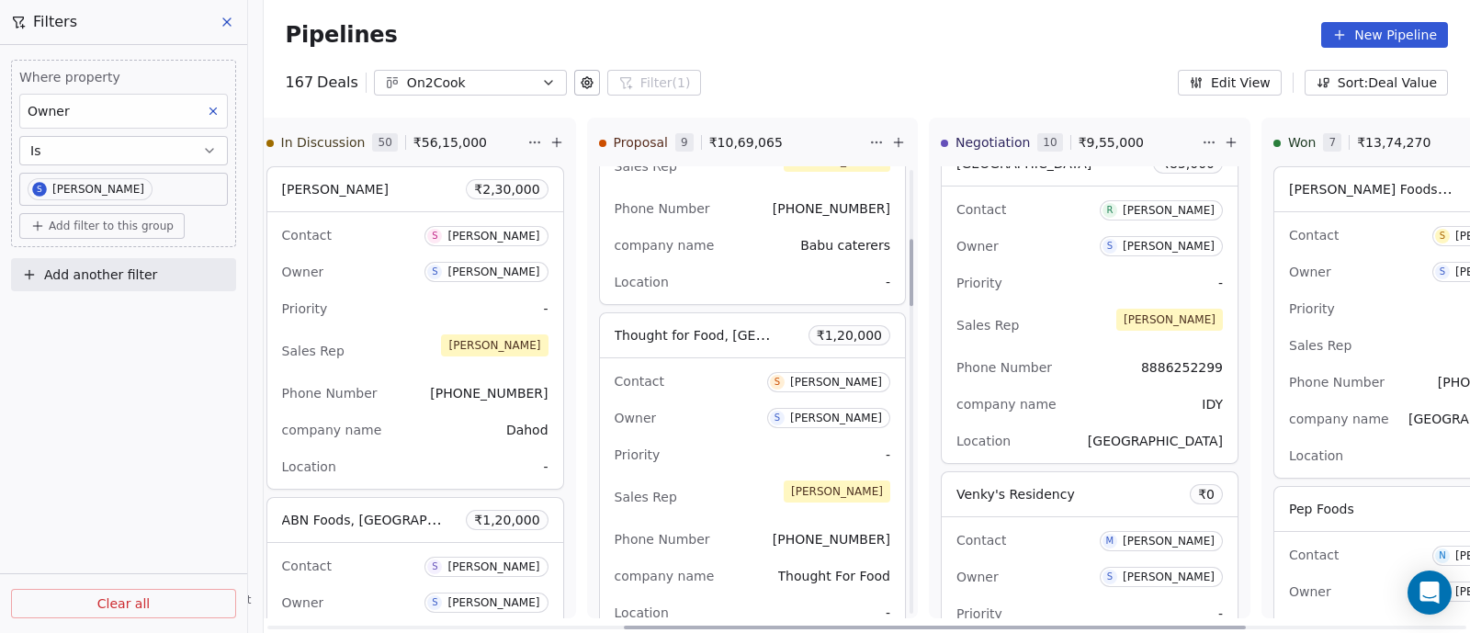
scroll to position [574, 0]
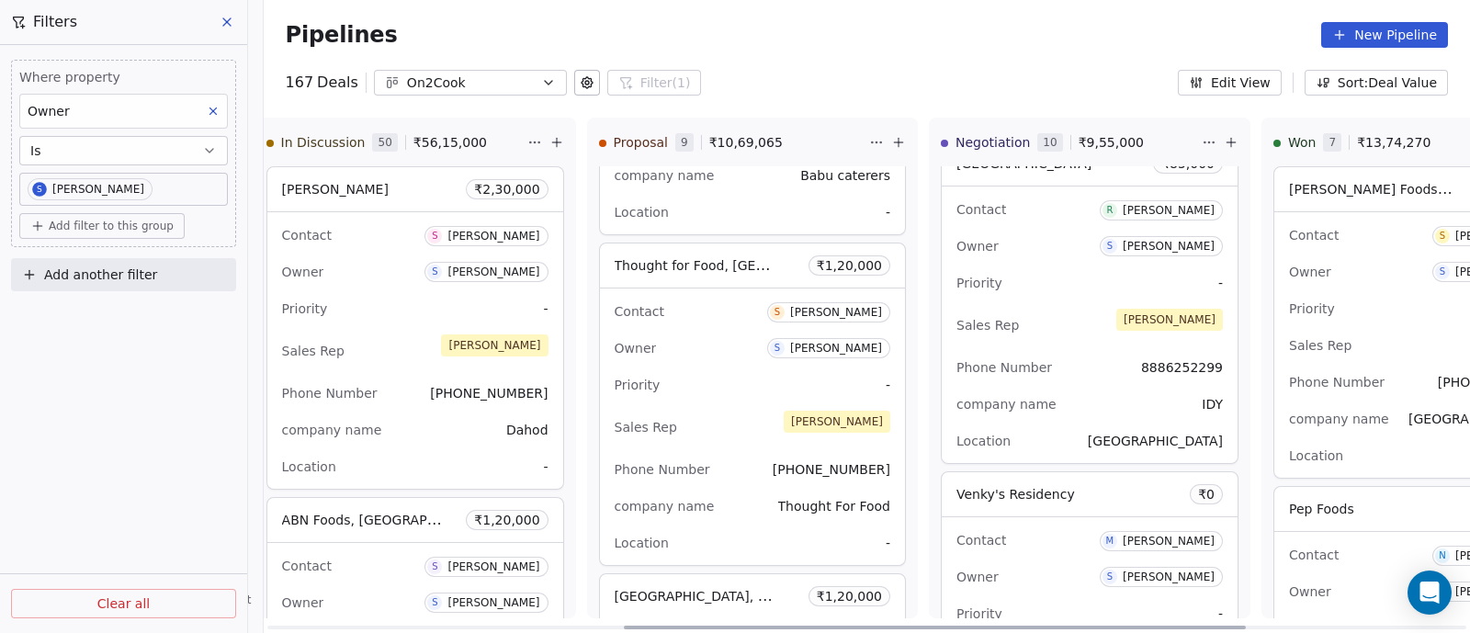
click at [739, 370] on div "Priority -" at bounding box center [752, 384] width 276 height 29
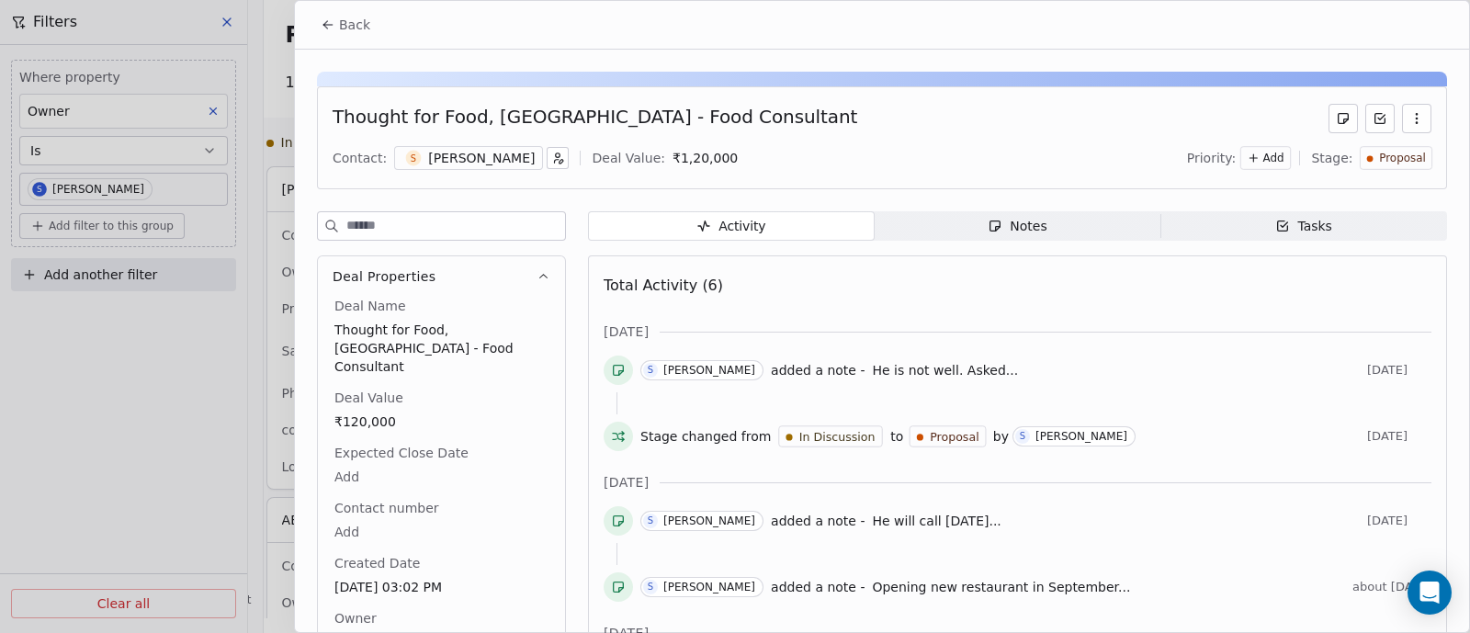
click at [1025, 223] on div "Notes" at bounding box center [1016, 226] width 59 height 19
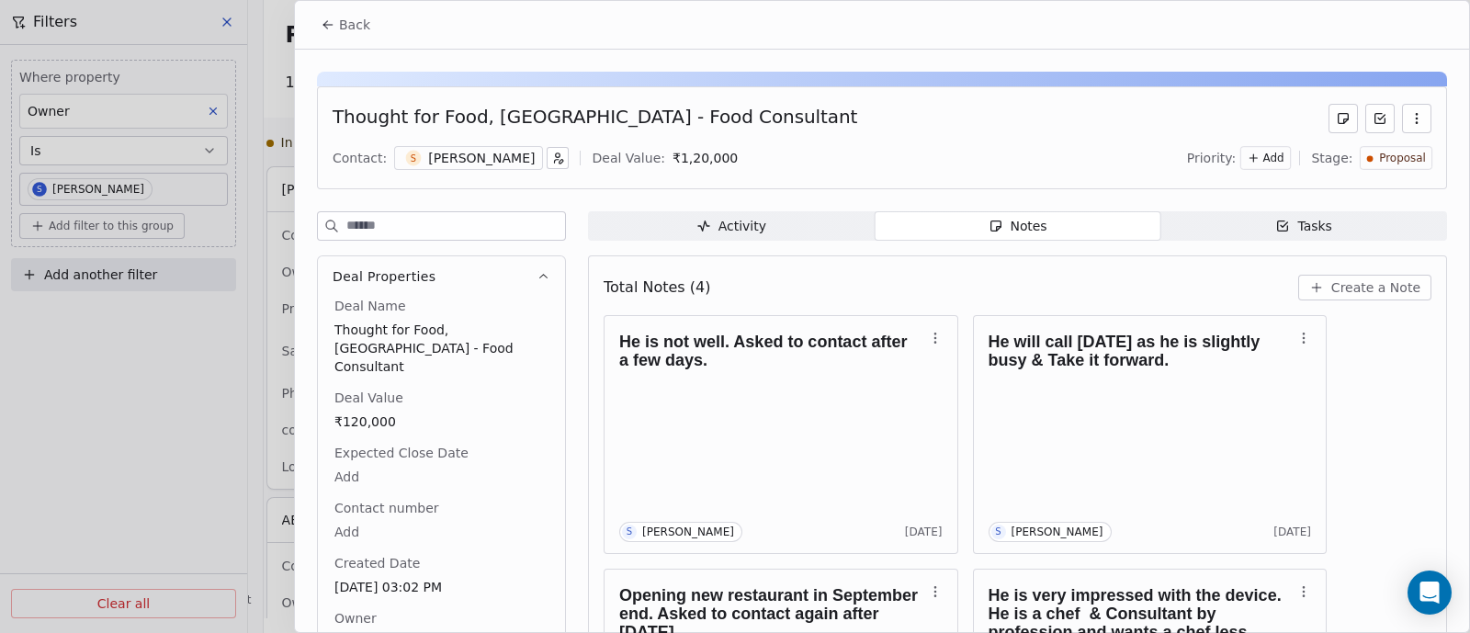
click at [988, 227] on icon "button" at bounding box center [994, 226] width 15 height 15
click at [1346, 283] on span "Create a Note" at bounding box center [1375, 287] width 89 height 18
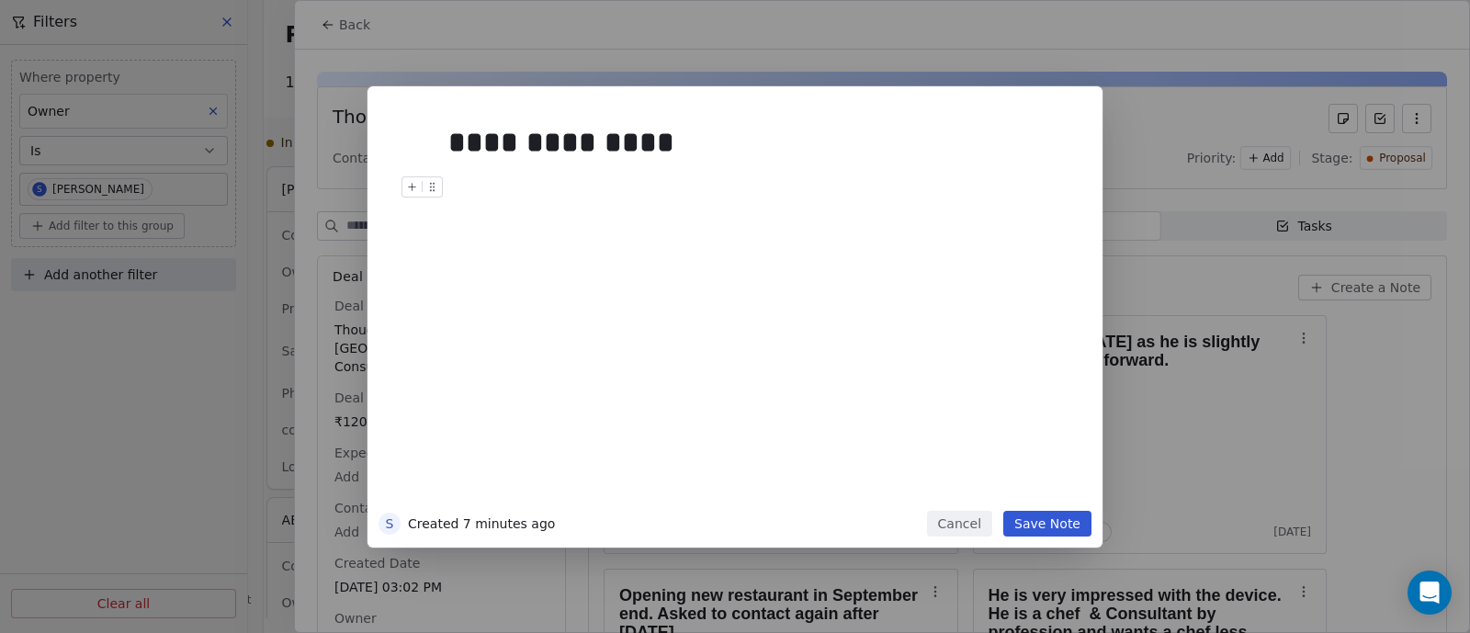
click at [1061, 521] on button "Save Note" at bounding box center [1047, 524] width 88 height 26
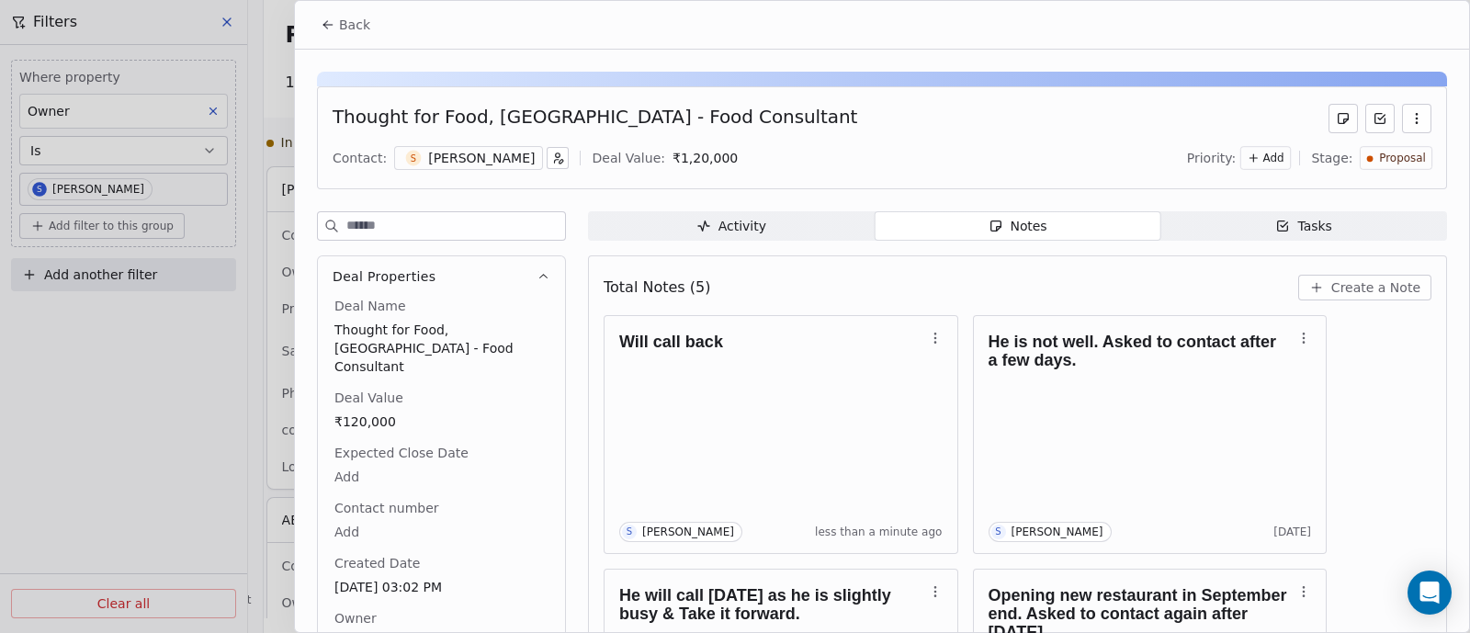
click at [348, 25] on span "Back" at bounding box center [354, 25] width 31 height 18
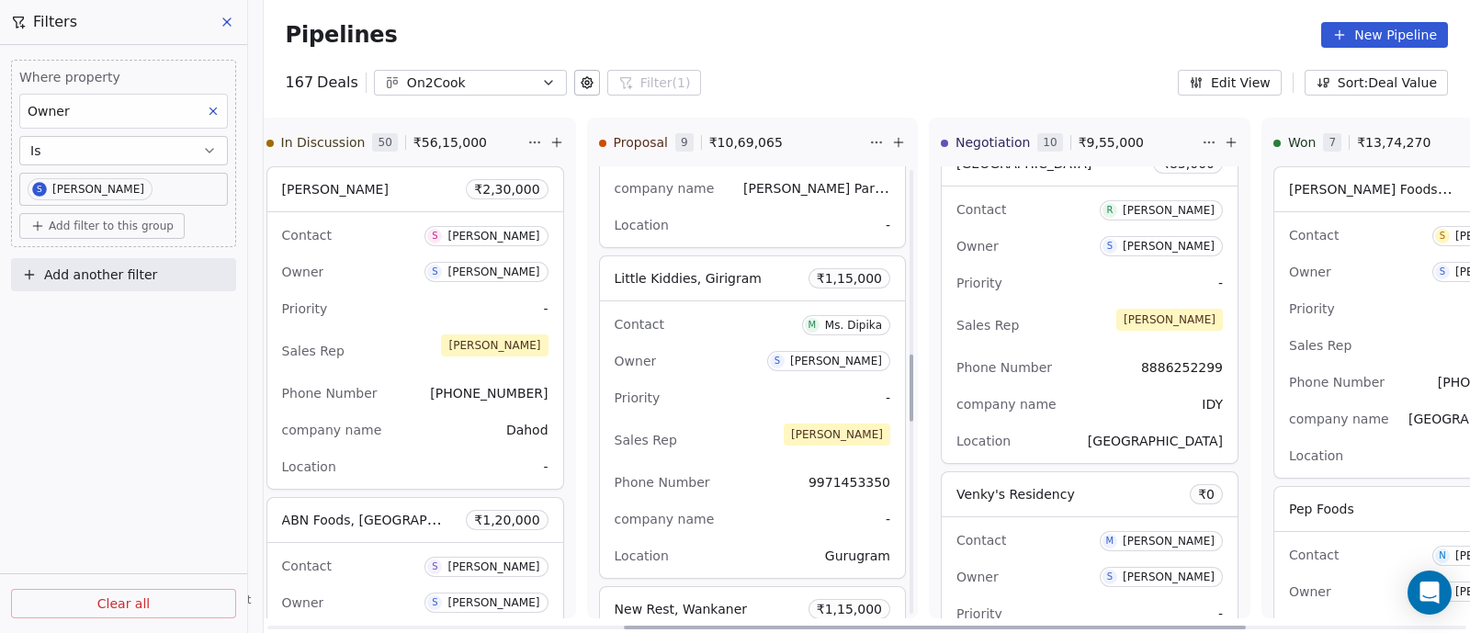
scroll to position [1263, 0]
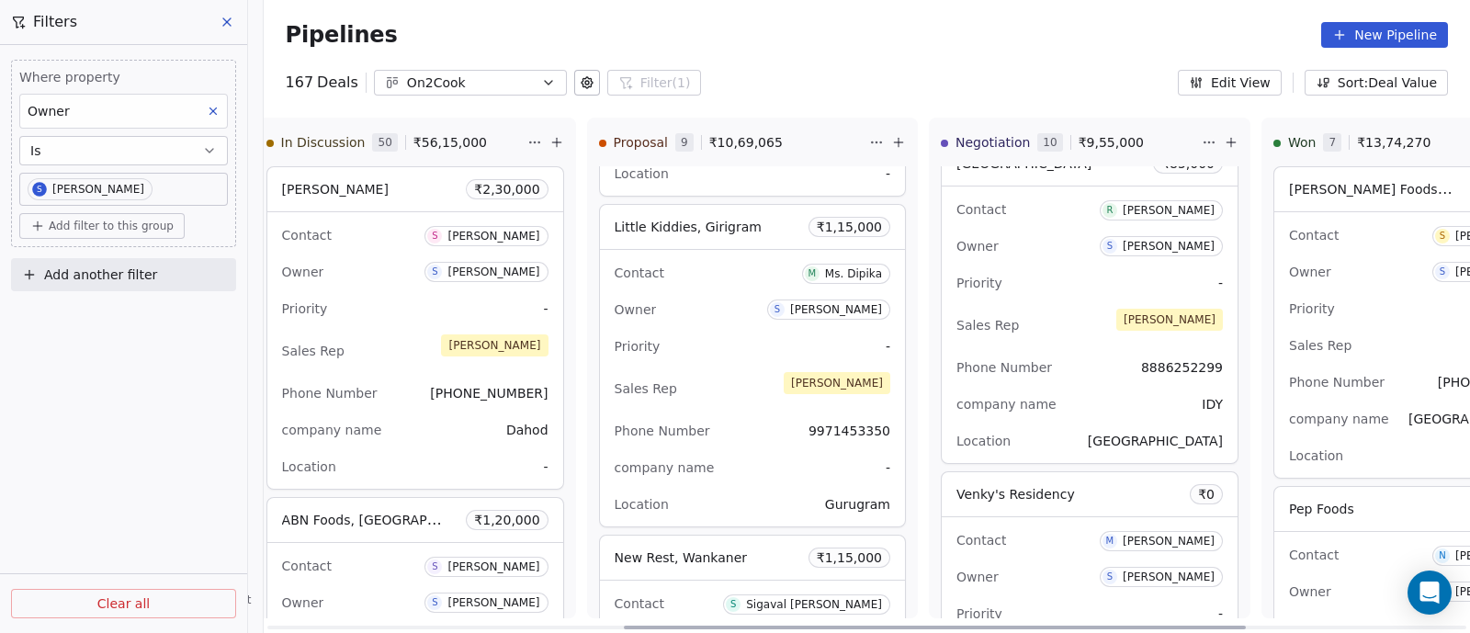
click at [706, 315] on div "Owner S Sapan Vyas" at bounding box center [752, 309] width 276 height 29
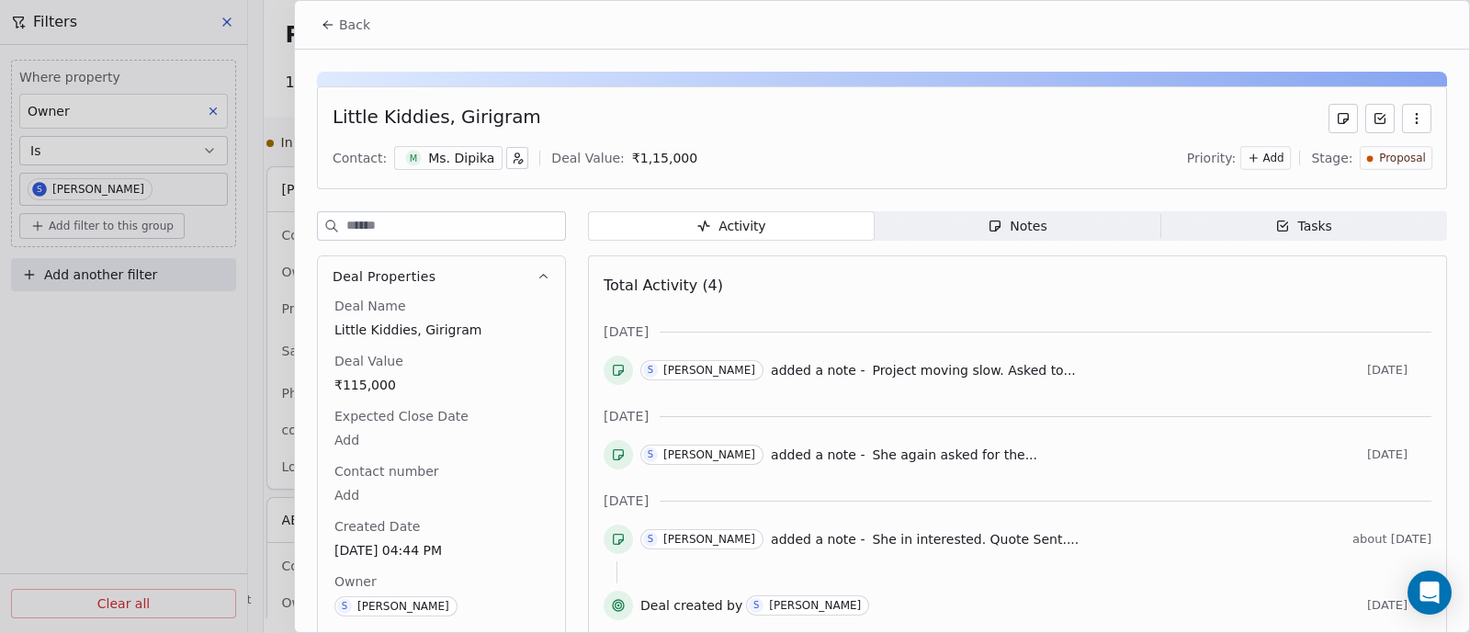
click at [1033, 231] on div "Notes" at bounding box center [1016, 226] width 59 height 19
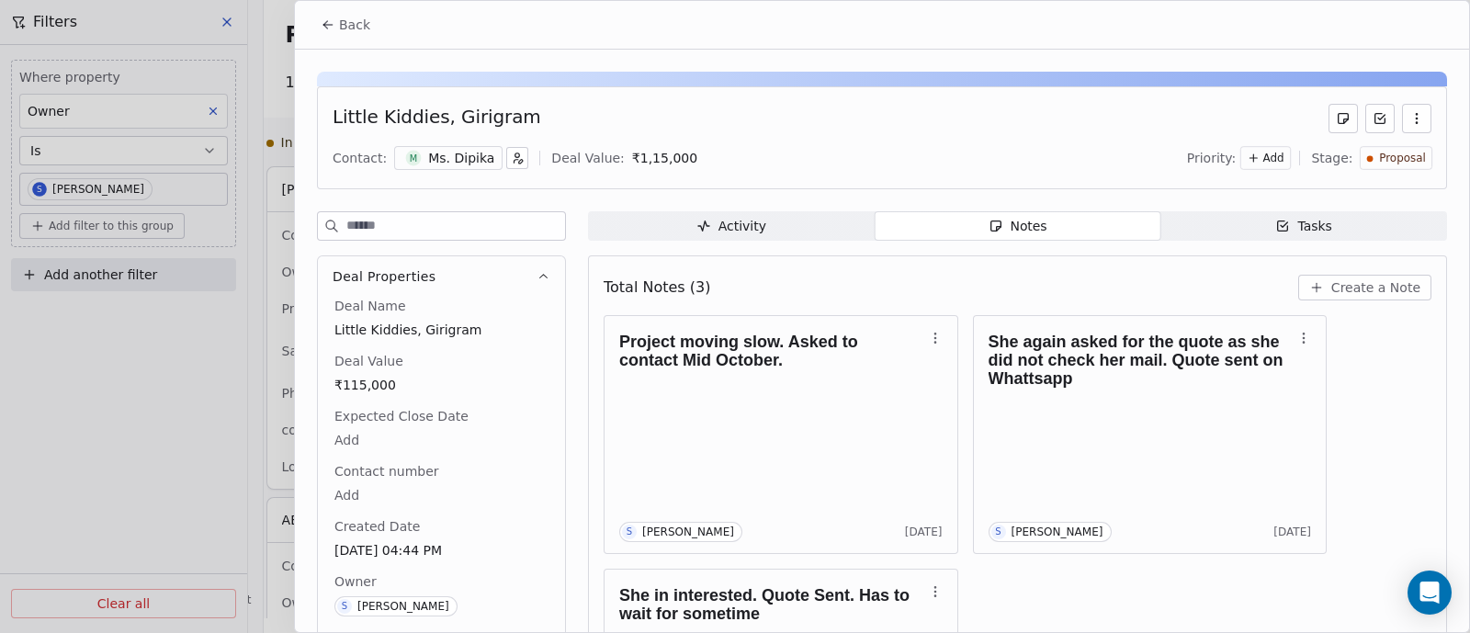
click at [347, 25] on span "Back" at bounding box center [354, 25] width 31 height 18
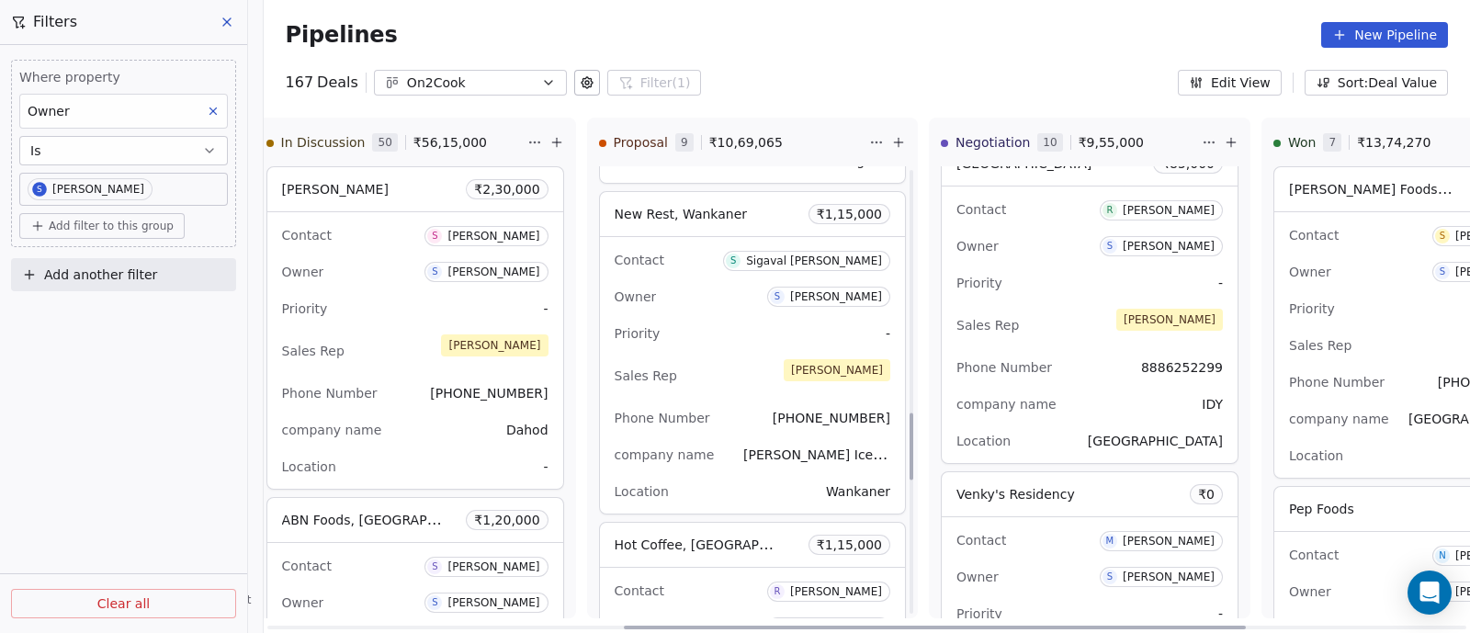
scroll to position [1721, 0]
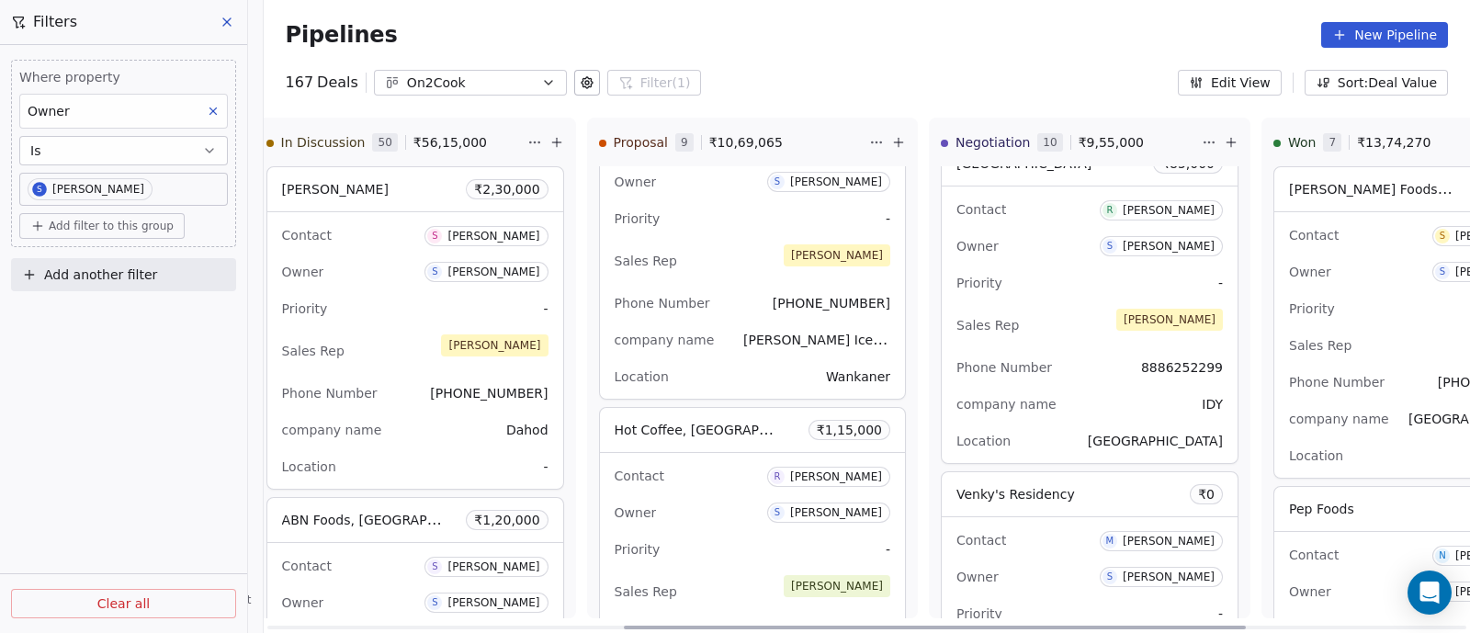
click at [722, 257] on div "Sales Rep Sapan" at bounding box center [752, 261] width 276 height 40
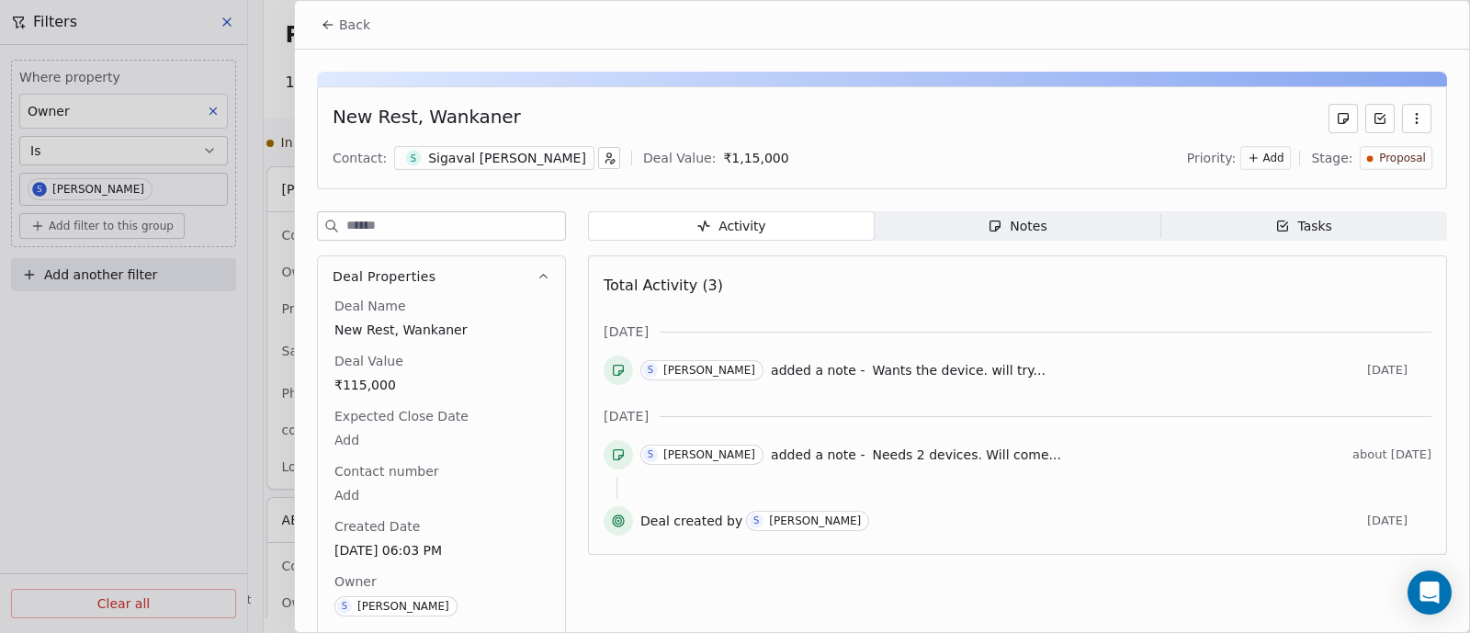
click at [1019, 227] on div "Notes" at bounding box center [1016, 226] width 59 height 19
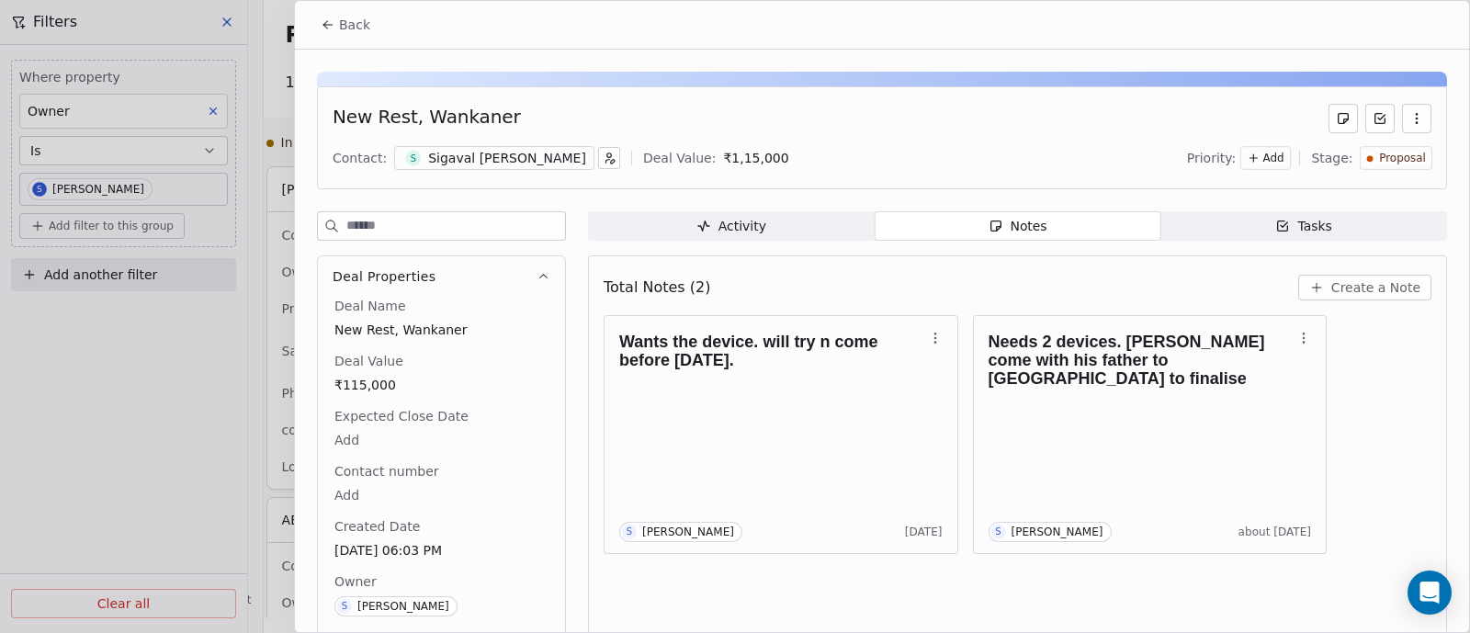
click at [351, 25] on span "Back" at bounding box center [354, 25] width 31 height 18
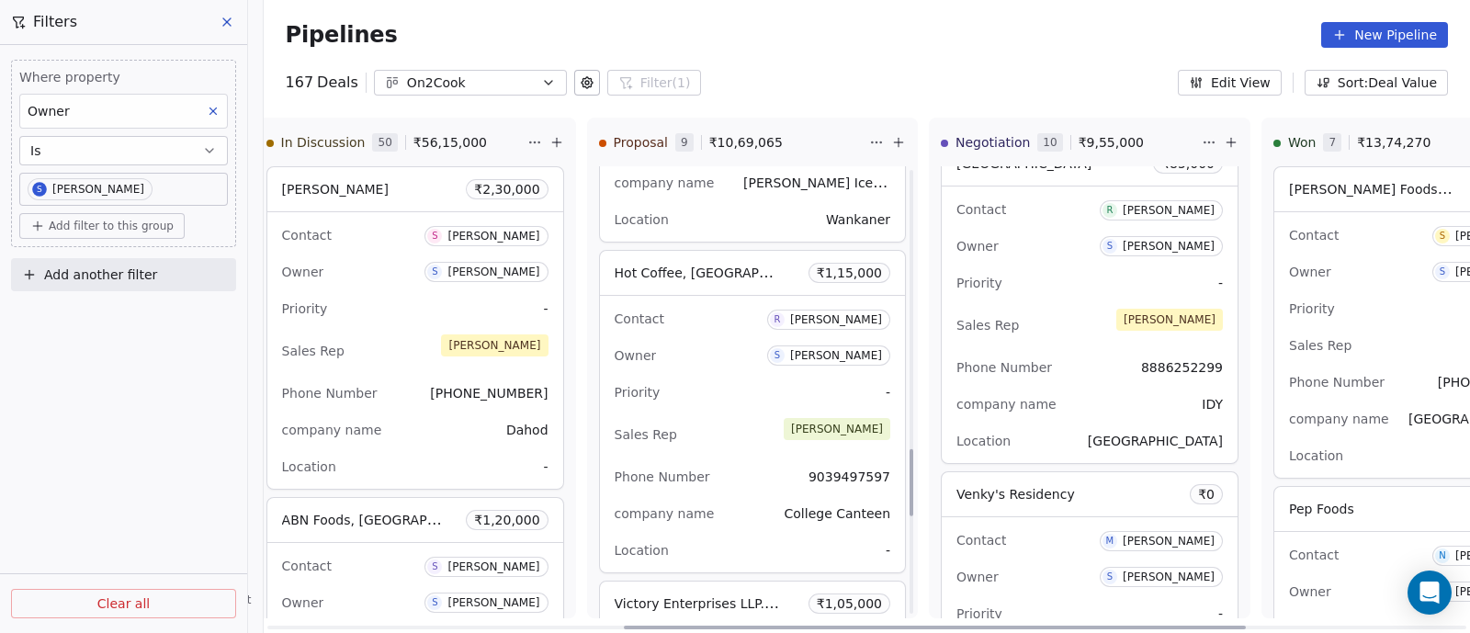
scroll to position [1952, 0]
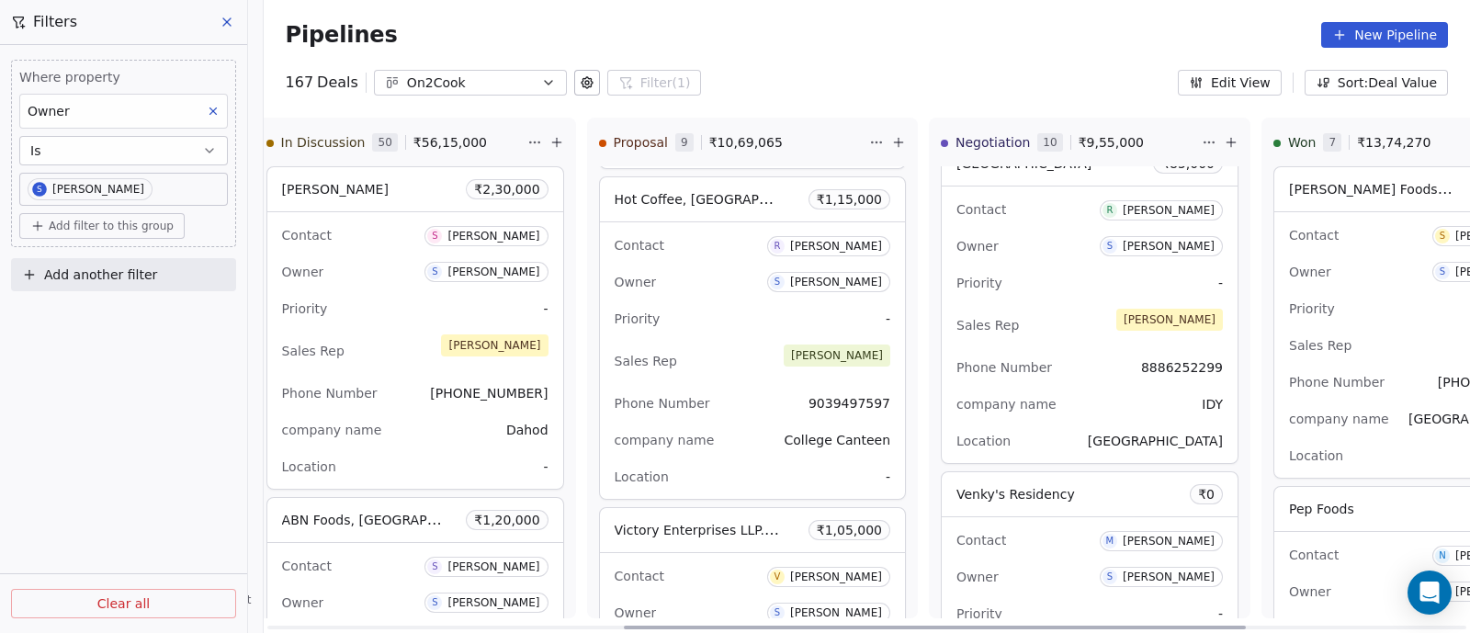
click at [727, 358] on div "Sales Rep Anmol" at bounding box center [752, 361] width 276 height 40
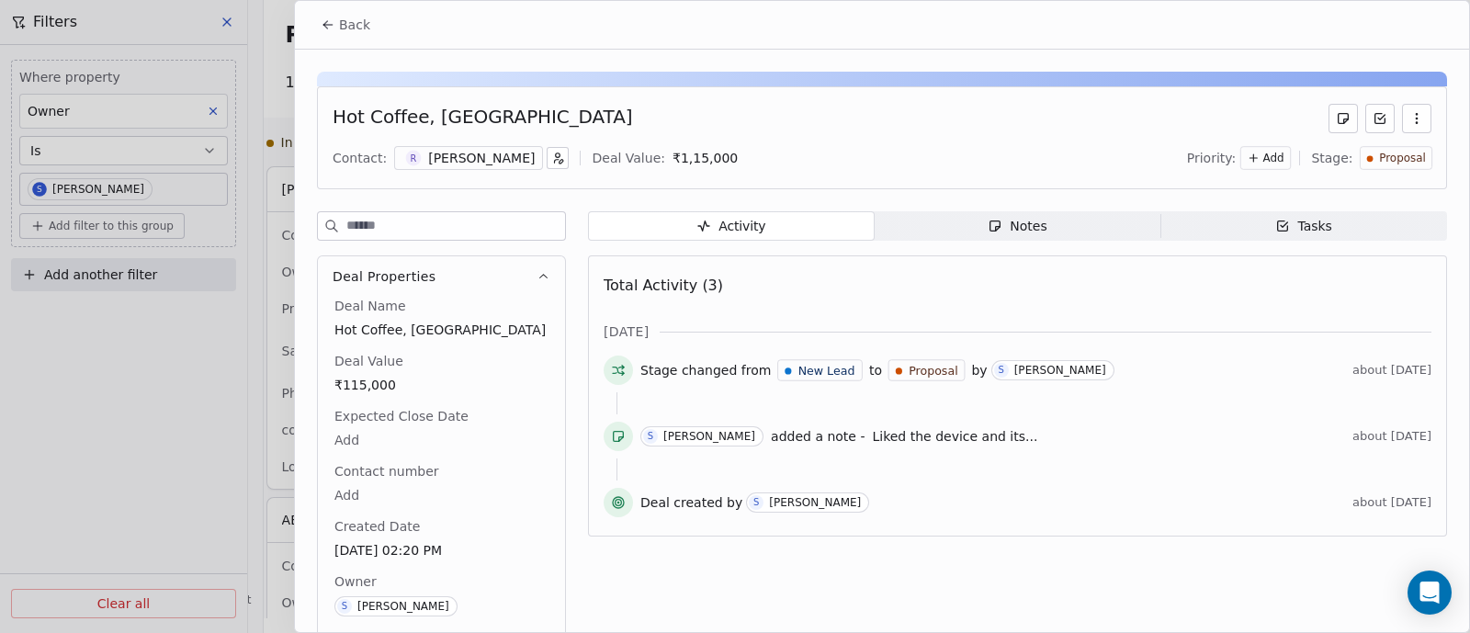
click at [1020, 223] on div "Notes" at bounding box center [1016, 226] width 59 height 19
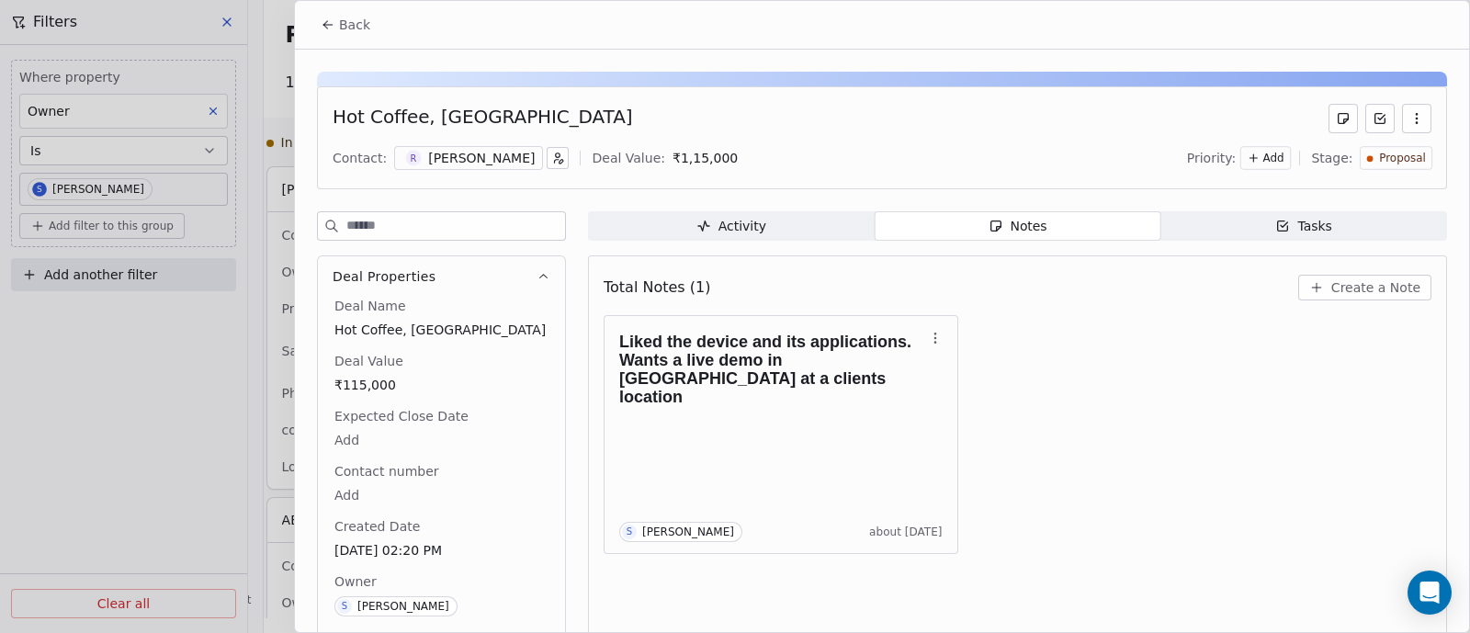
click at [351, 29] on span "Back" at bounding box center [354, 25] width 31 height 18
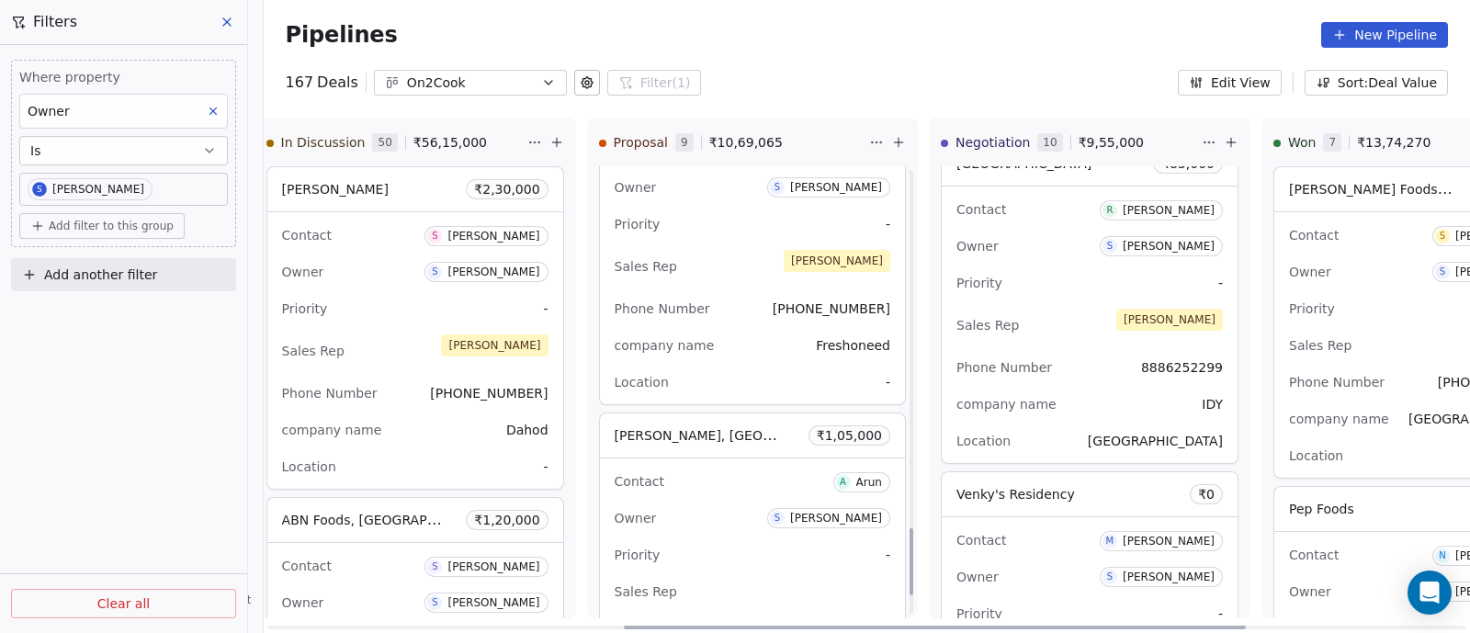
scroll to position [2411, 0]
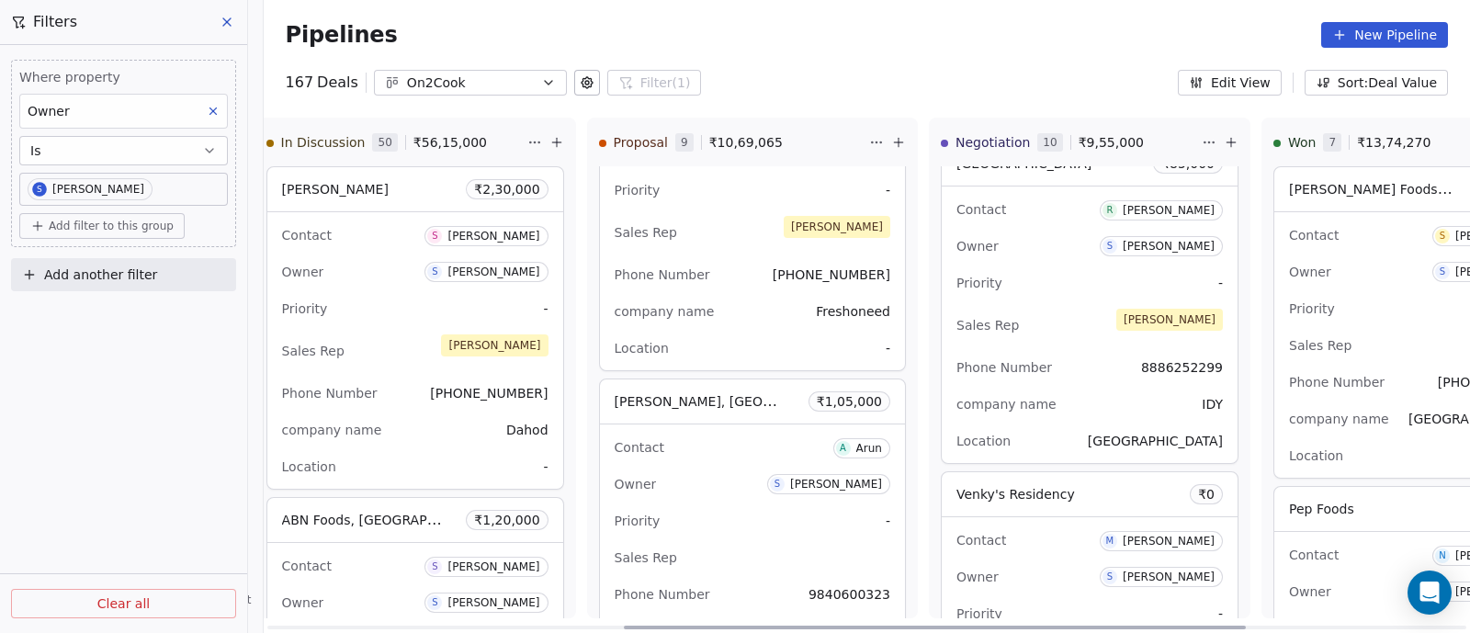
click at [738, 492] on div "Owner S Sapan Vyas" at bounding box center [752, 483] width 276 height 29
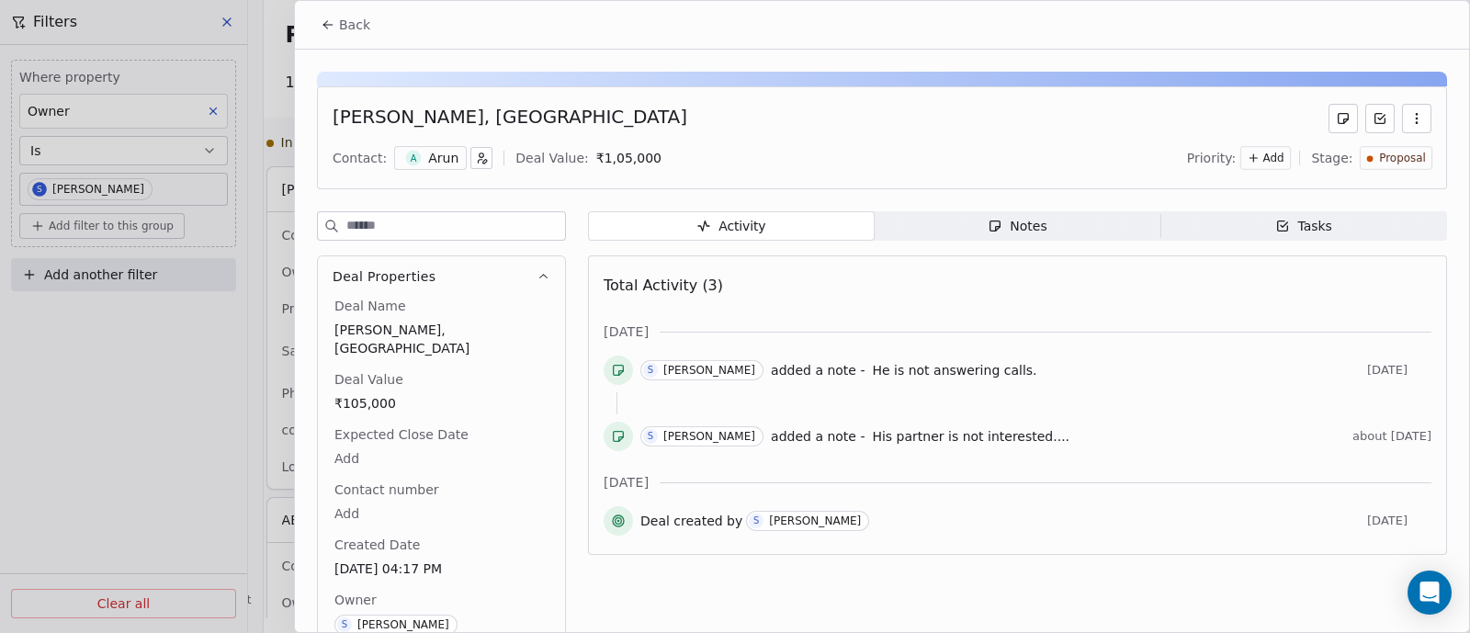
click at [1021, 228] on div "Notes" at bounding box center [1016, 226] width 59 height 19
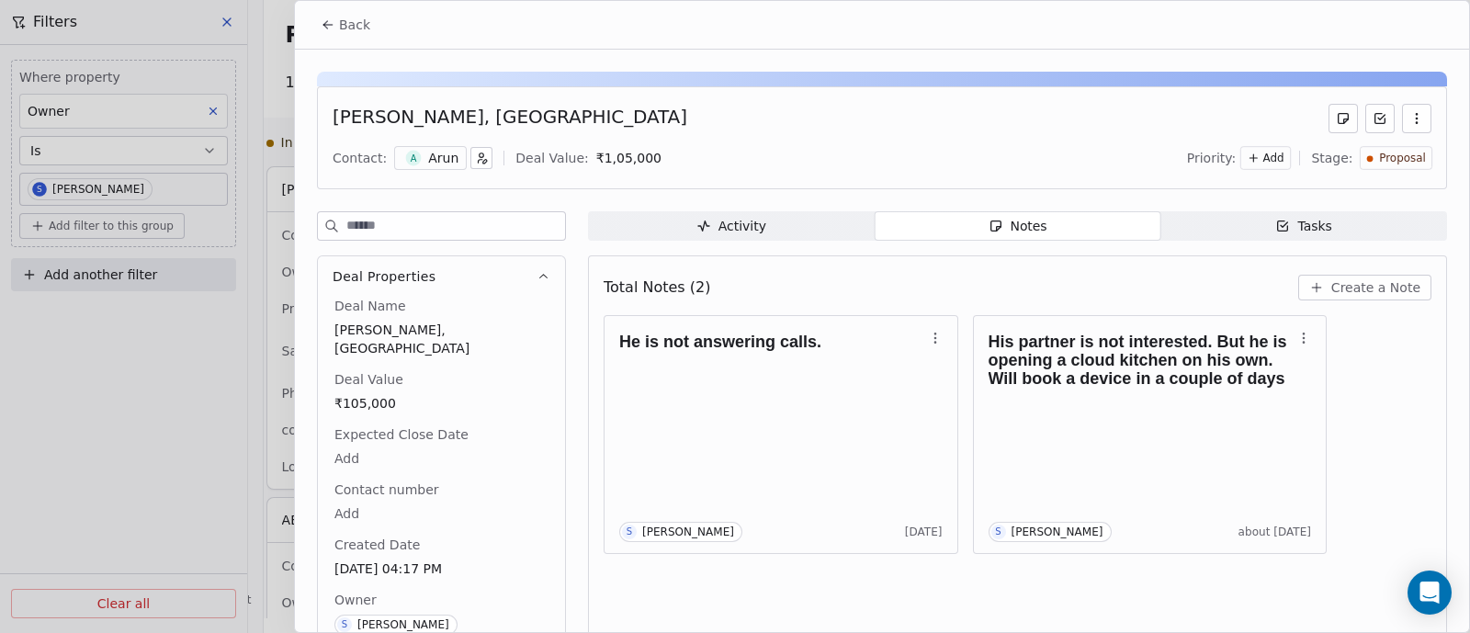
click at [1355, 286] on span "Create a Note" at bounding box center [1375, 287] width 89 height 18
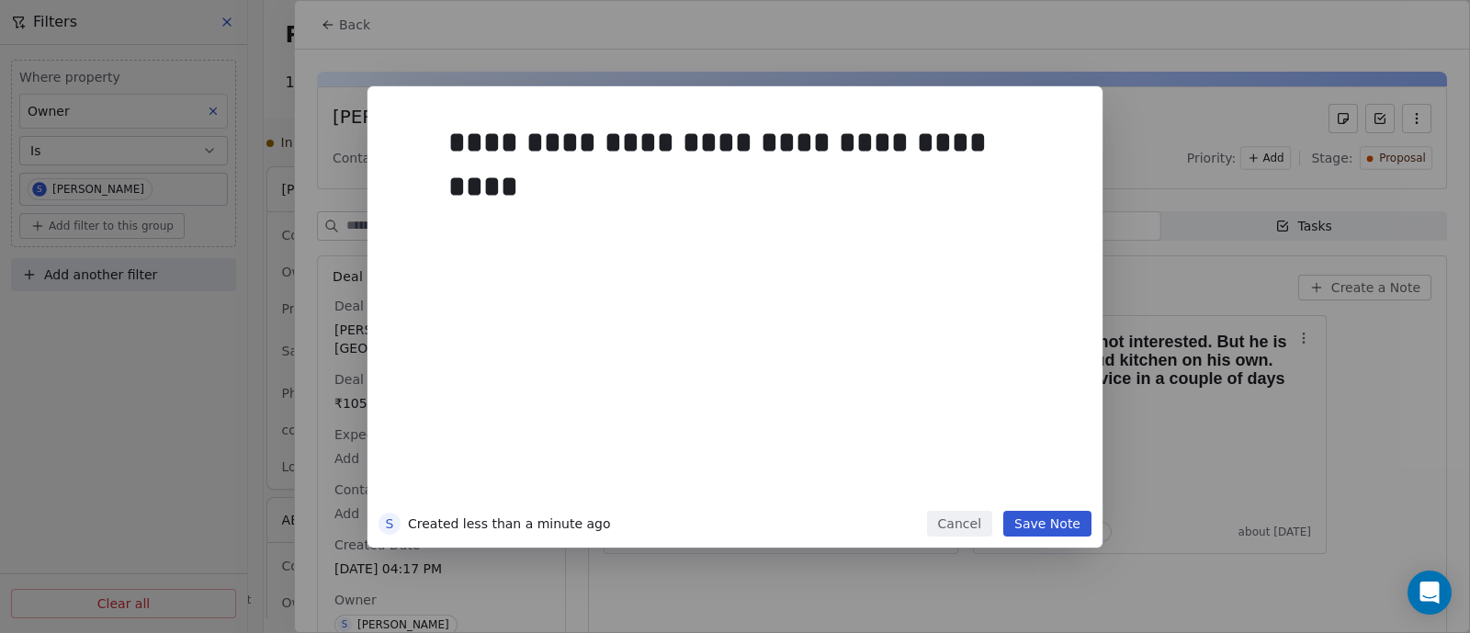
click at [1037, 521] on button "Save Note" at bounding box center [1047, 524] width 88 height 26
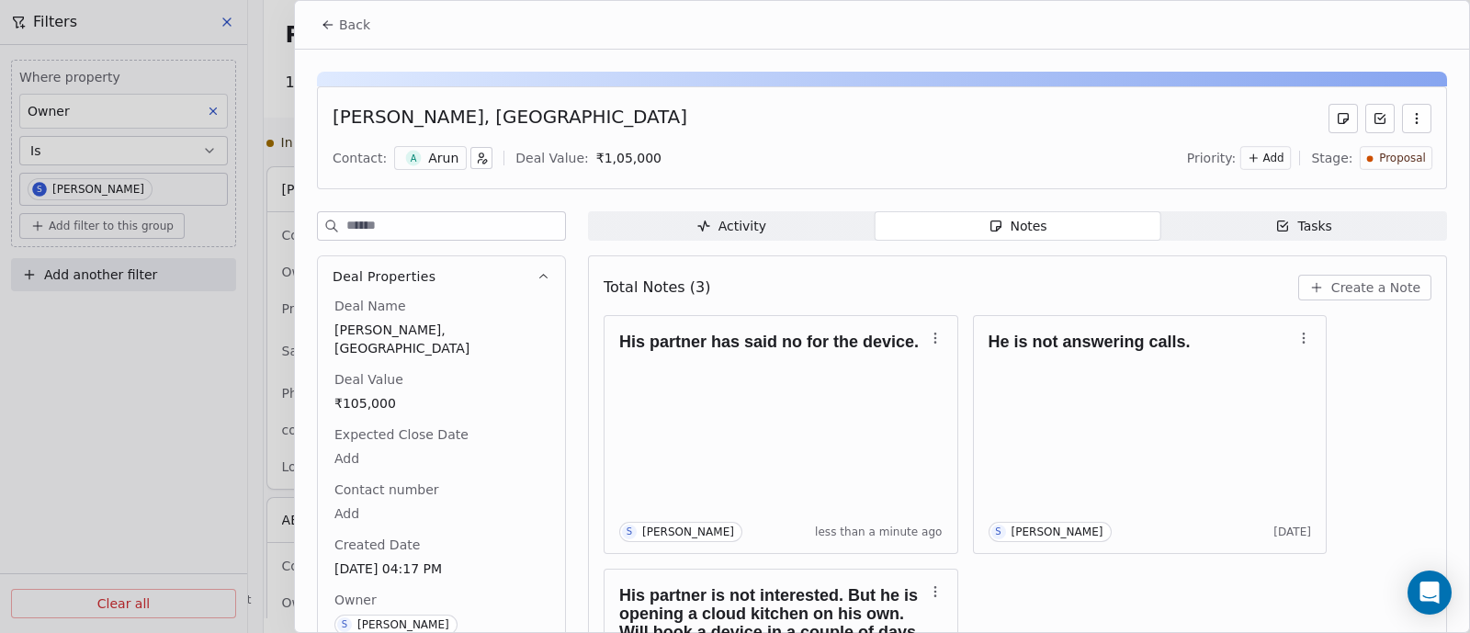
click at [1409, 122] on icon "button" at bounding box center [1416, 118] width 15 height 15
click at [1125, 158] on div "Contact: A Arun Deal Value: ₹ 1,05,000 Priority: Add Stage: Proposal" at bounding box center [882, 158] width 1099 height 28
click at [1387, 162] on span "Proposal" at bounding box center [1402, 159] width 47 height 16
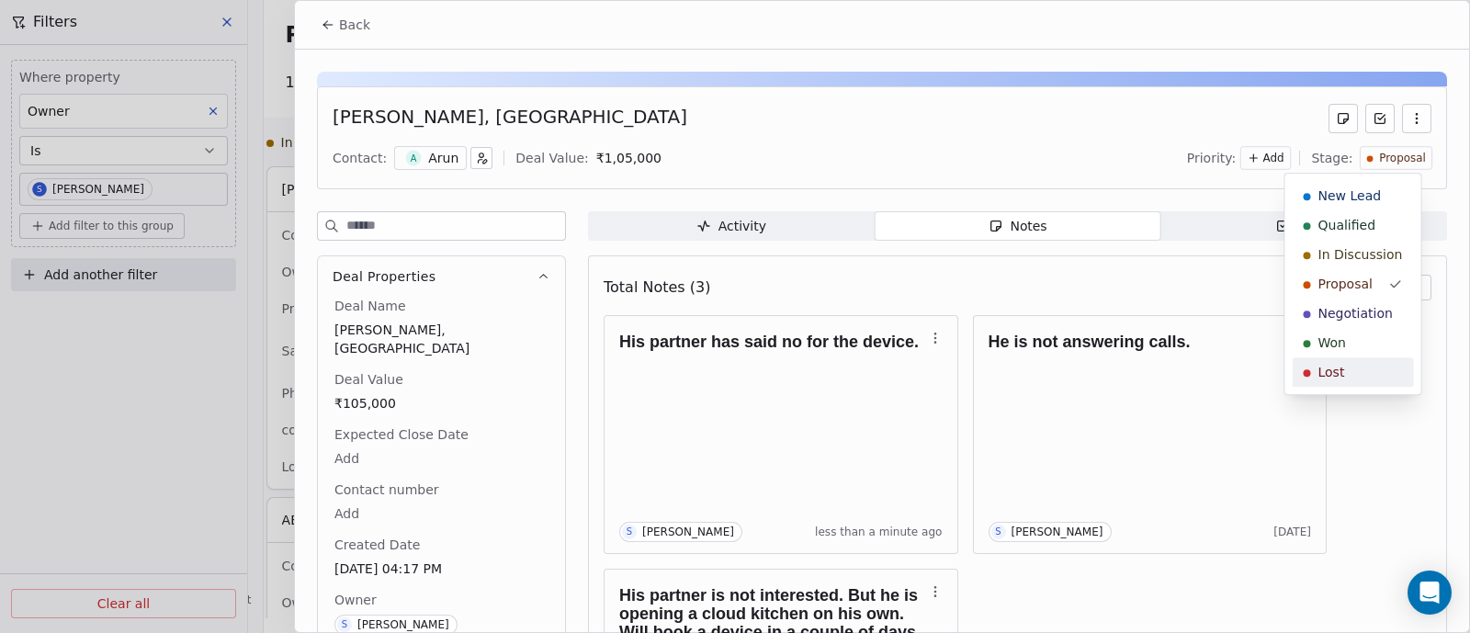
click at [1340, 377] on span "Lost" at bounding box center [1331, 372] width 27 height 18
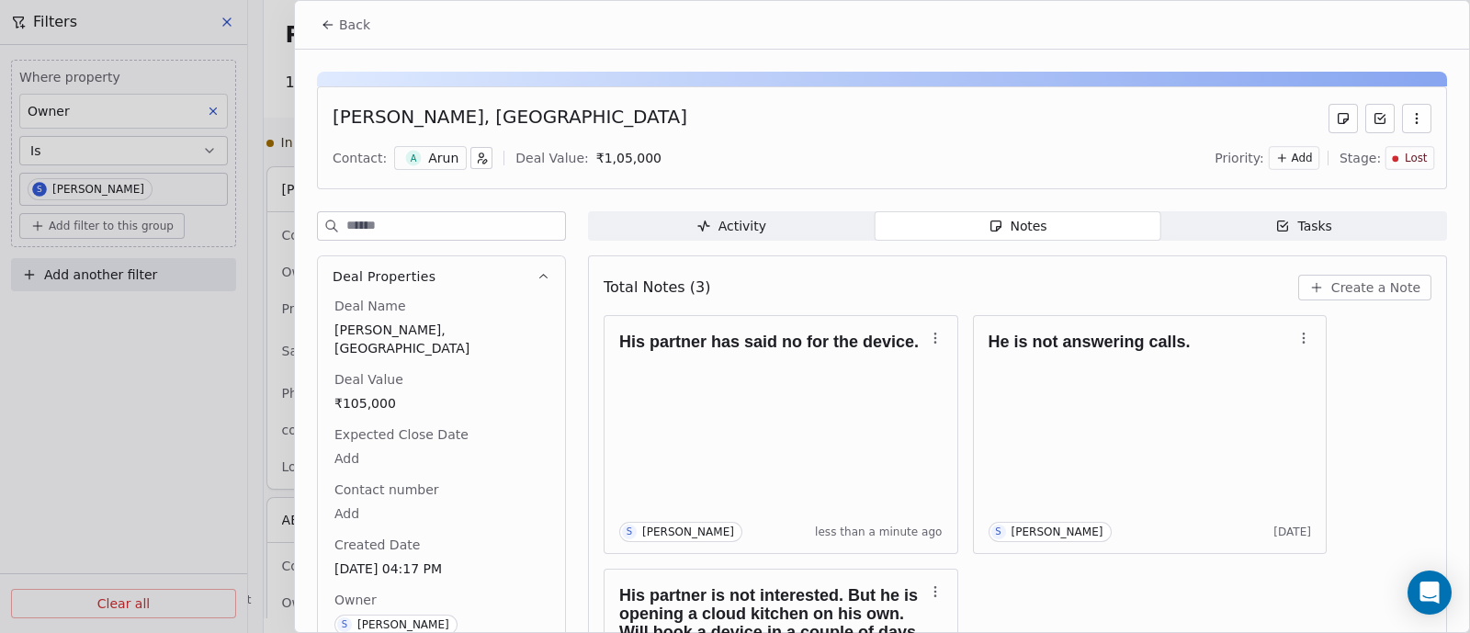
click at [348, 29] on span "Back" at bounding box center [354, 25] width 31 height 18
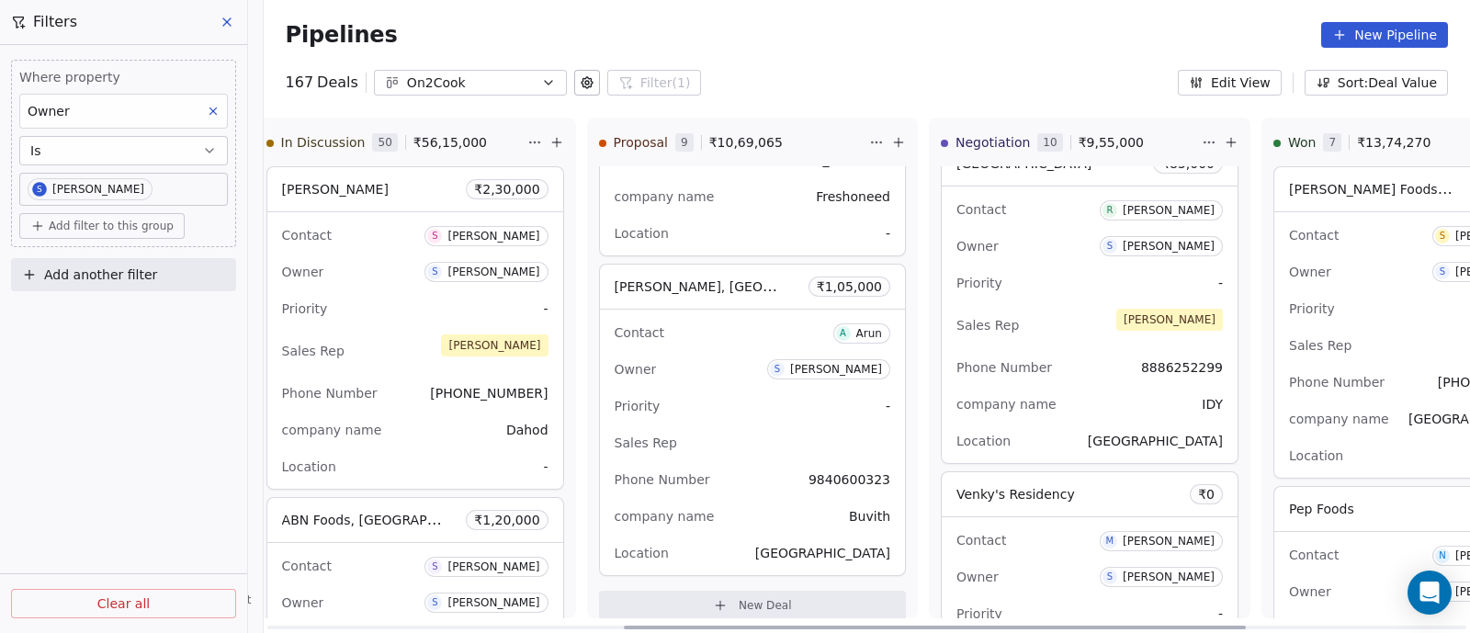
scroll to position [2538, 0]
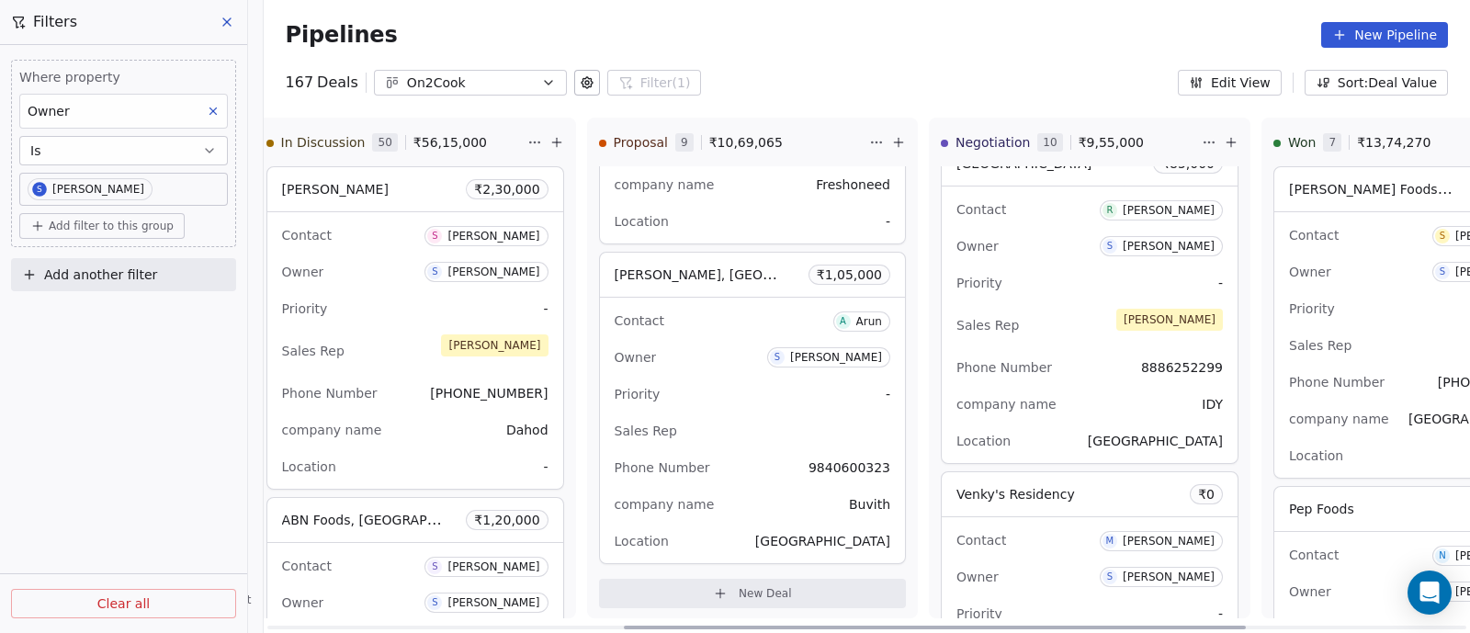
click at [714, 345] on div "Owner S Sapan Vyas" at bounding box center [752, 357] width 276 height 29
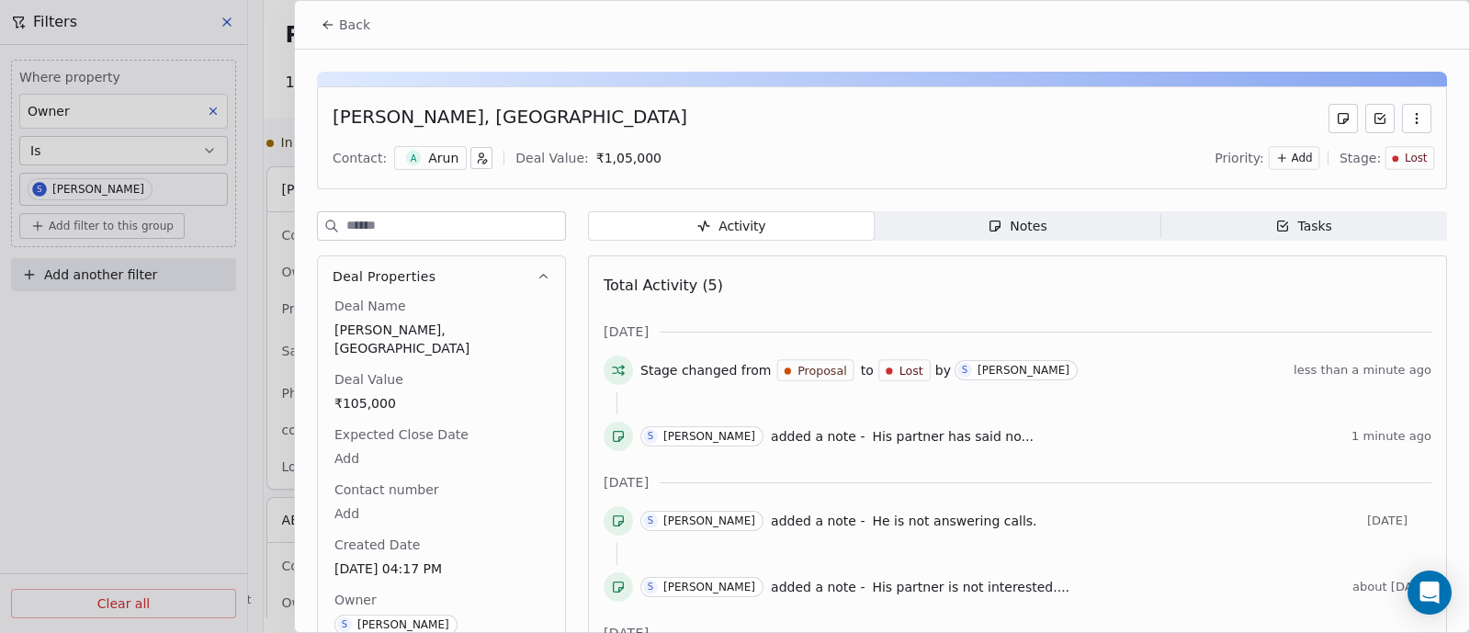
click at [1404, 162] on span "Lost" at bounding box center [1415, 159] width 23 height 16
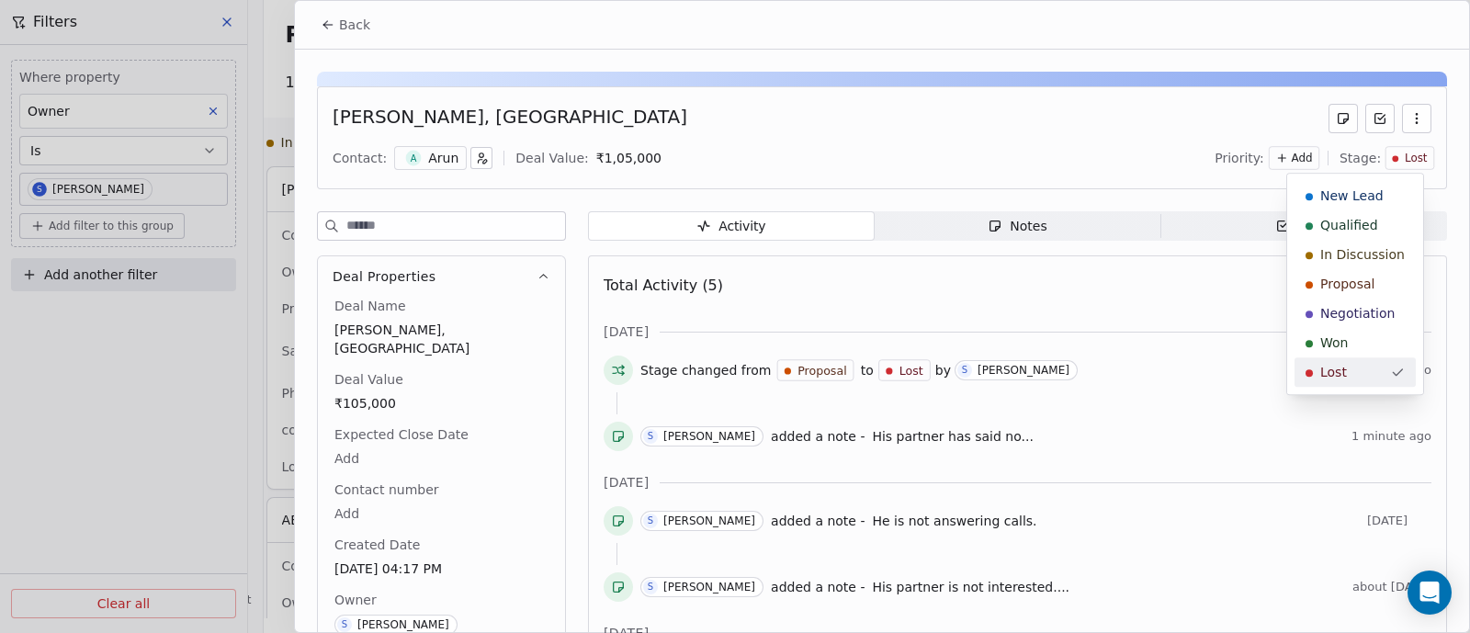
click at [1326, 368] on span "Lost" at bounding box center [1333, 372] width 27 height 18
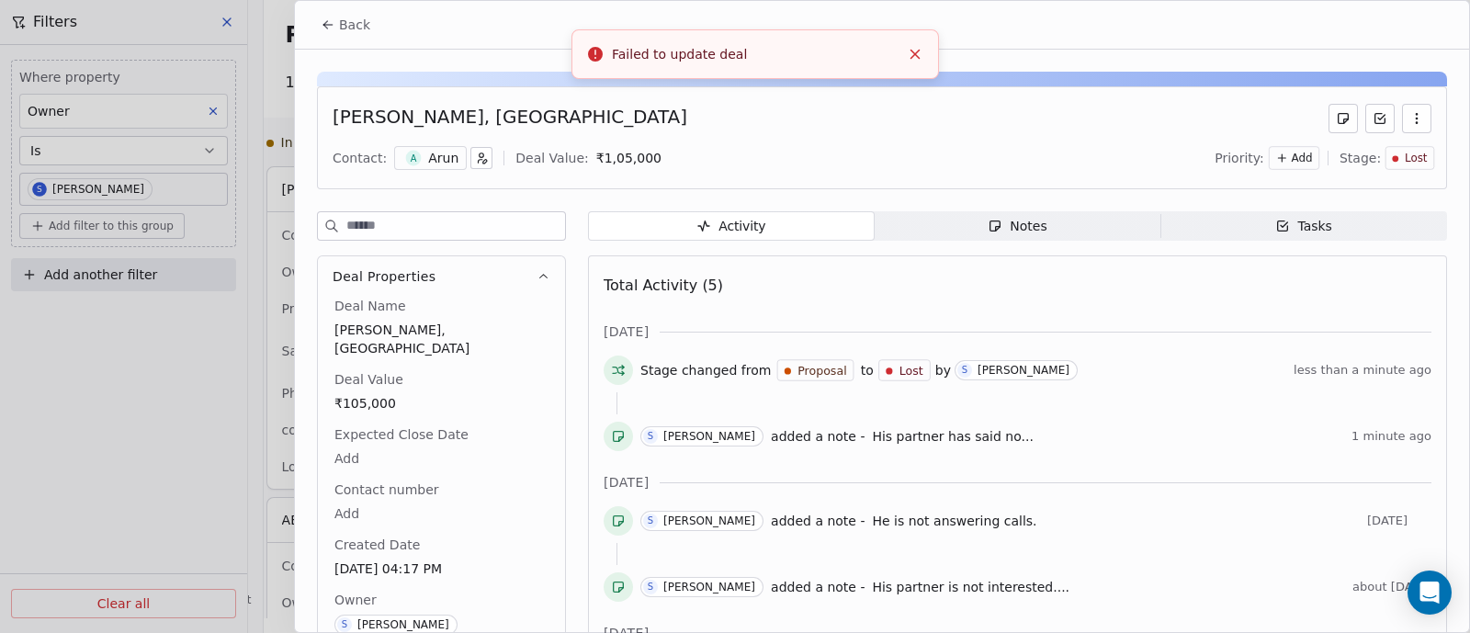
click at [1152, 380] on div "Stage changed from Proposal to Lost by S Sapan Vyas" at bounding box center [963, 370] width 646 height 24
click at [356, 20] on span "Back" at bounding box center [354, 25] width 31 height 18
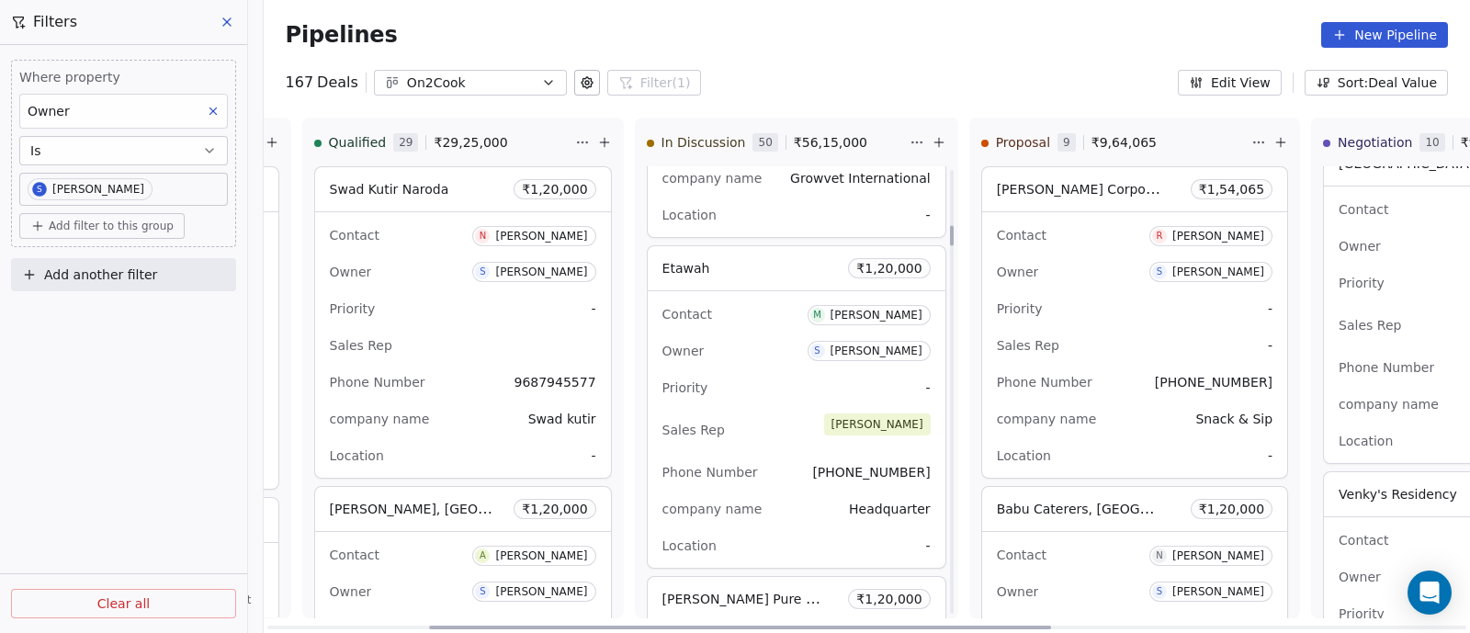
scroll to position [1263, 0]
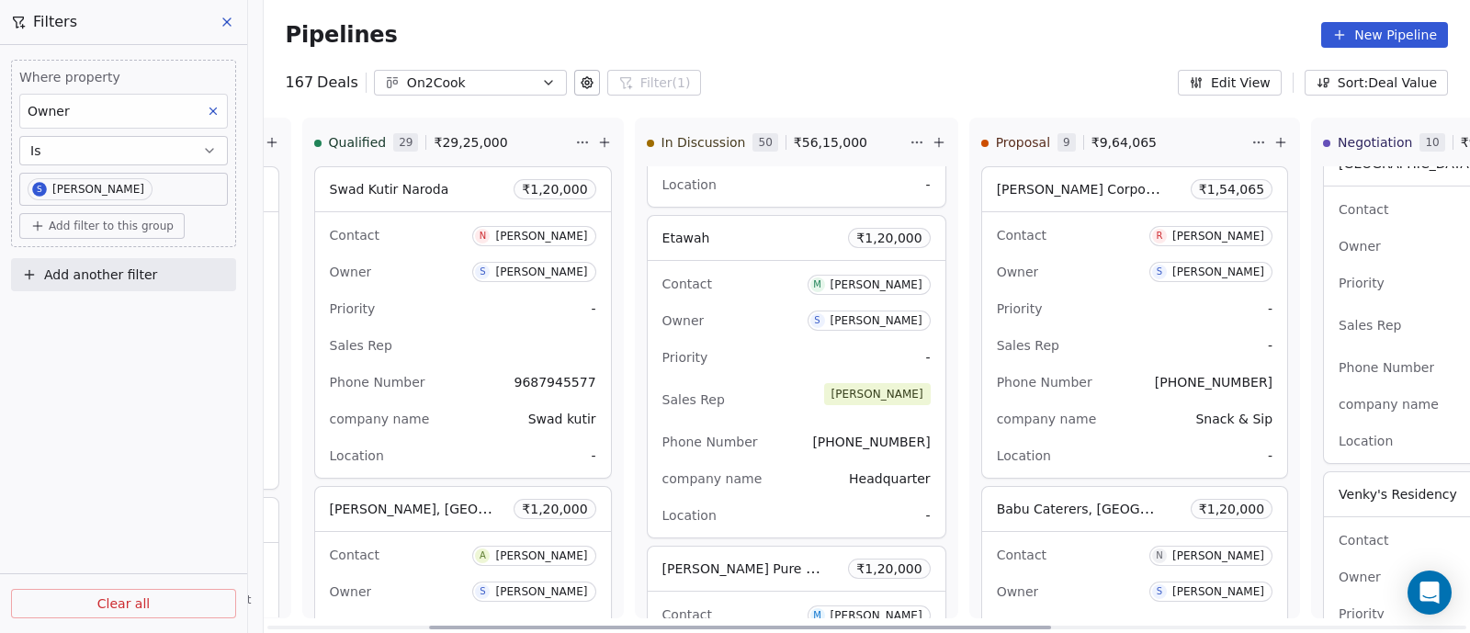
click at [777, 385] on div "Sales Rep Anmol" at bounding box center [796, 399] width 268 height 40
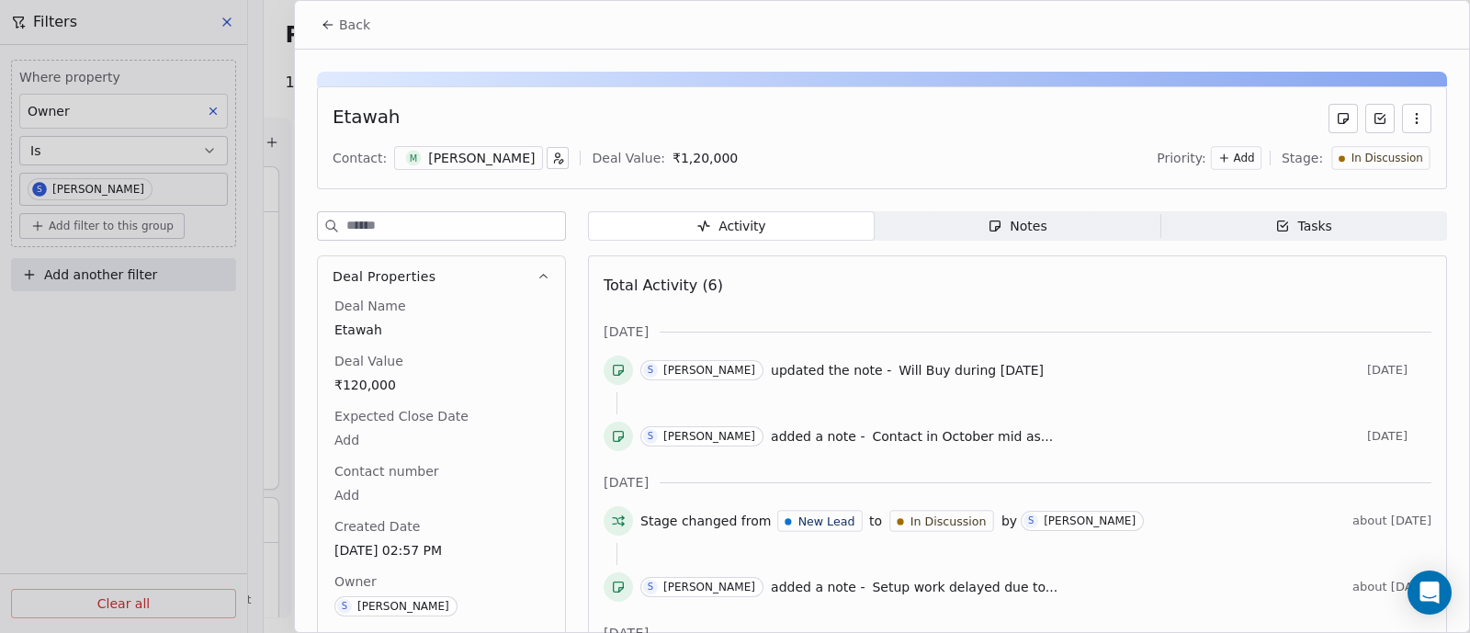
click at [1029, 230] on div "Notes" at bounding box center [1016, 226] width 59 height 19
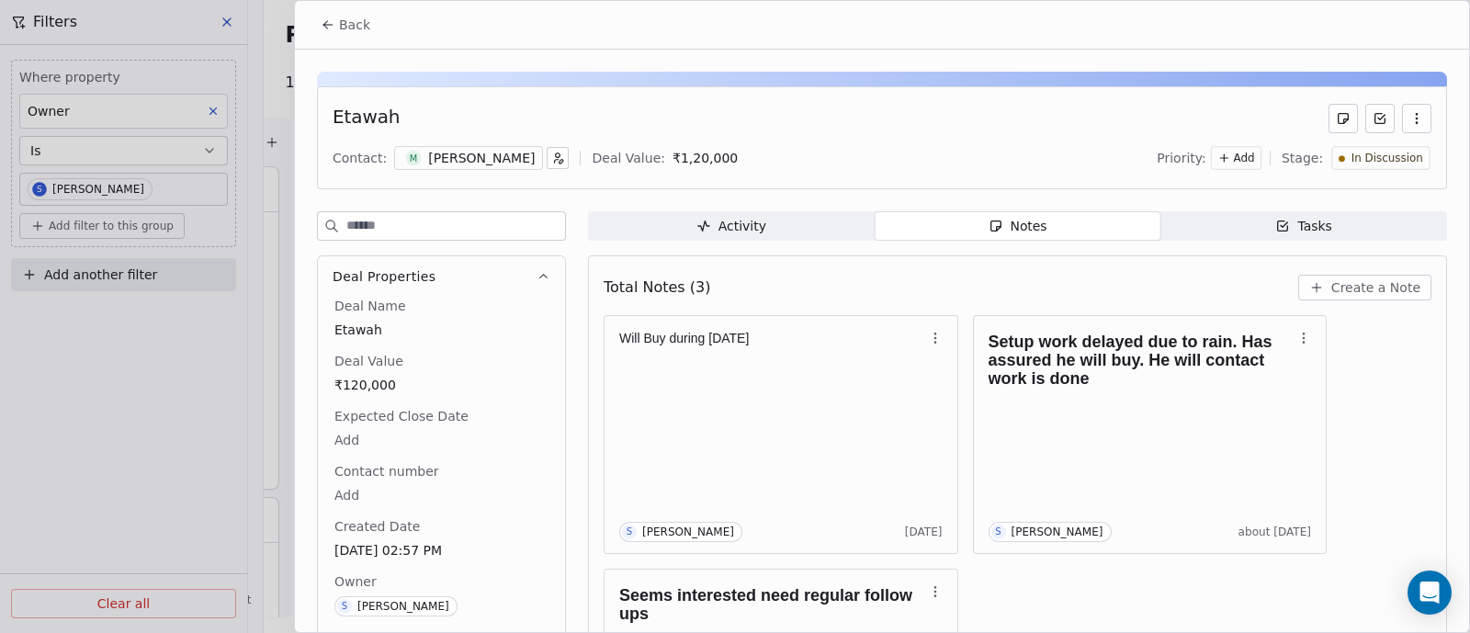
click at [1351, 289] on span "Create a Note" at bounding box center [1375, 287] width 89 height 18
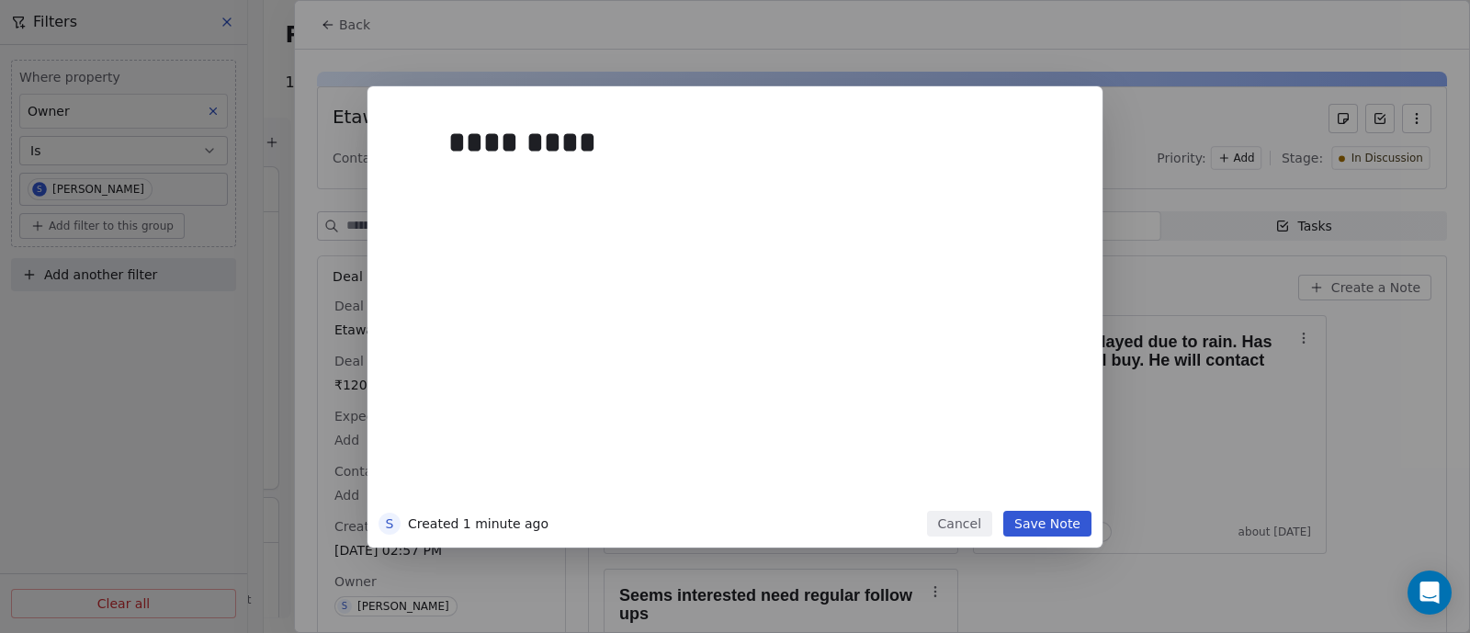
click at [1033, 522] on button "Save Note" at bounding box center [1047, 524] width 88 height 26
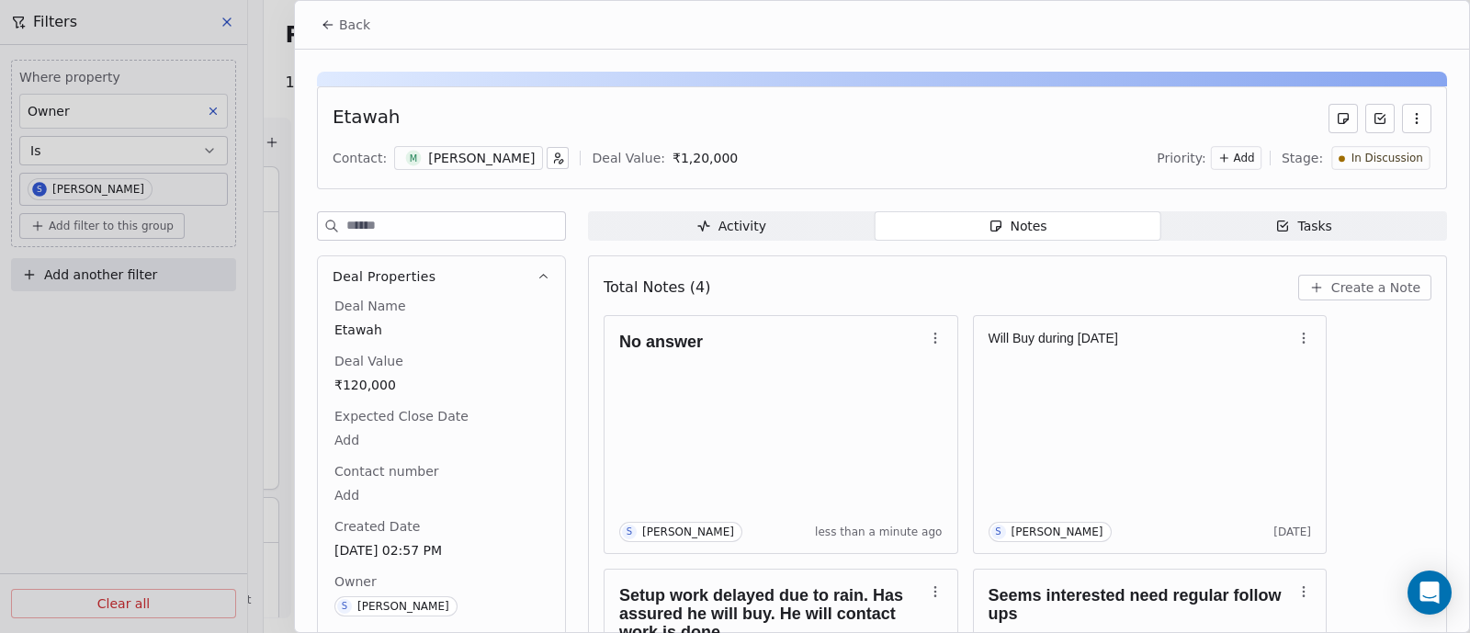
click at [347, 27] on span "Back" at bounding box center [354, 25] width 31 height 18
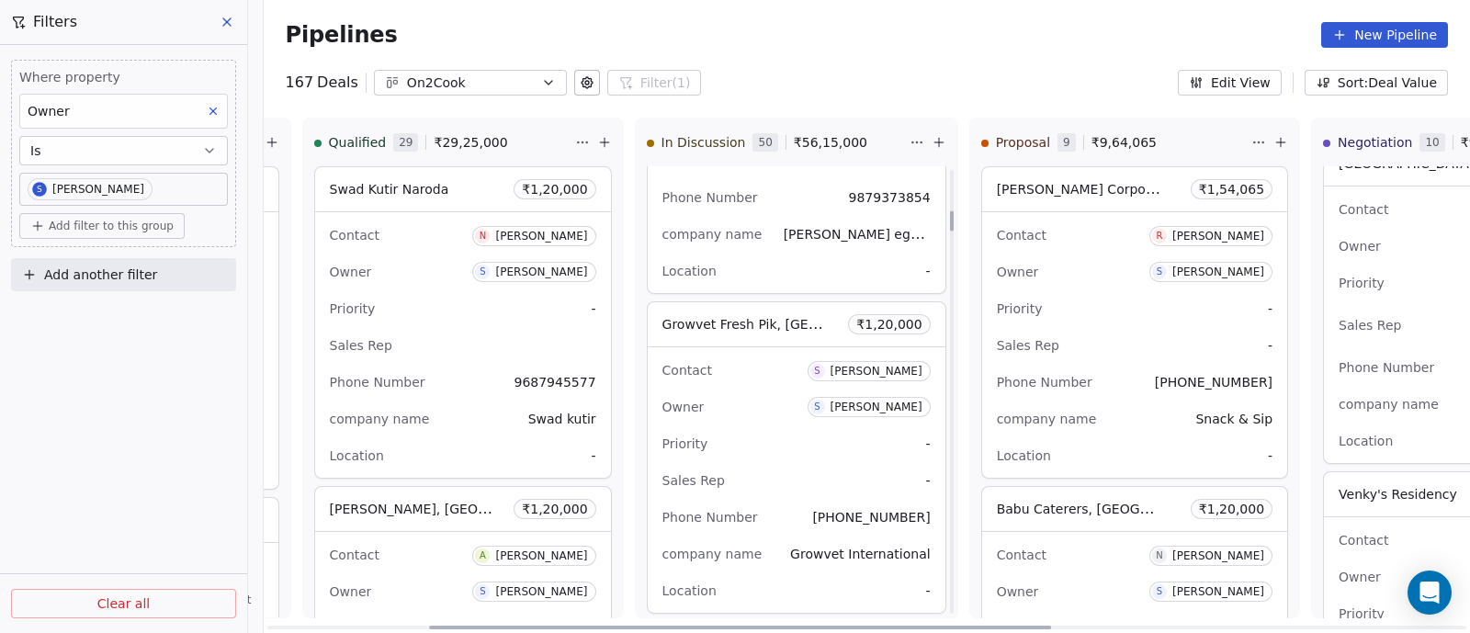
scroll to position [918, 0]
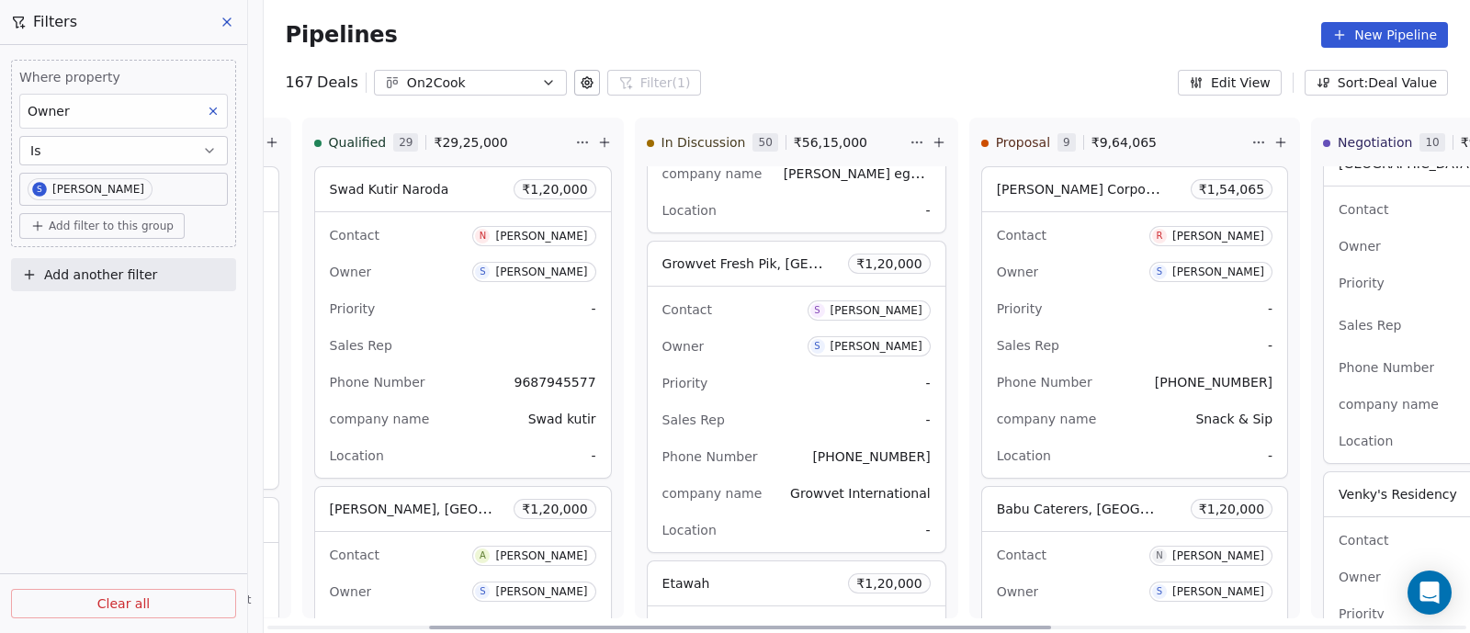
click at [749, 344] on div "Owner S Sapan Vyas" at bounding box center [796, 346] width 268 height 29
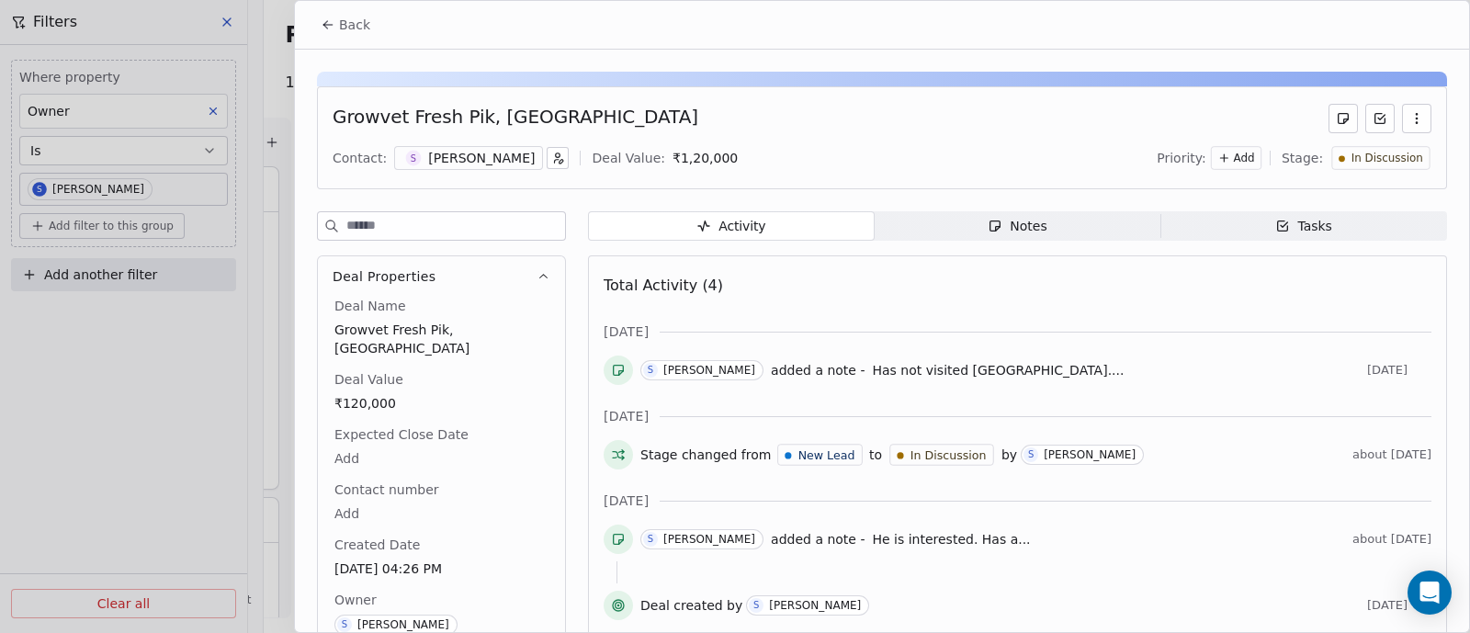
click at [345, 27] on span "Back" at bounding box center [354, 25] width 31 height 18
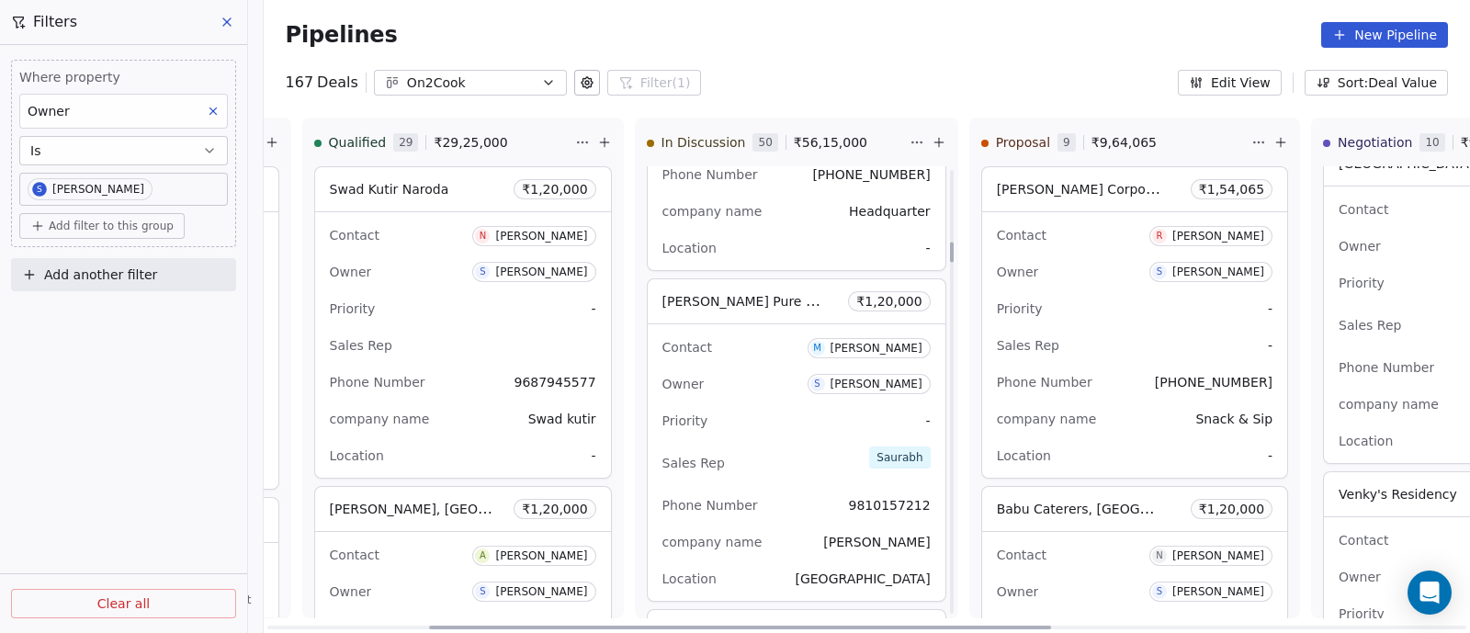
scroll to position [1607, 0]
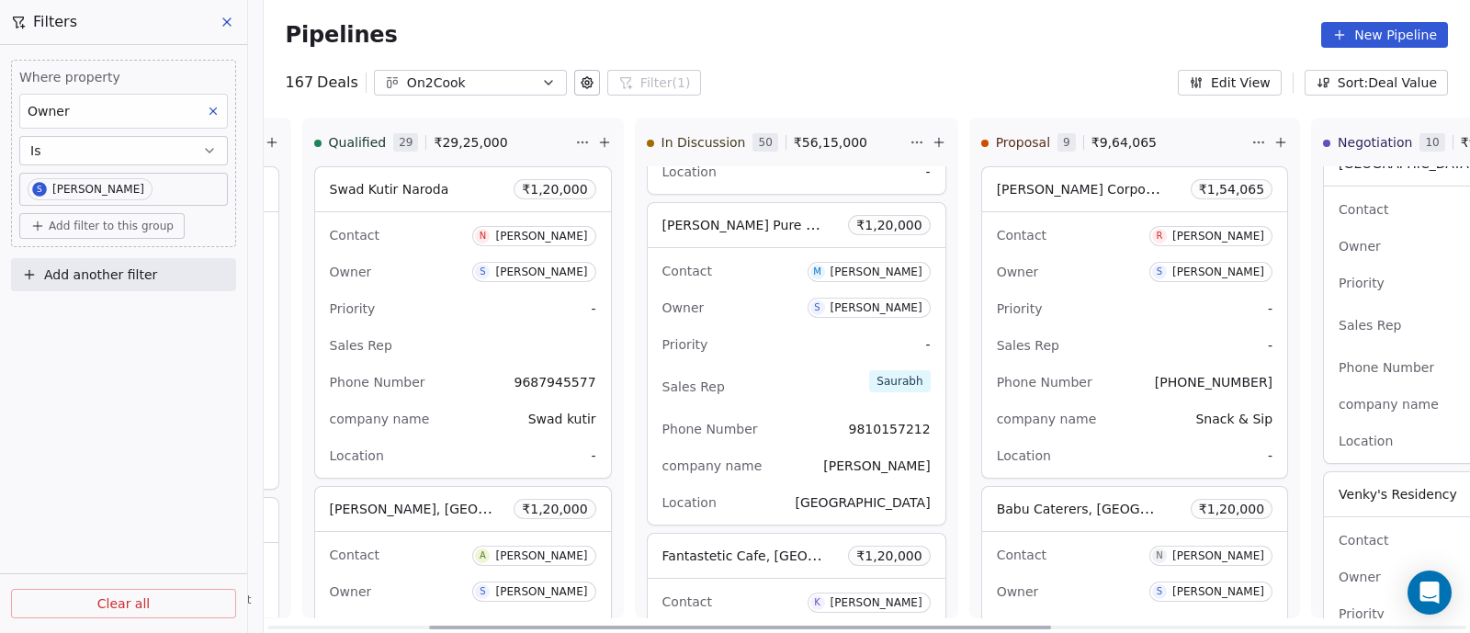
click at [761, 300] on div "Owner S Sapan Vyas" at bounding box center [796, 307] width 268 height 29
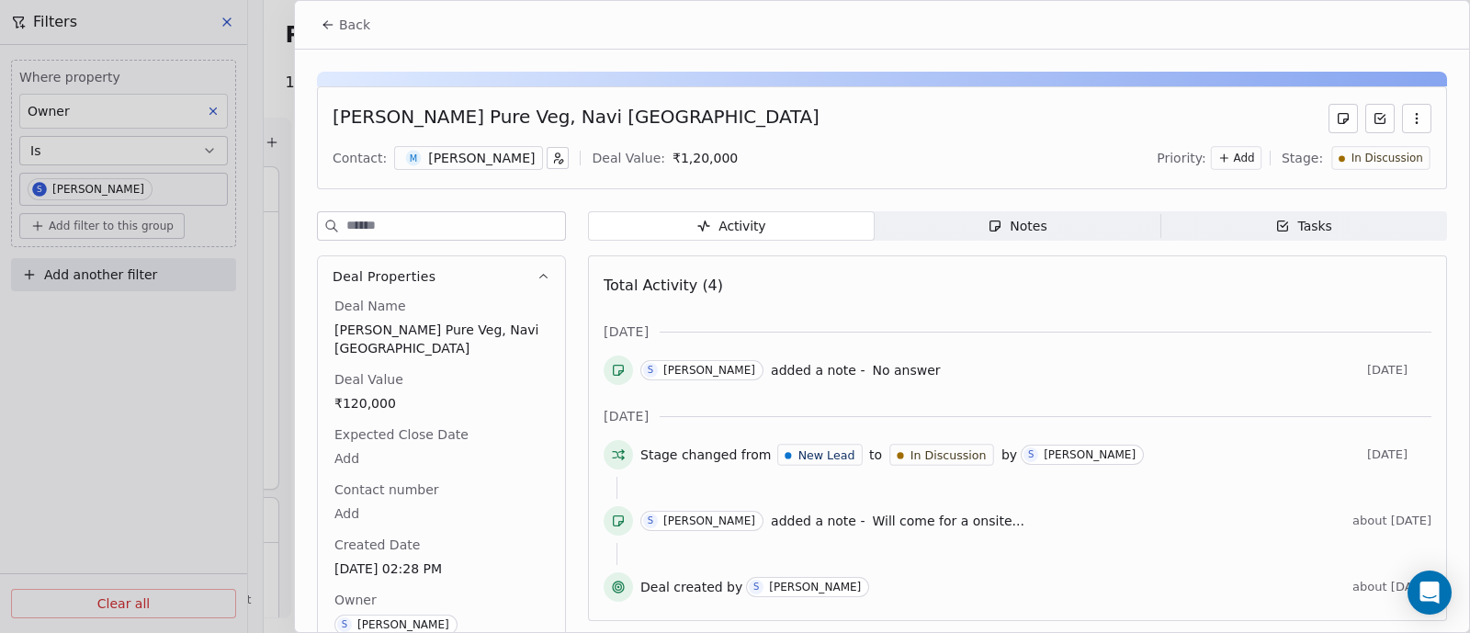
click at [1302, 229] on div "Tasks" at bounding box center [1303, 226] width 57 height 19
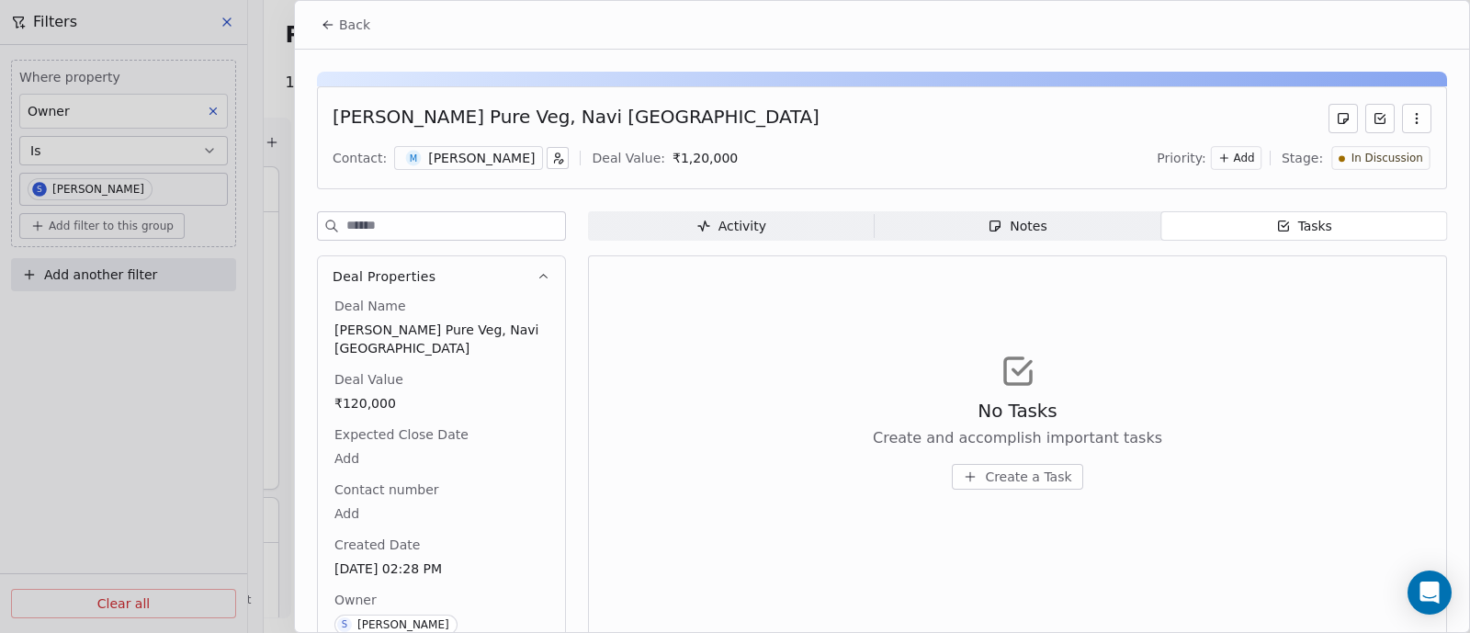
click at [1051, 227] on span "Notes Notes" at bounding box center [1017, 225] width 287 height 29
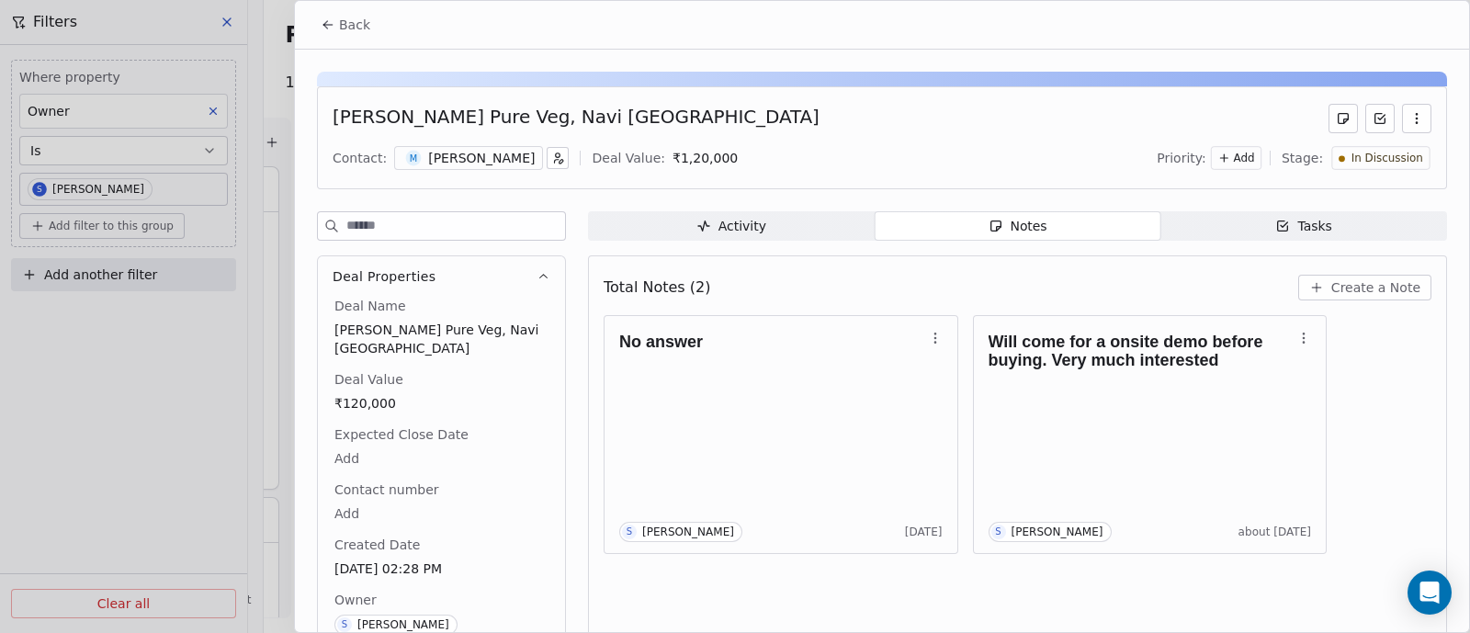
click at [1364, 290] on span "Create a Note" at bounding box center [1375, 287] width 89 height 18
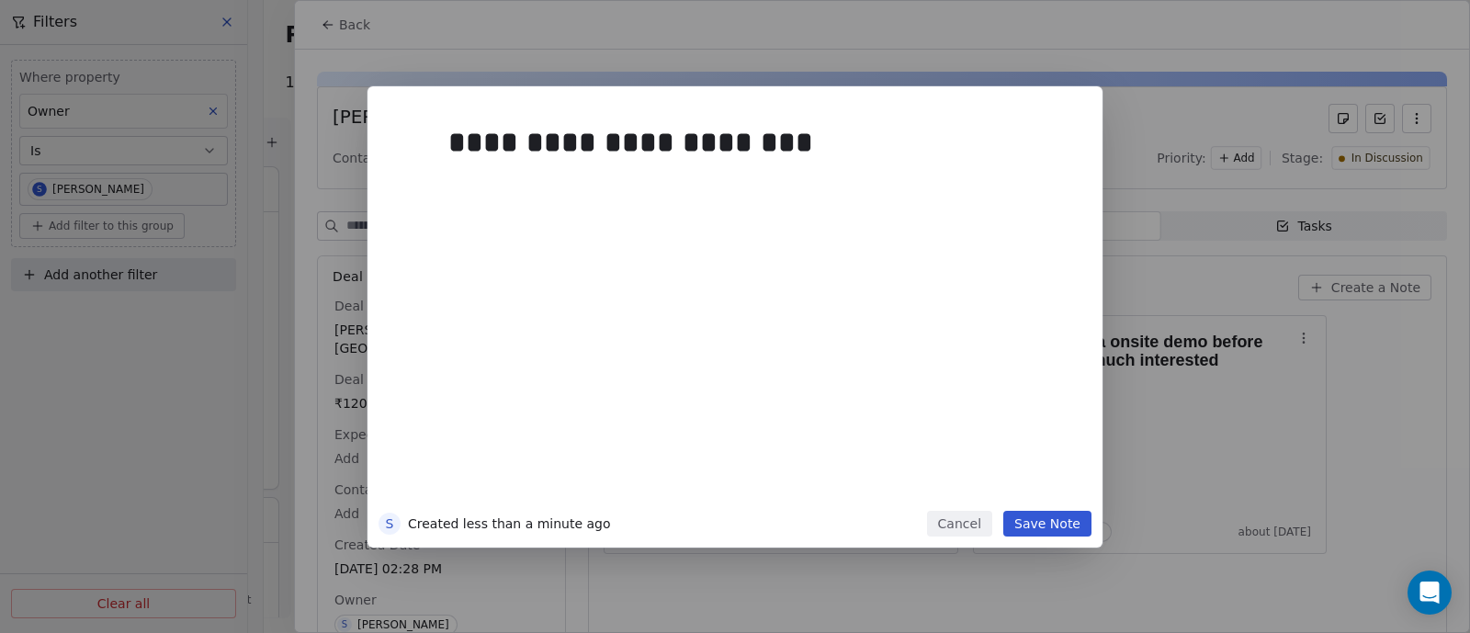
click at [1044, 521] on button "Save Note" at bounding box center [1047, 524] width 88 height 26
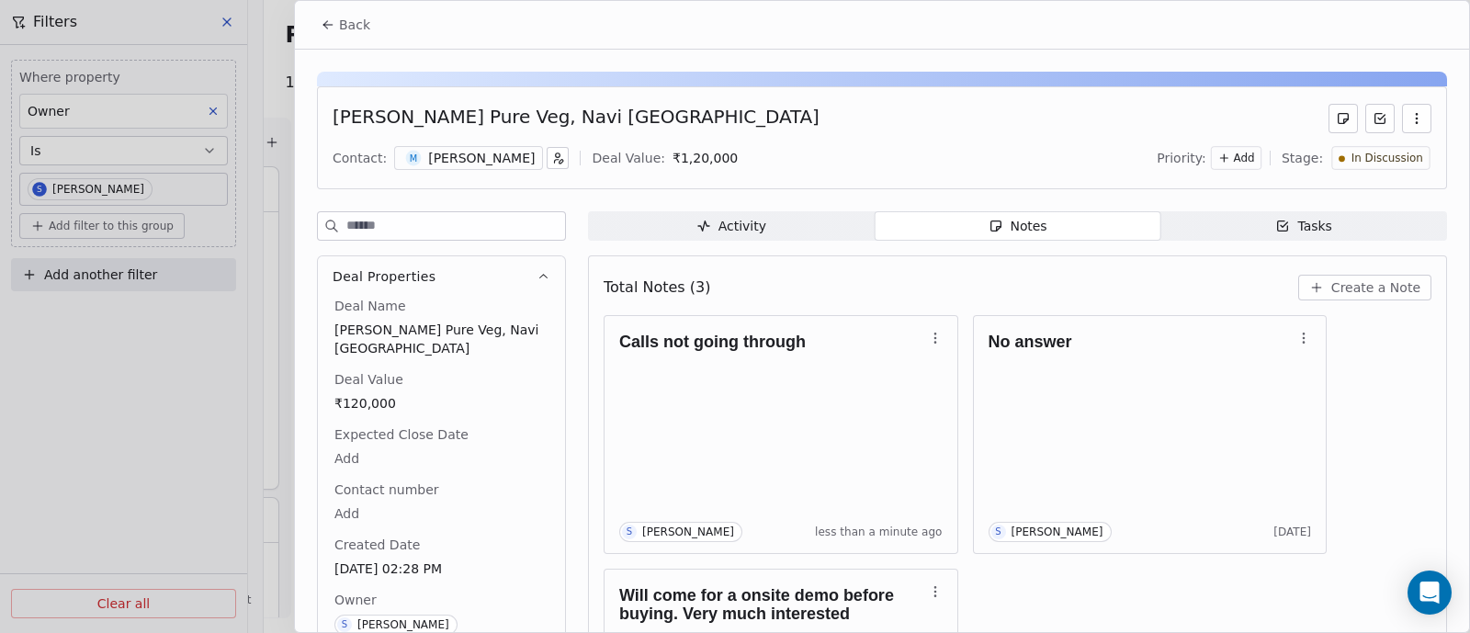
click at [342, 18] on span "Back" at bounding box center [354, 25] width 31 height 18
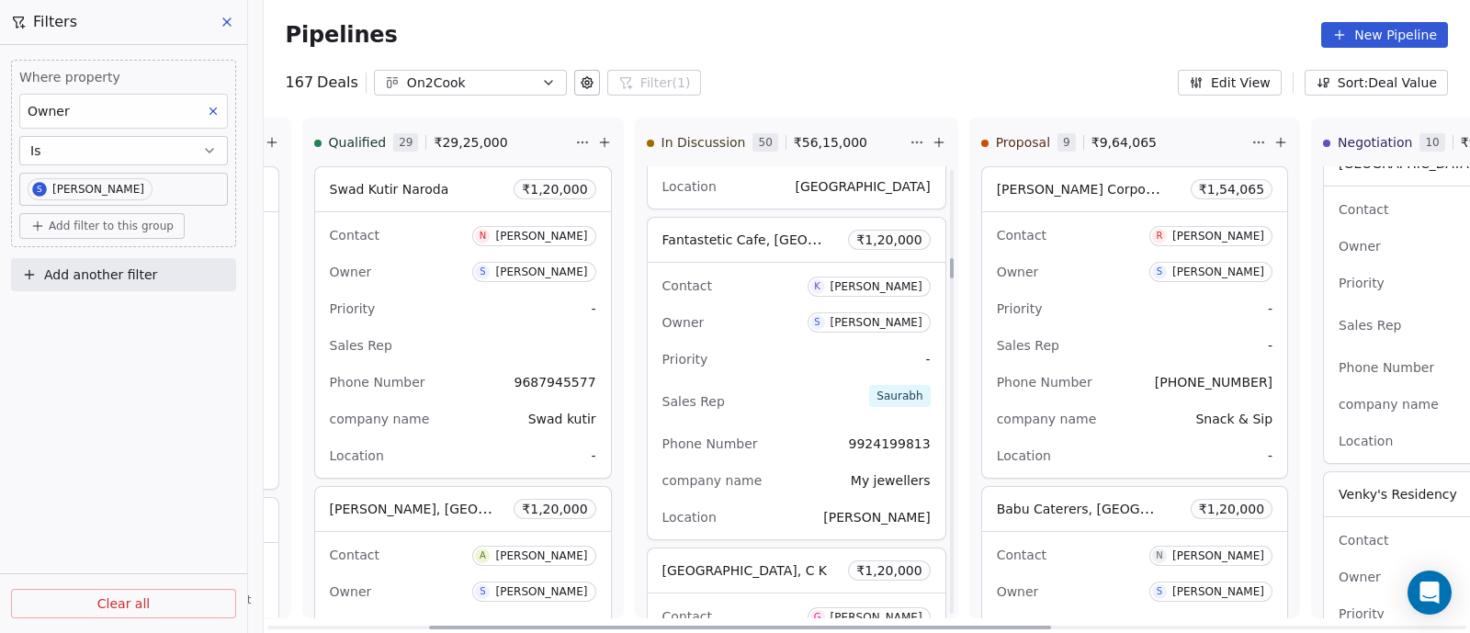
scroll to position [1952, 0]
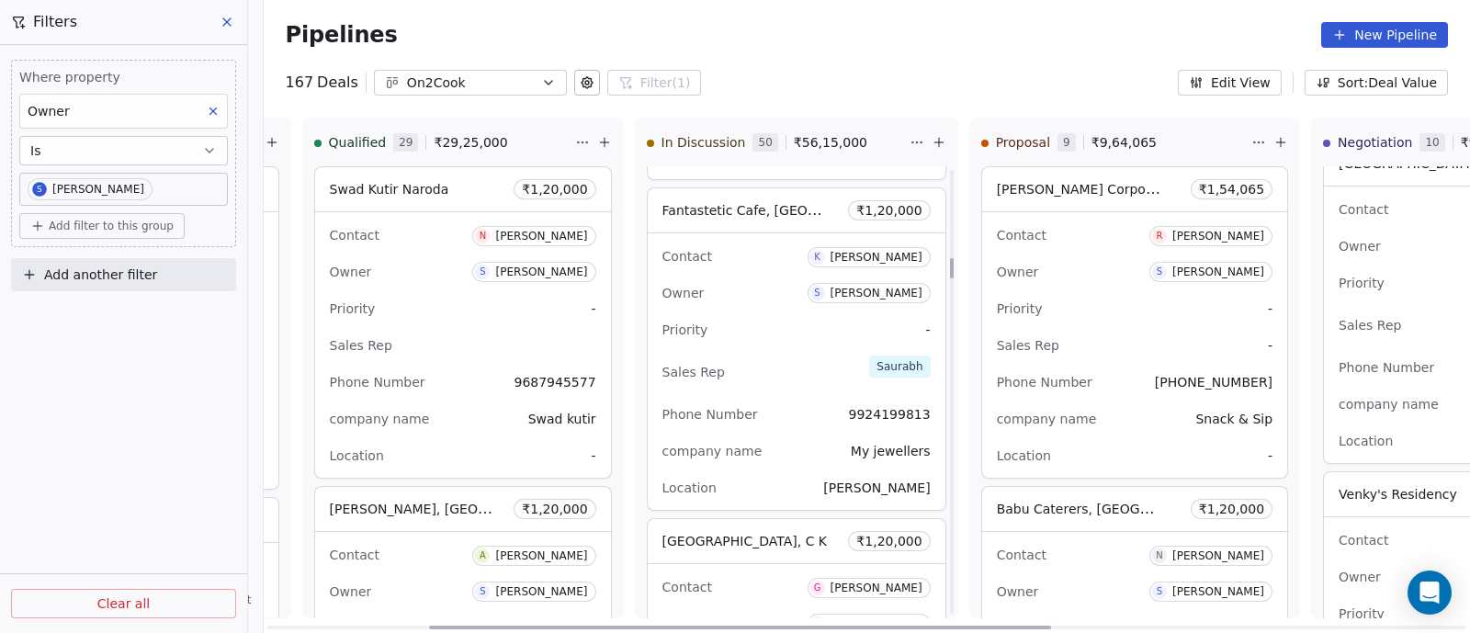
click at [785, 315] on div "Priority -" at bounding box center [796, 329] width 268 height 29
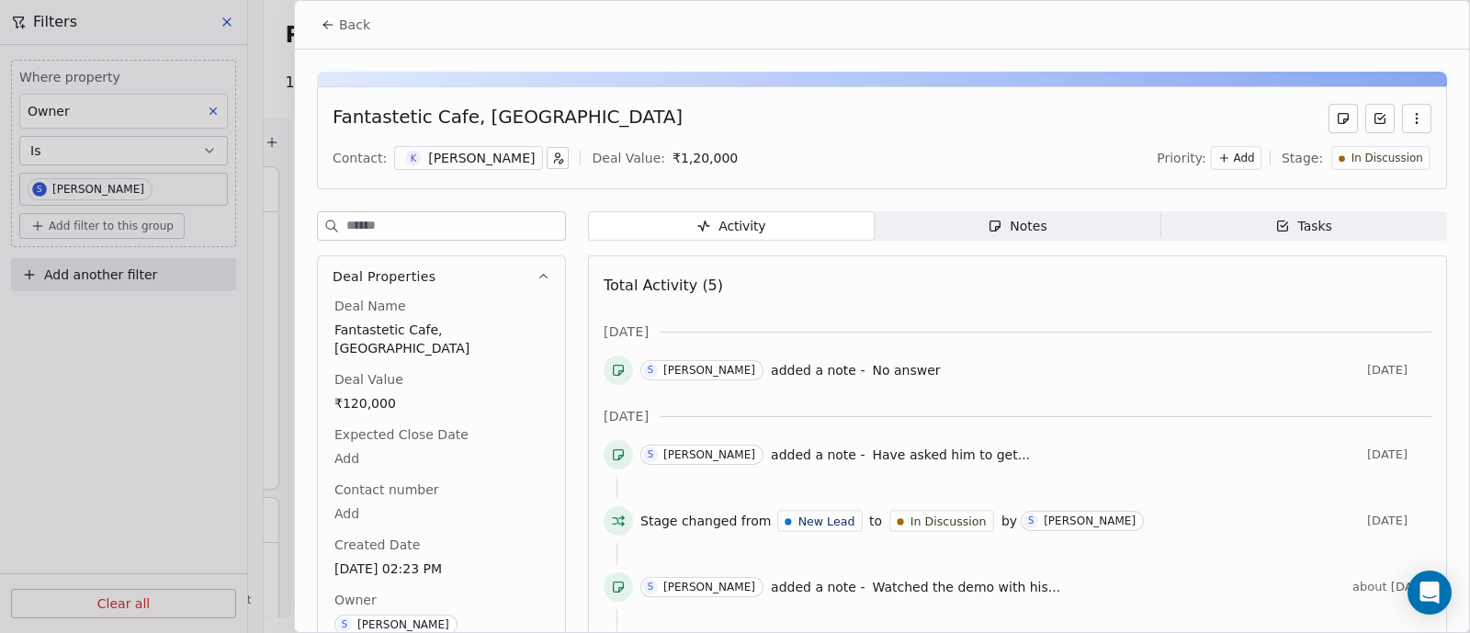
click at [1012, 222] on div "Notes" at bounding box center [1016, 226] width 59 height 19
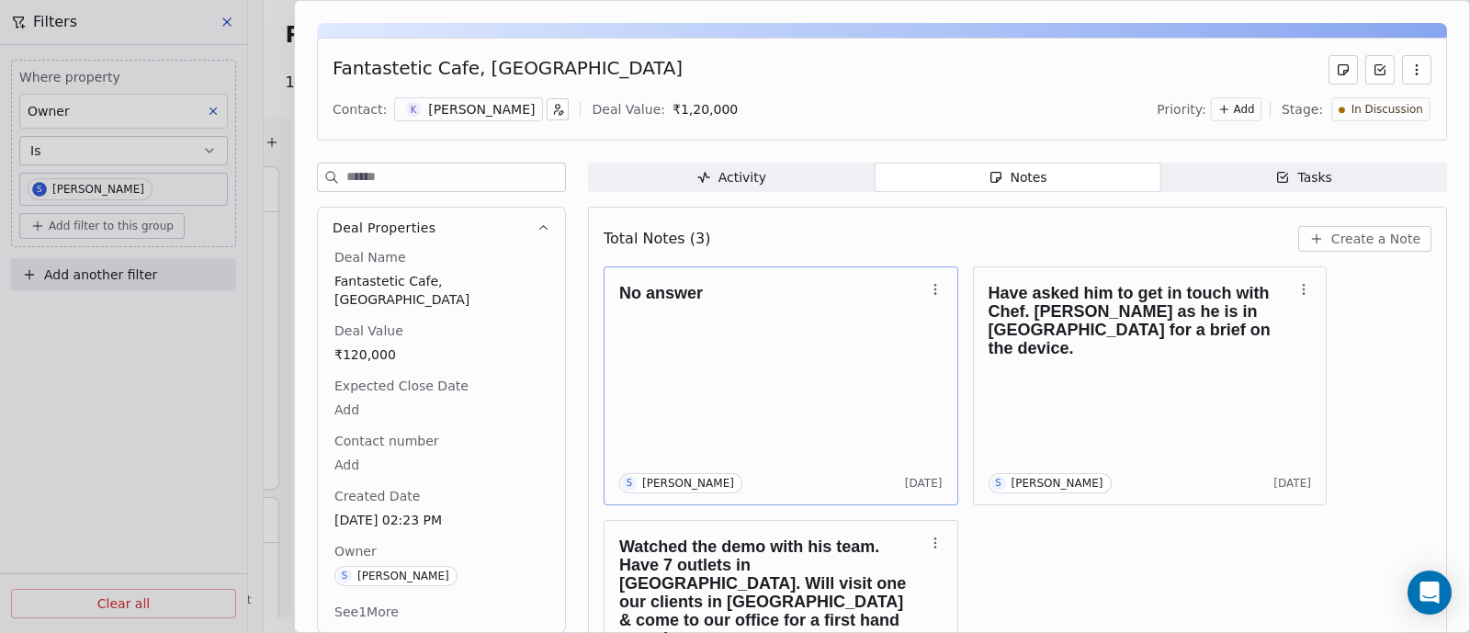
scroll to position [114, 0]
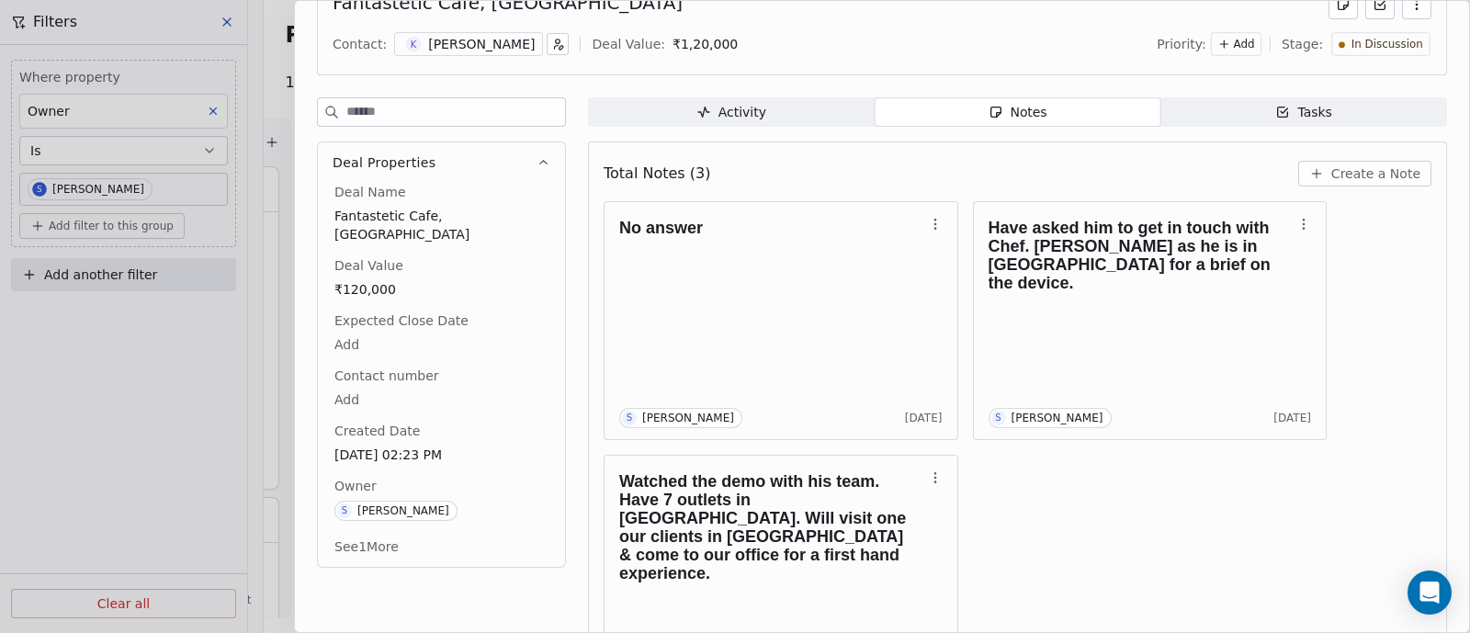
click at [1369, 167] on span "Create a Note" at bounding box center [1375, 173] width 89 height 18
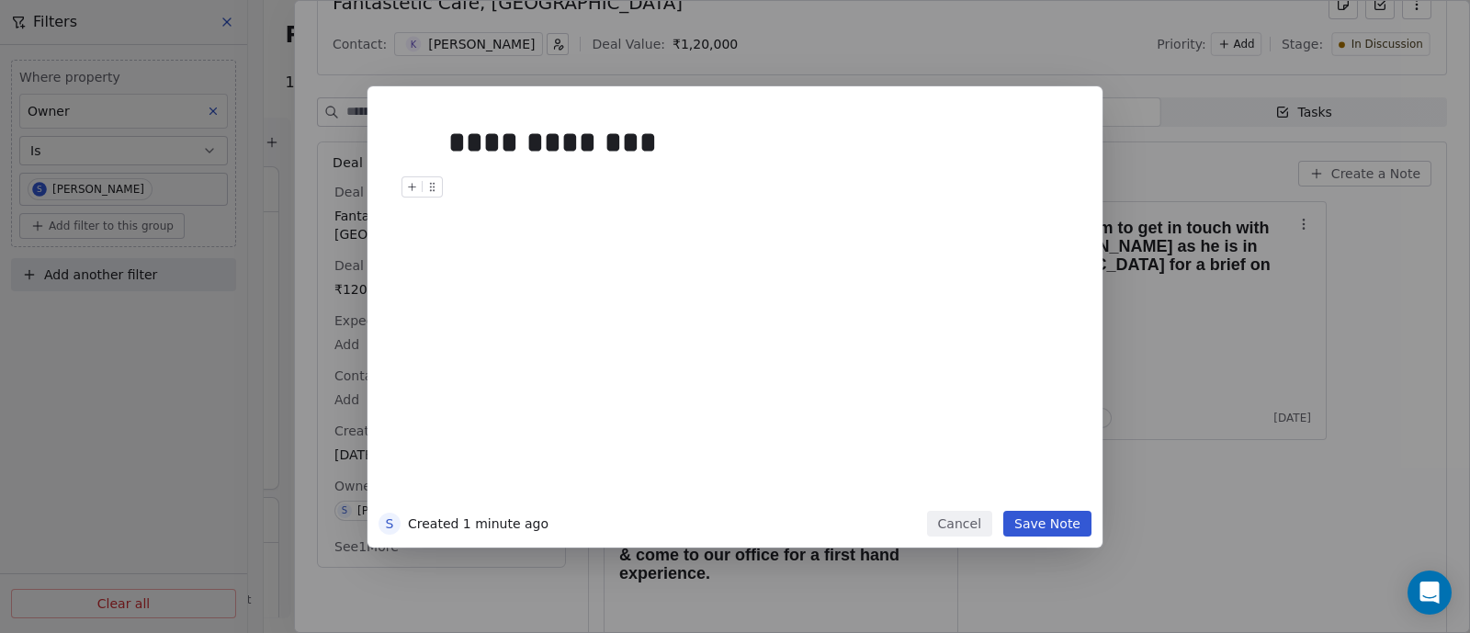
click at [1057, 525] on button "Save Note" at bounding box center [1047, 524] width 88 height 26
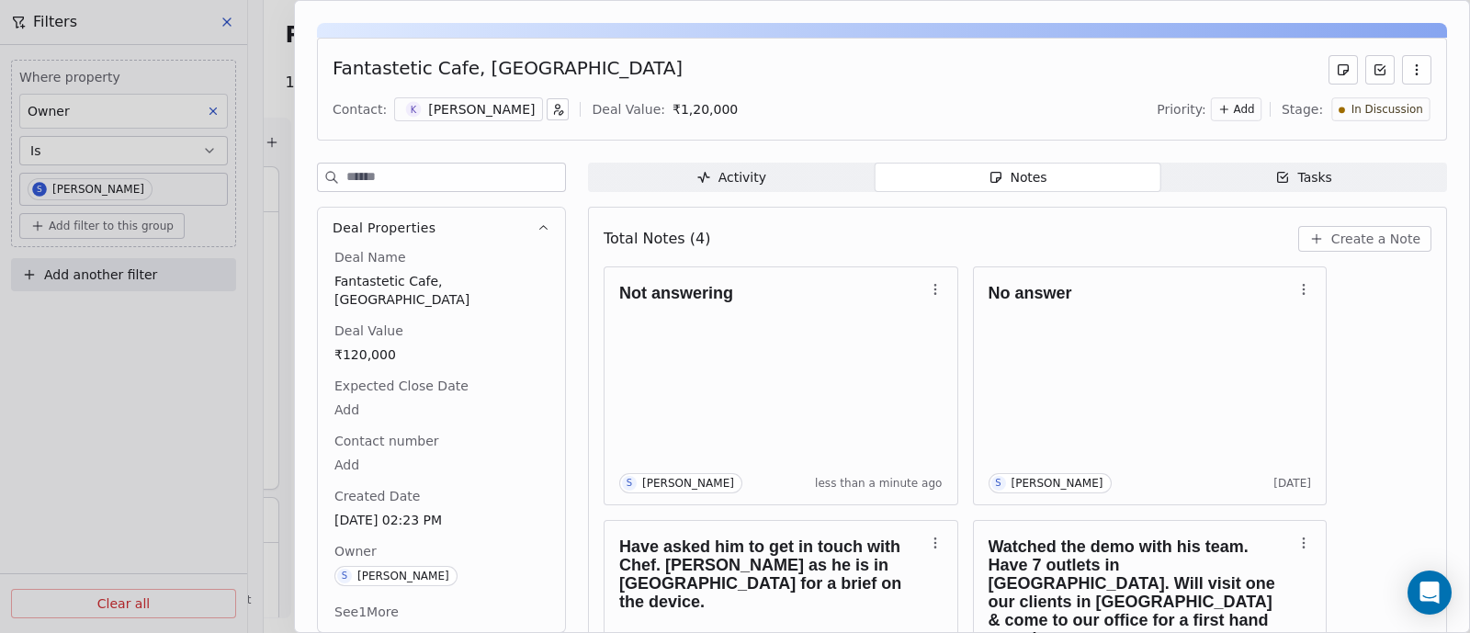
scroll to position [0, 0]
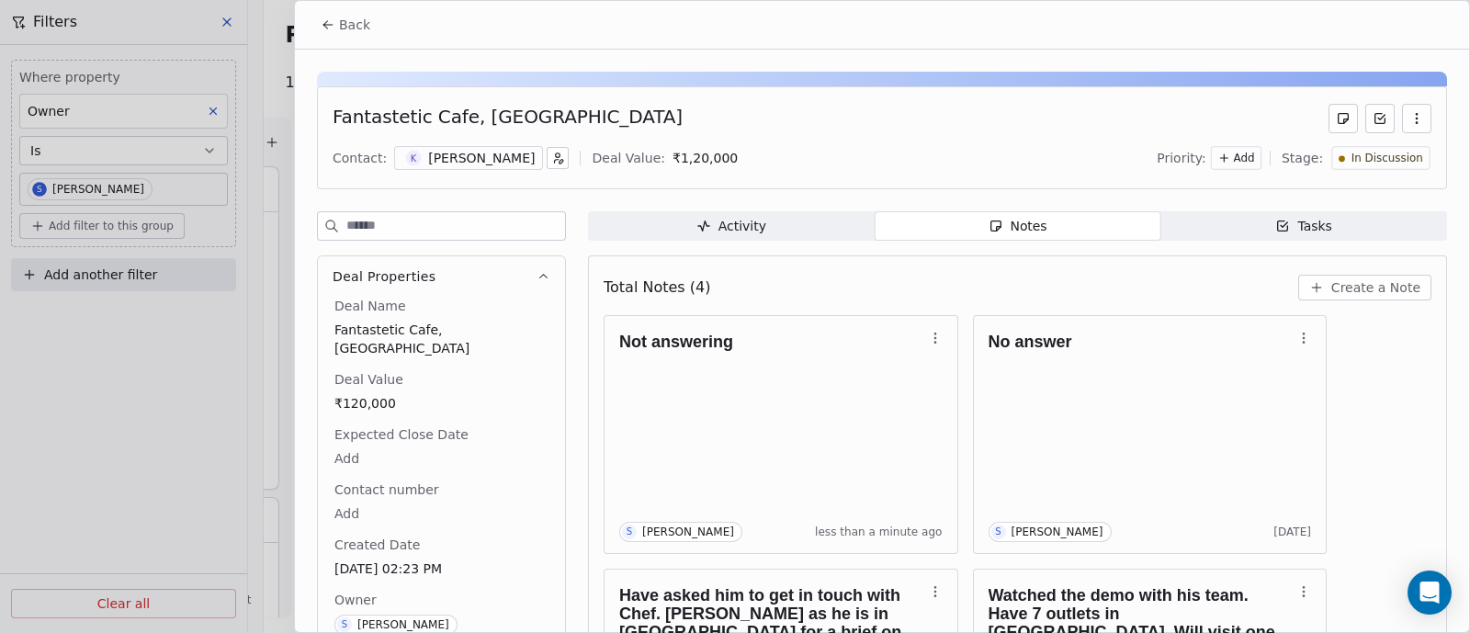
click at [353, 14] on button "Back" at bounding box center [346, 24] width 72 height 33
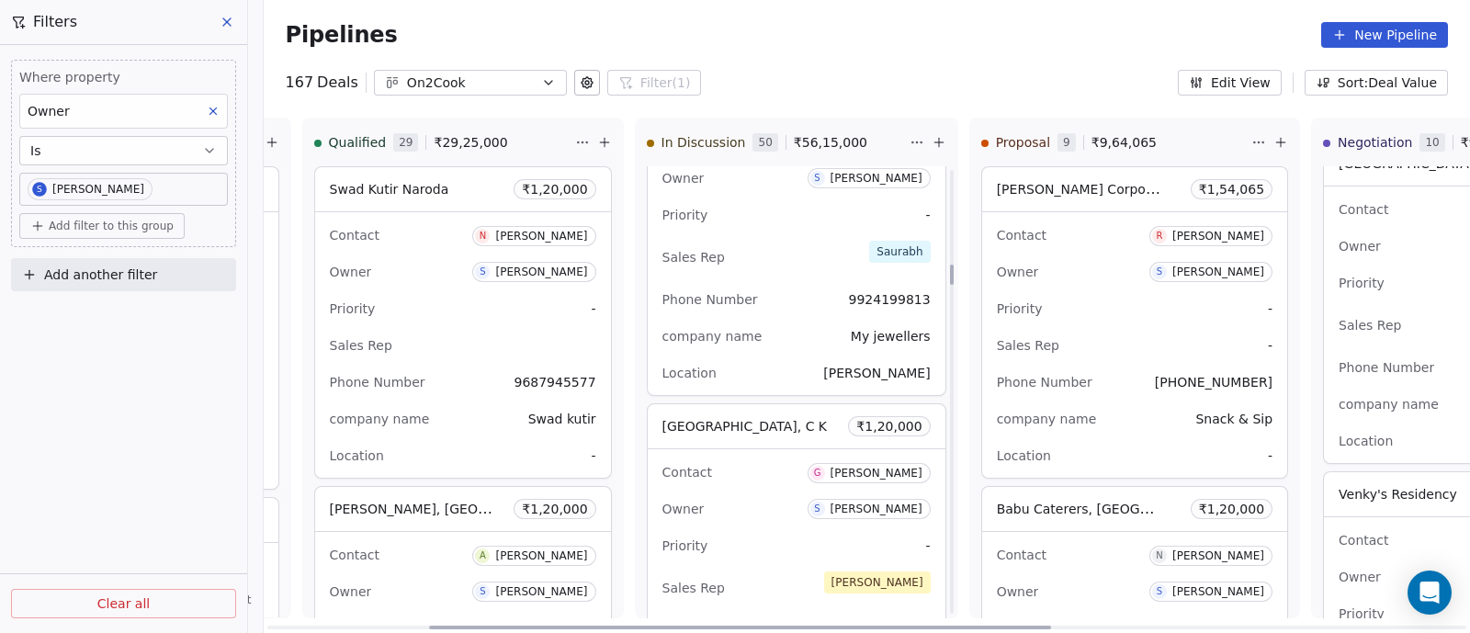
scroll to position [2182, 0]
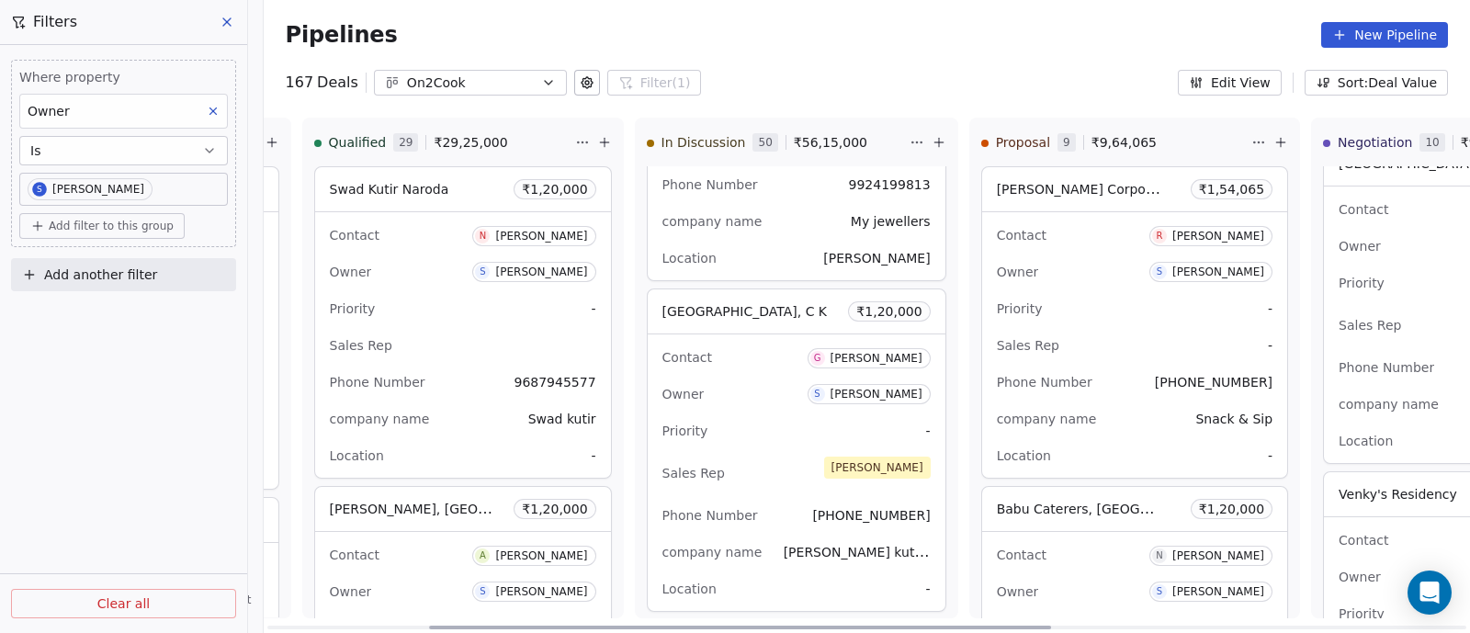
click at [801, 420] on div "Priority -" at bounding box center [796, 430] width 268 height 29
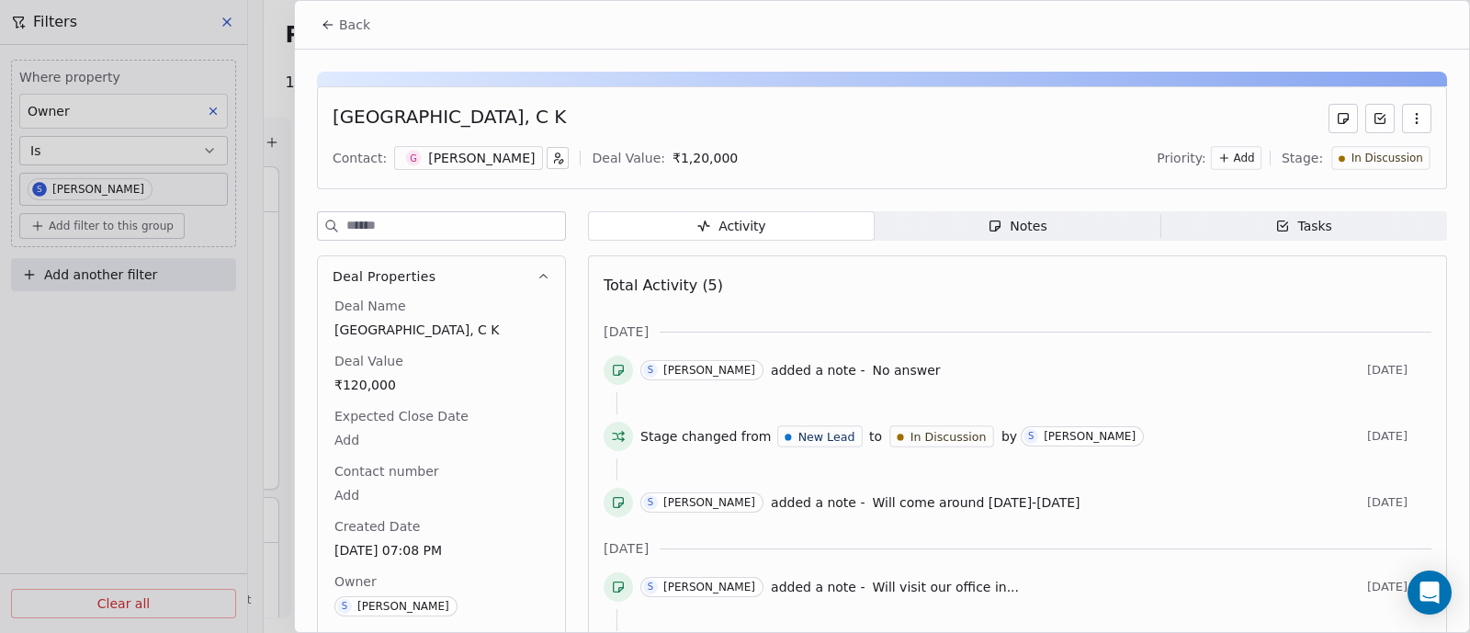
click at [1013, 225] on div "Notes" at bounding box center [1016, 226] width 59 height 19
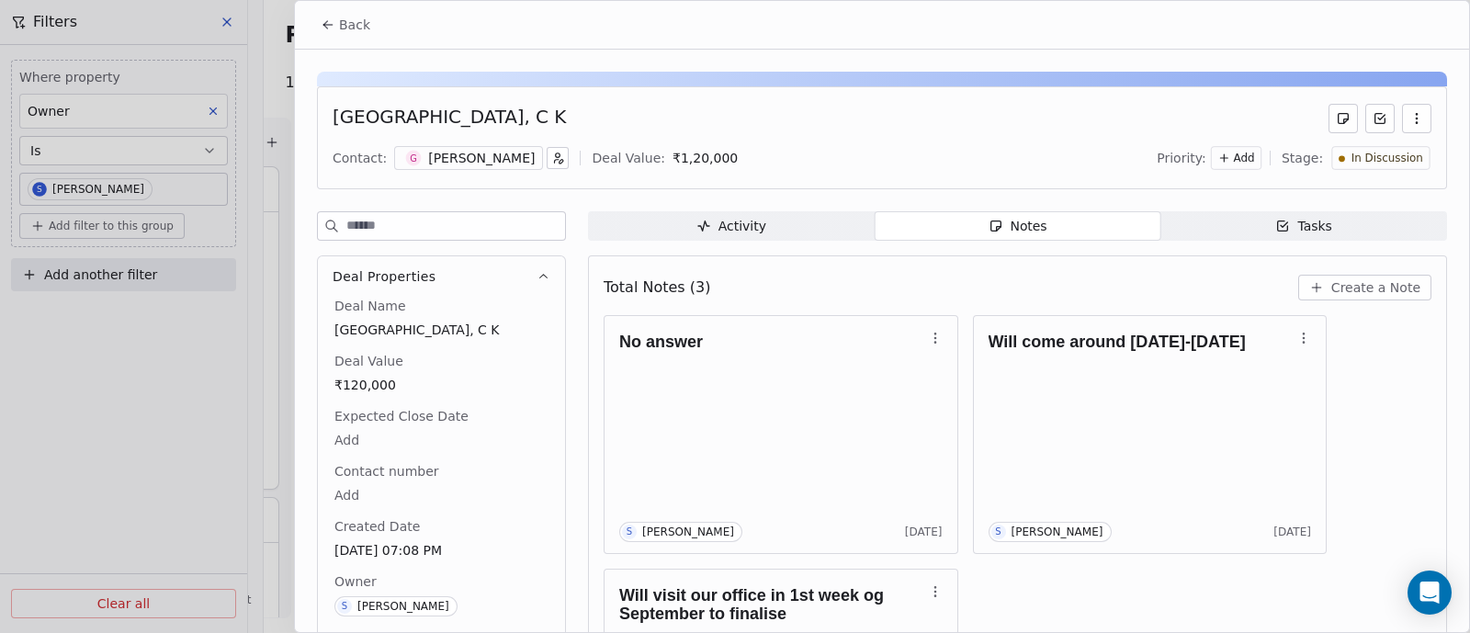
click at [1390, 289] on span "Create a Note" at bounding box center [1375, 287] width 89 height 18
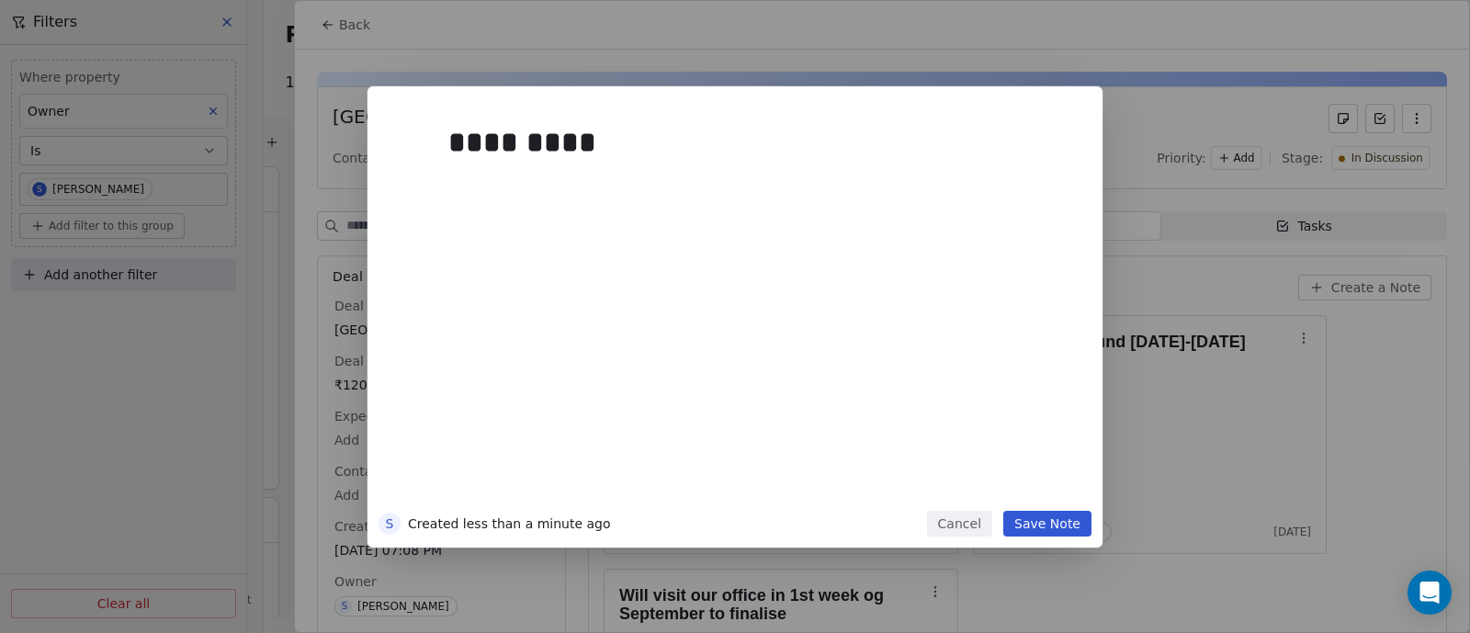
click at [1036, 519] on button "Save Note" at bounding box center [1047, 524] width 88 height 26
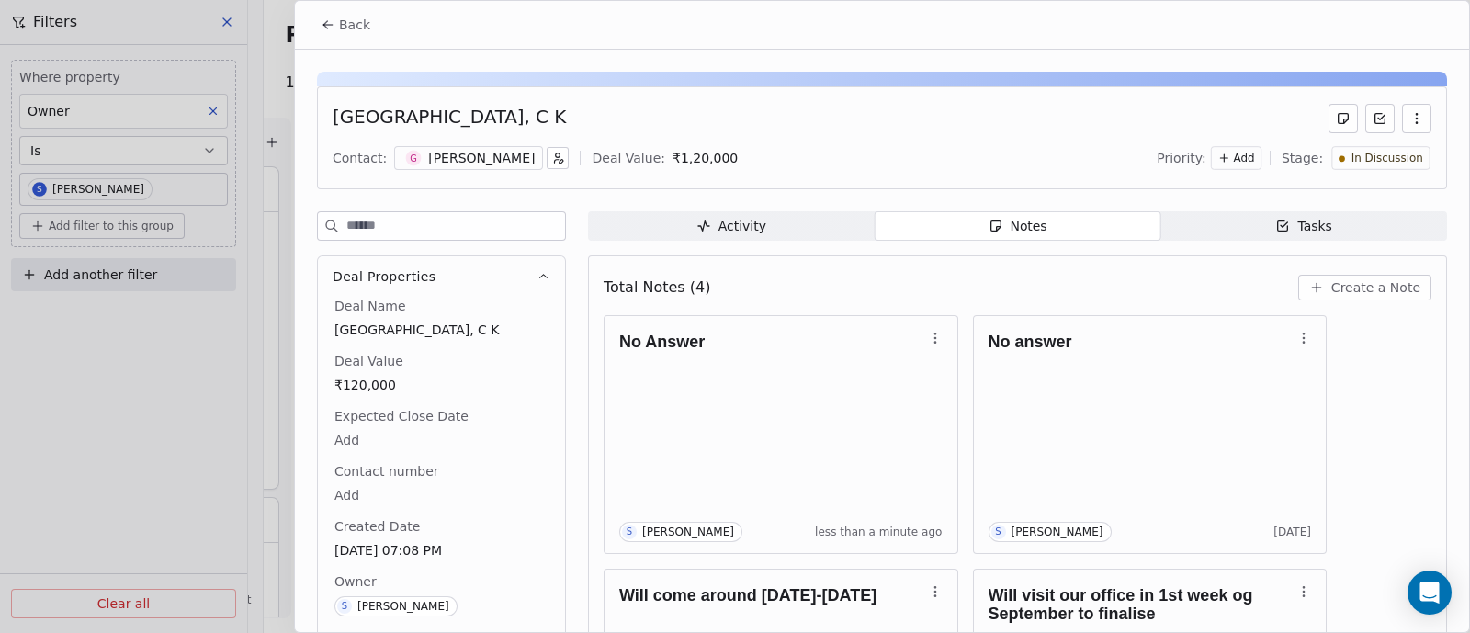
click at [352, 26] on span "Back" at bounding box center [354, 25] width 31 height 18
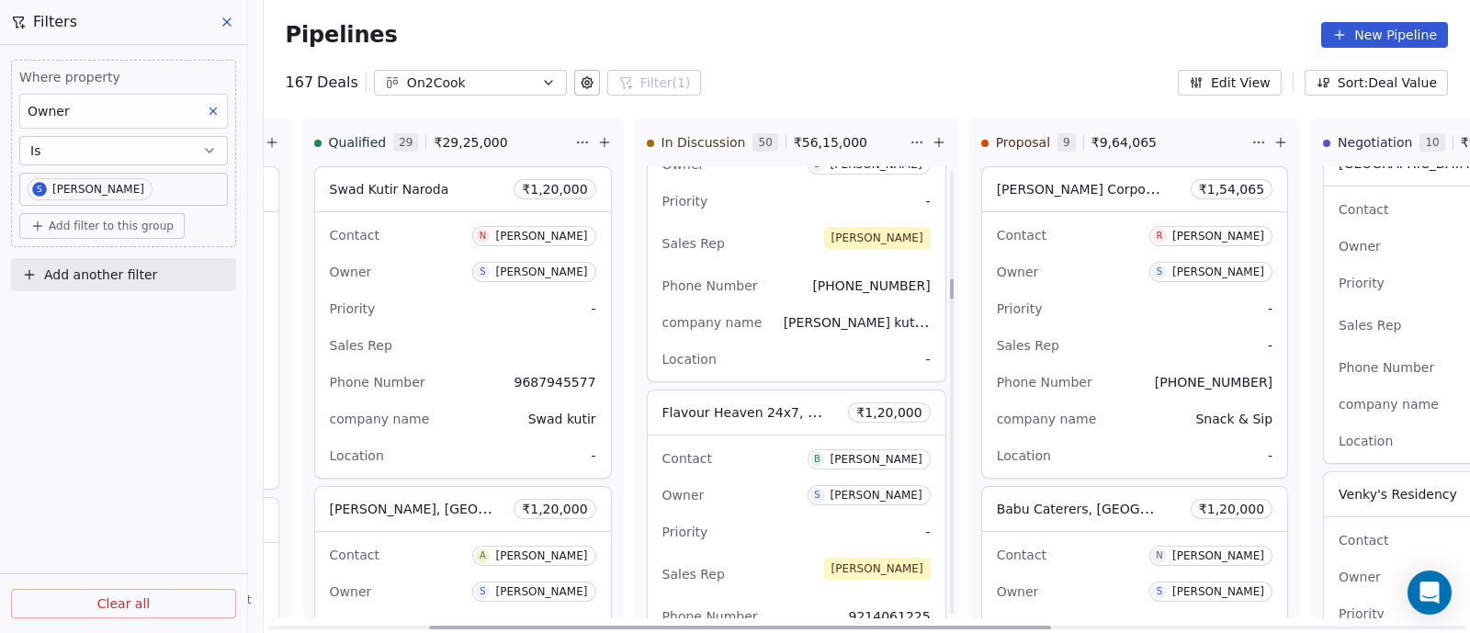
scroll to position [2526, 0]
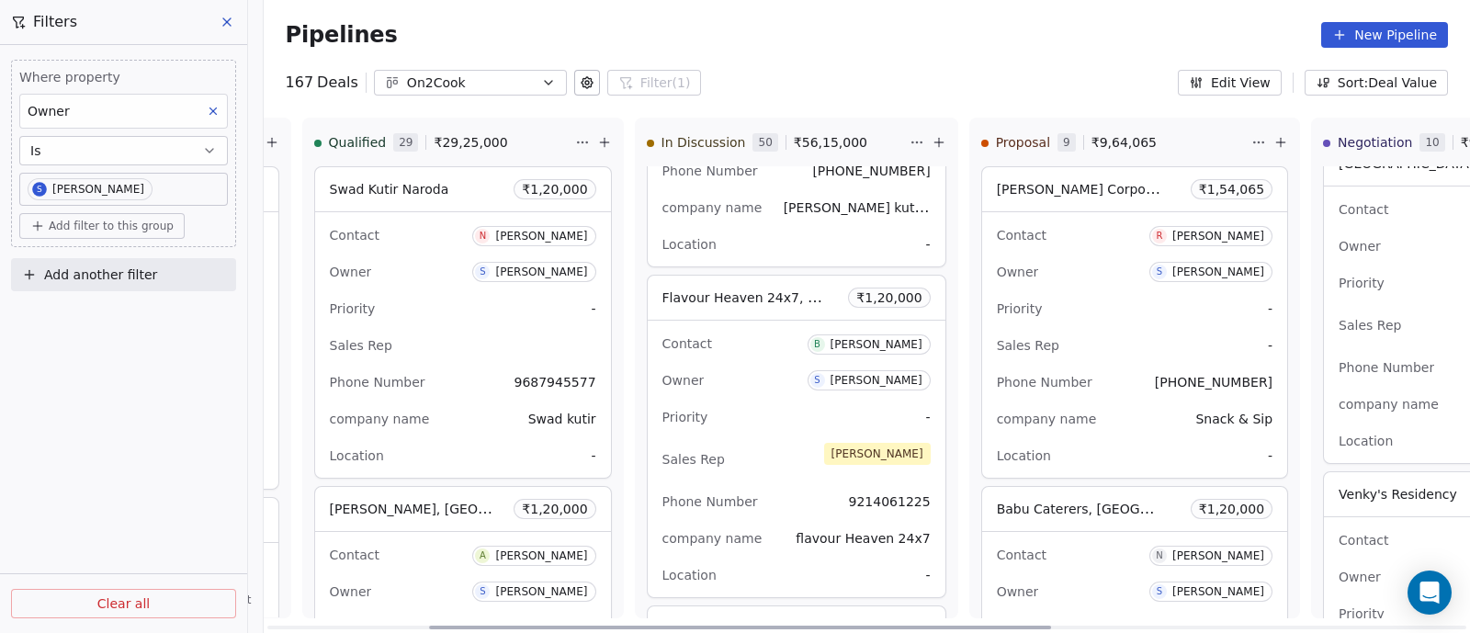
click at [772, 420] on div "Priority -" at bounding box center [796, 416] width 268 height 29
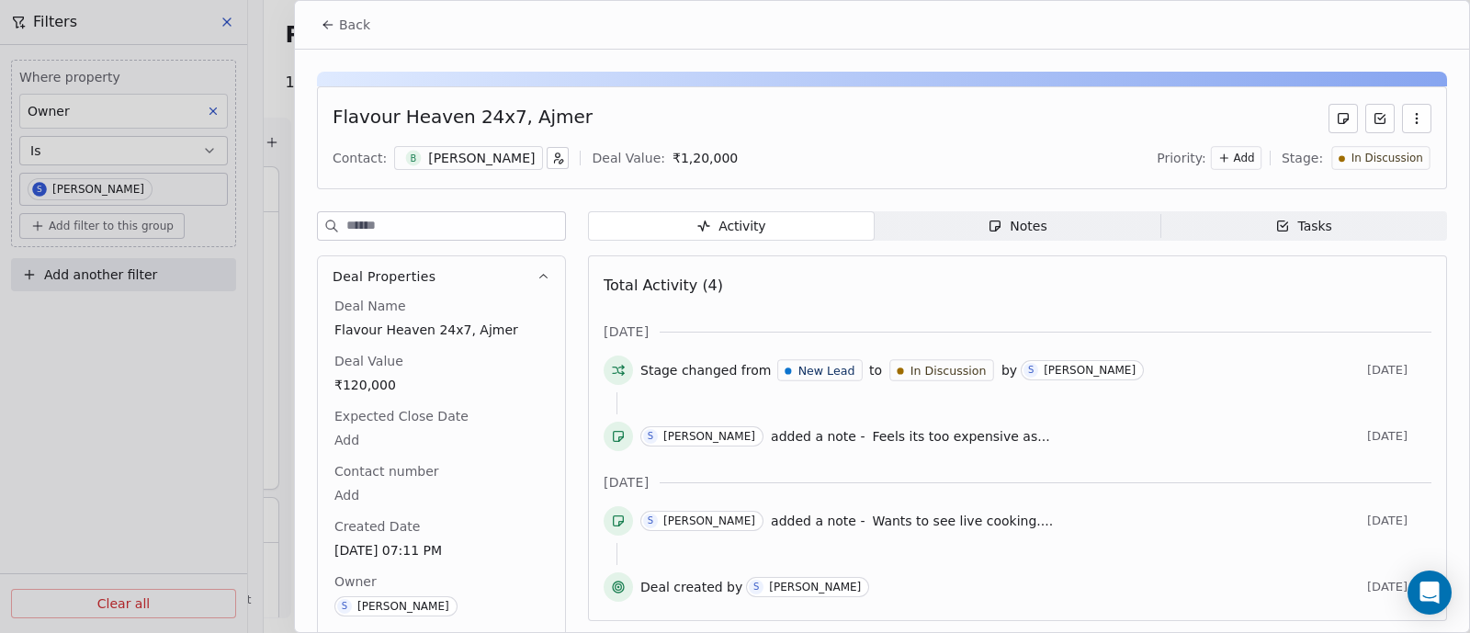
click at [1018, 219] on div "Notes" at bounding box center [1016, 226] width 59 height 19
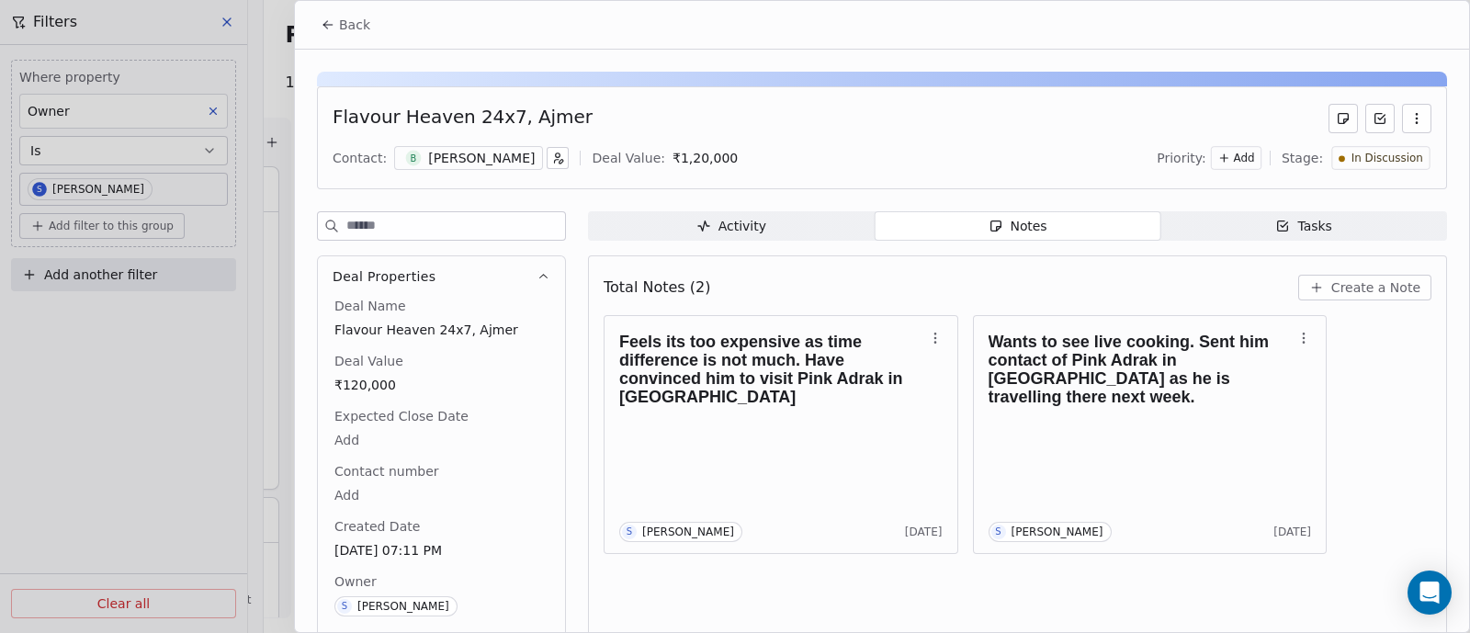
click at [1360, 291] on span "Create a Note" at bounding box center [1375, 287] width 89 height 18
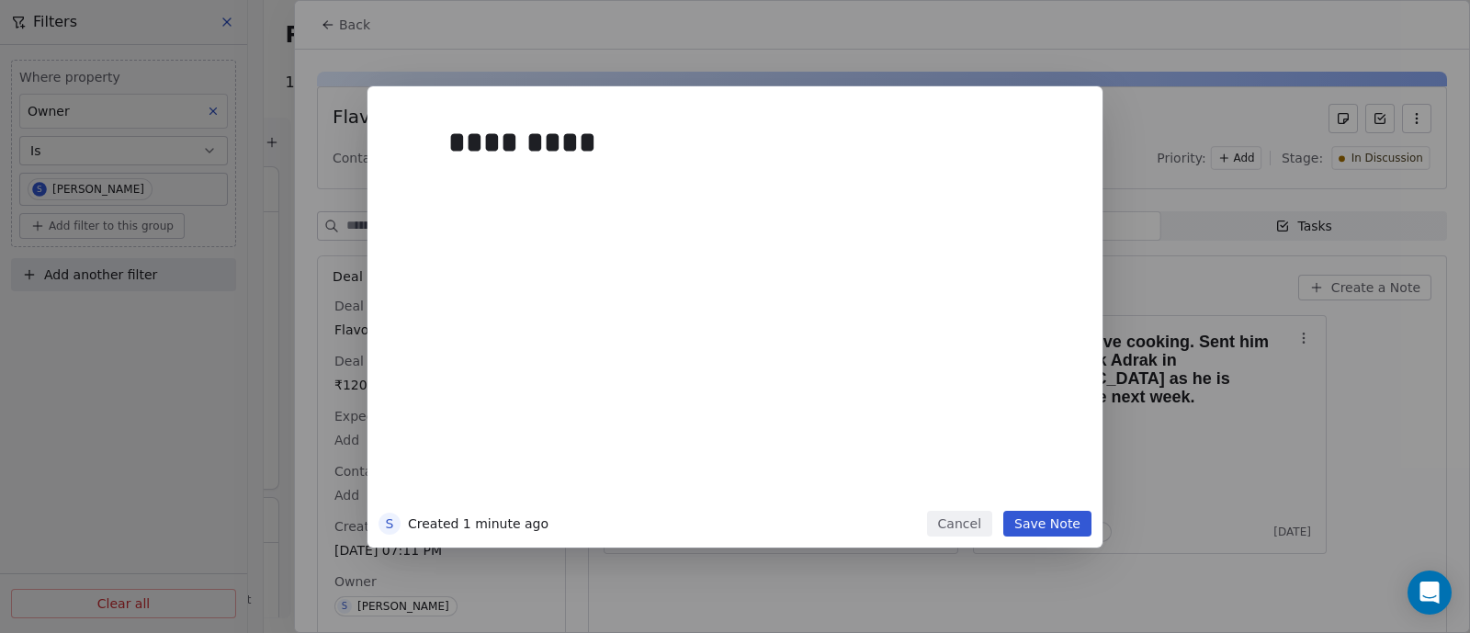
click at [1052, 525] on button "Save Note" at bounding box center [1047, 524] width 88 height 26
